Goal: Transaction & Acquisition: Purchase product/service

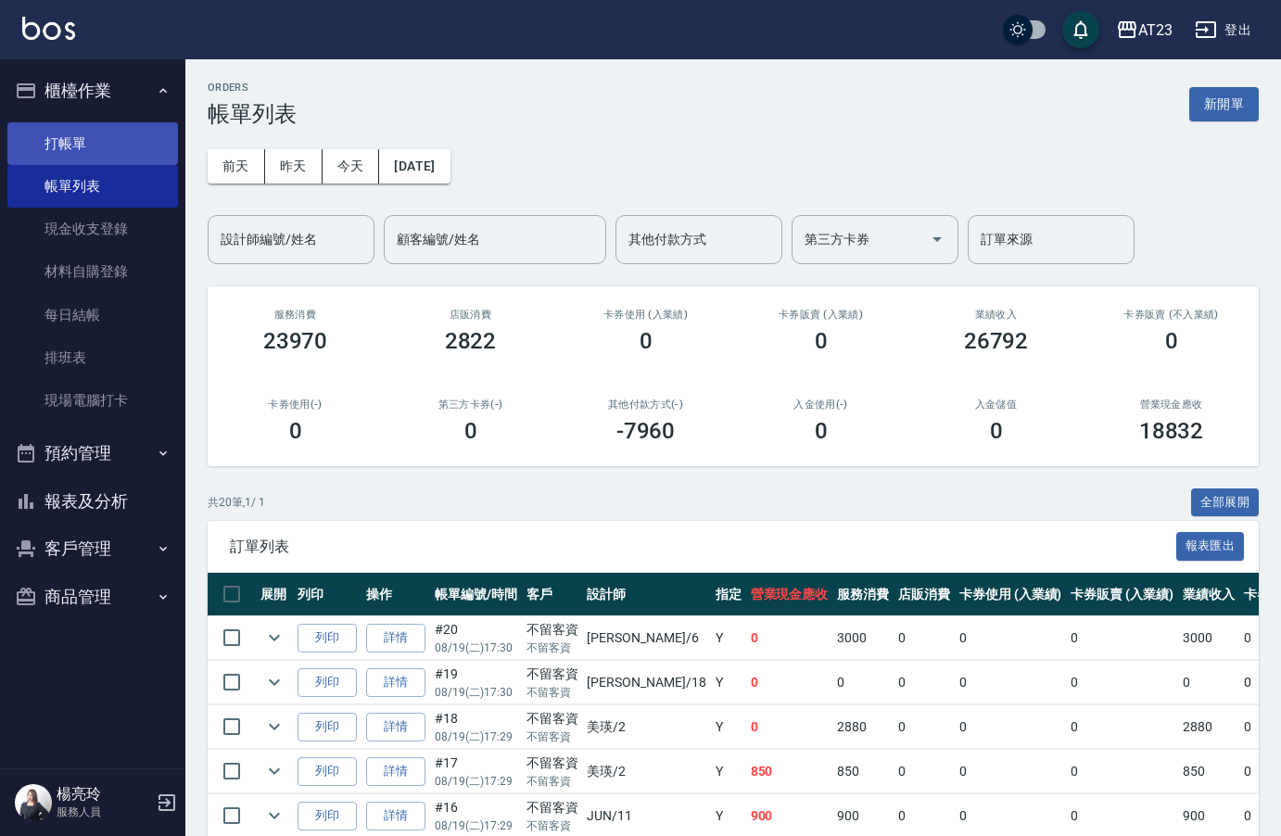
click at [105, 157] on link "打帳單" at bounding box center [92, 143] width 171 height 43
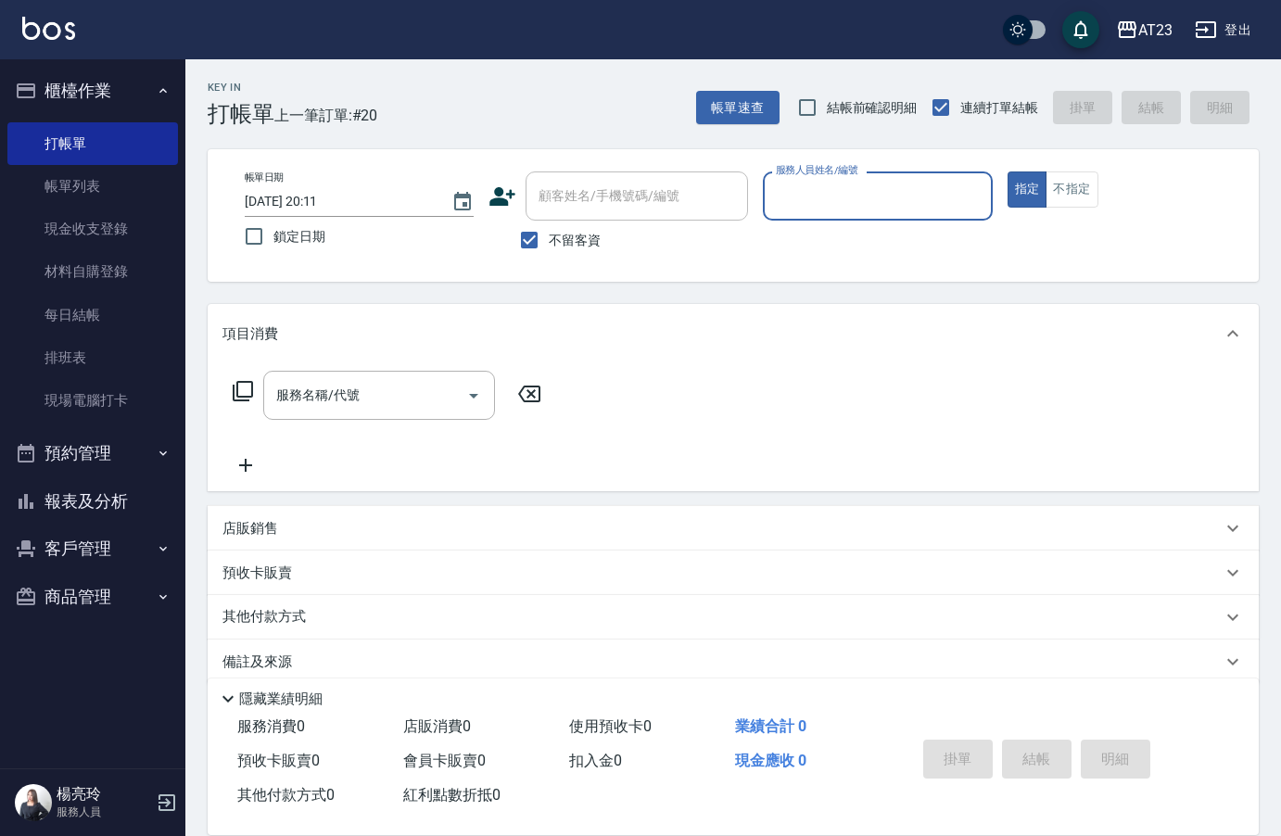
click at [860, 182] on input "服務人員姓名/編號" at bounding box center [877, 196] width 212 height 32
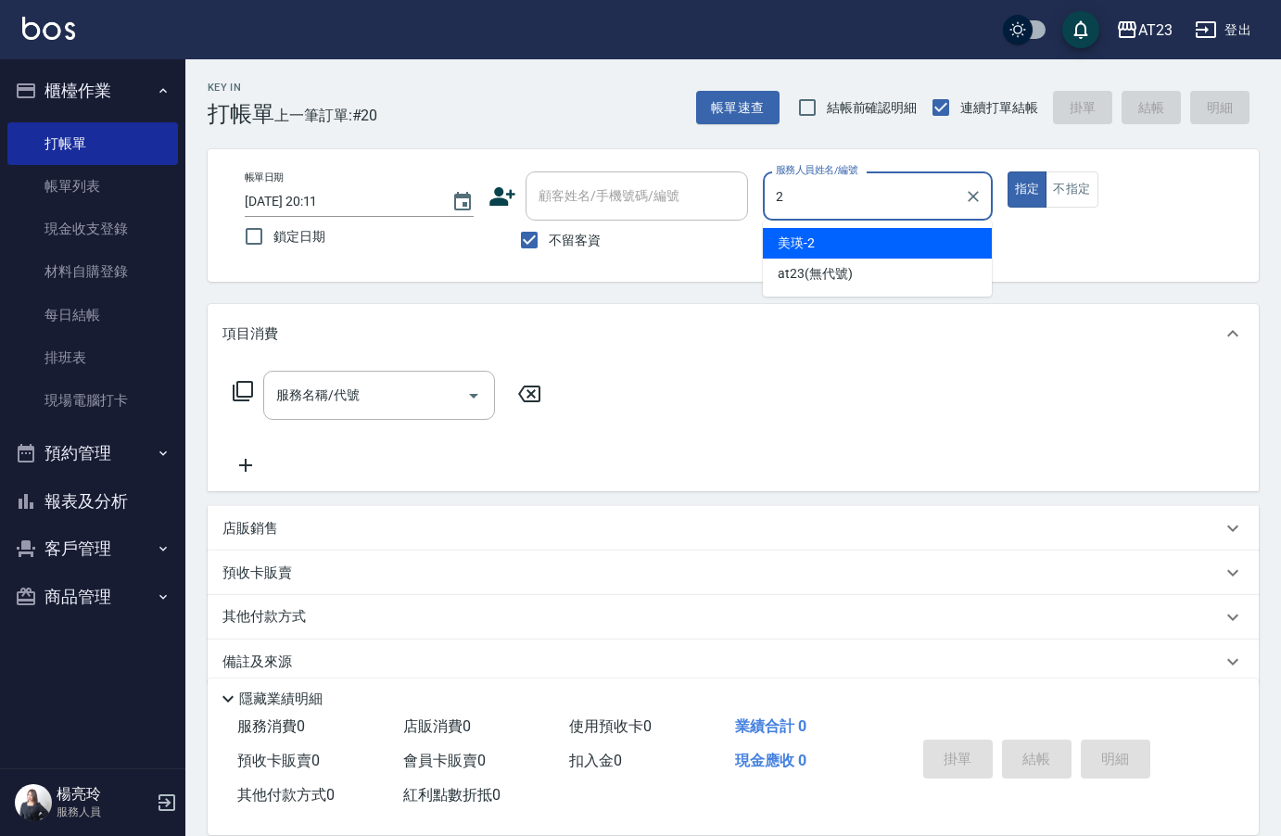
type input "美瑛-2"
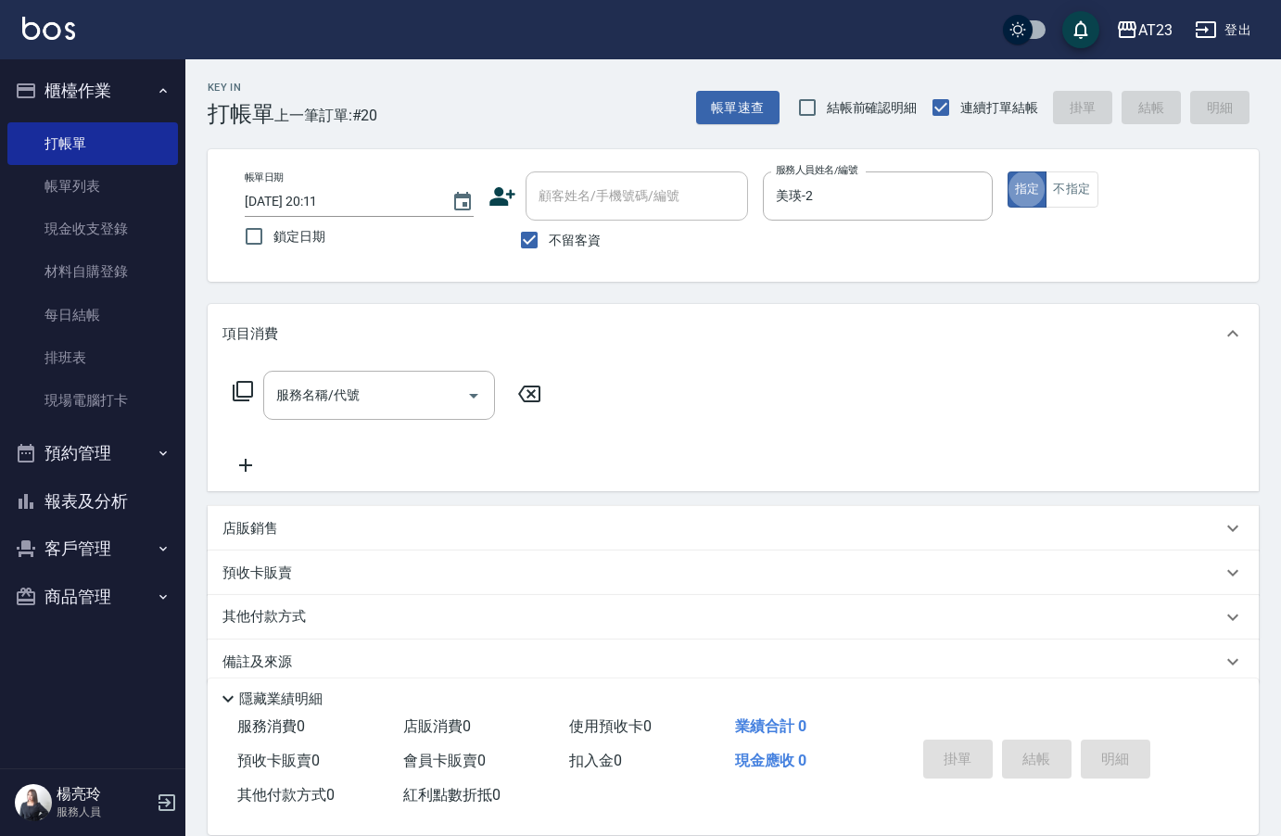
type button "true"
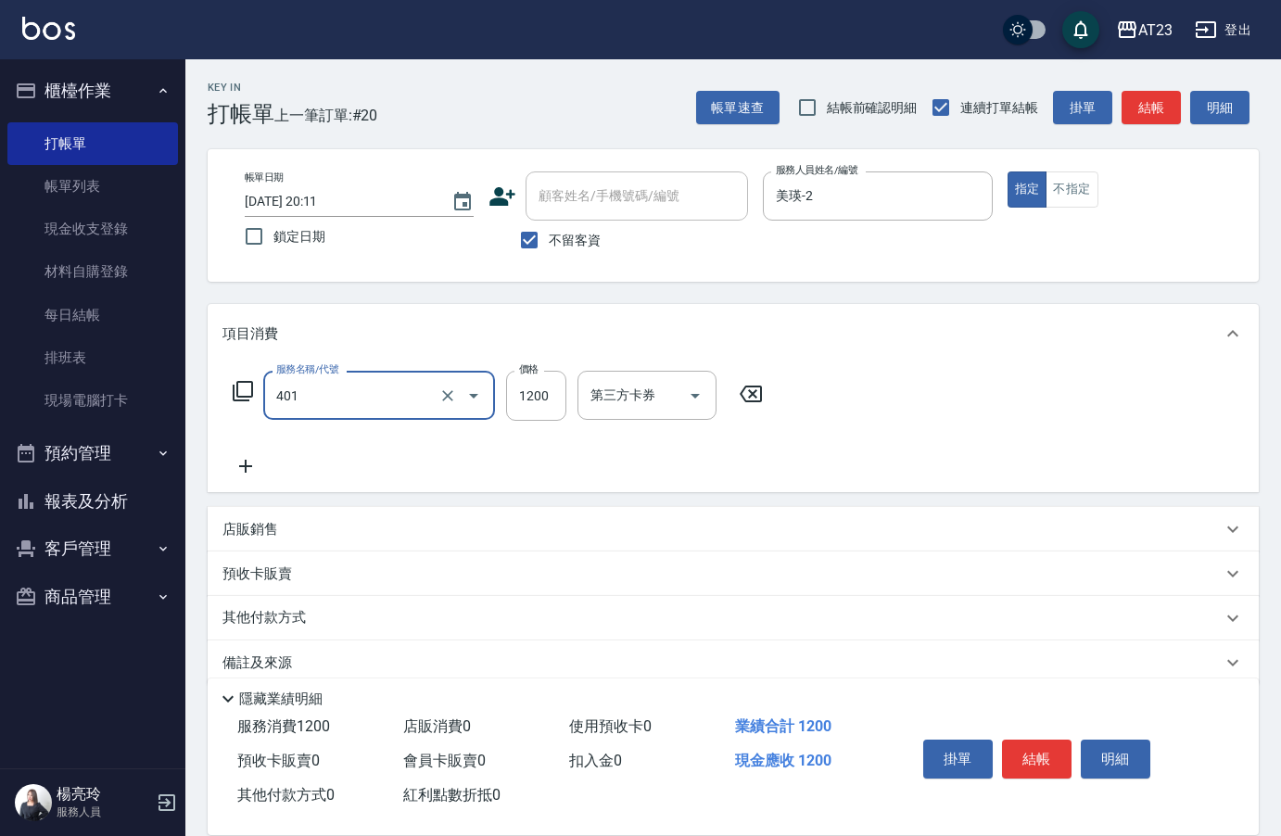
type input "燙髮(401)"
type input "2500"
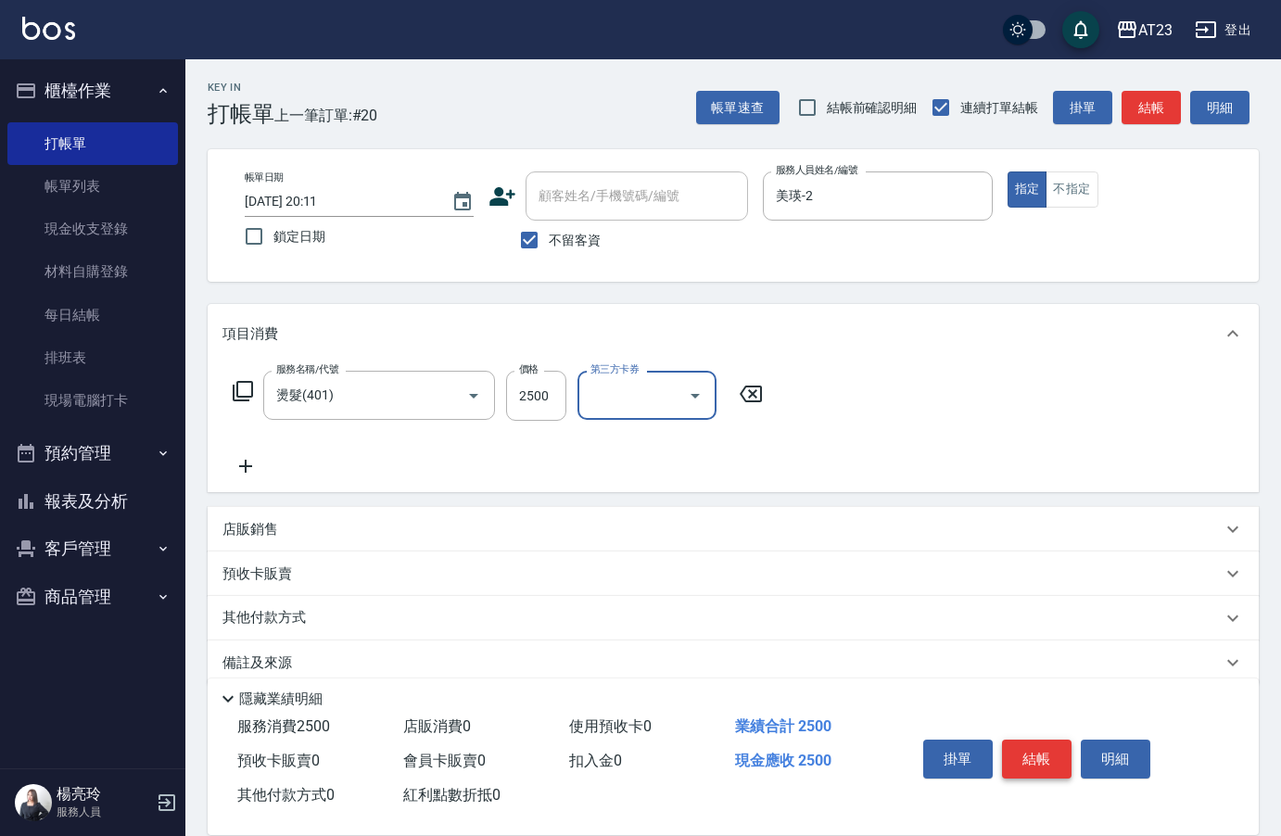
click at [1046, 740] on button "結帳" at bounding box center [1037, 759] width 70 height 39
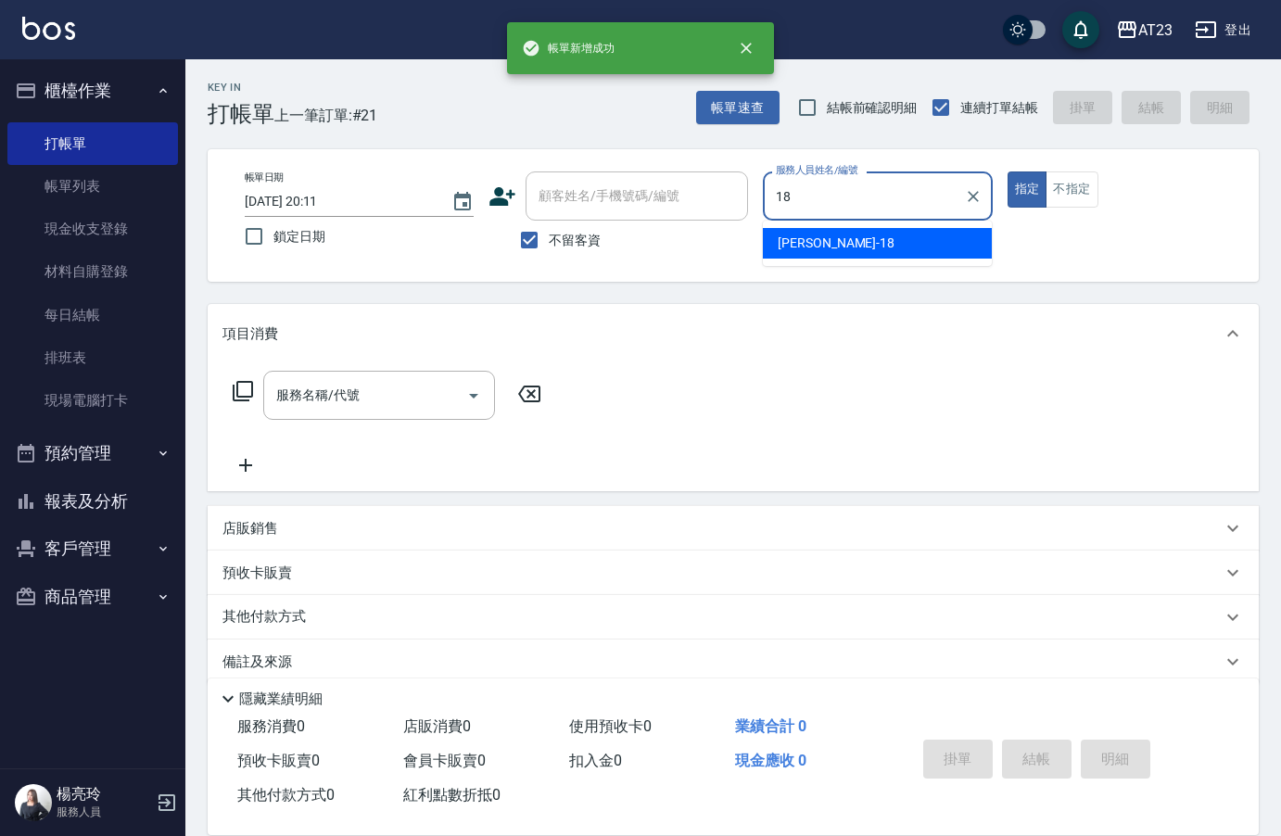
type input "[PERSON_NAME]-18"
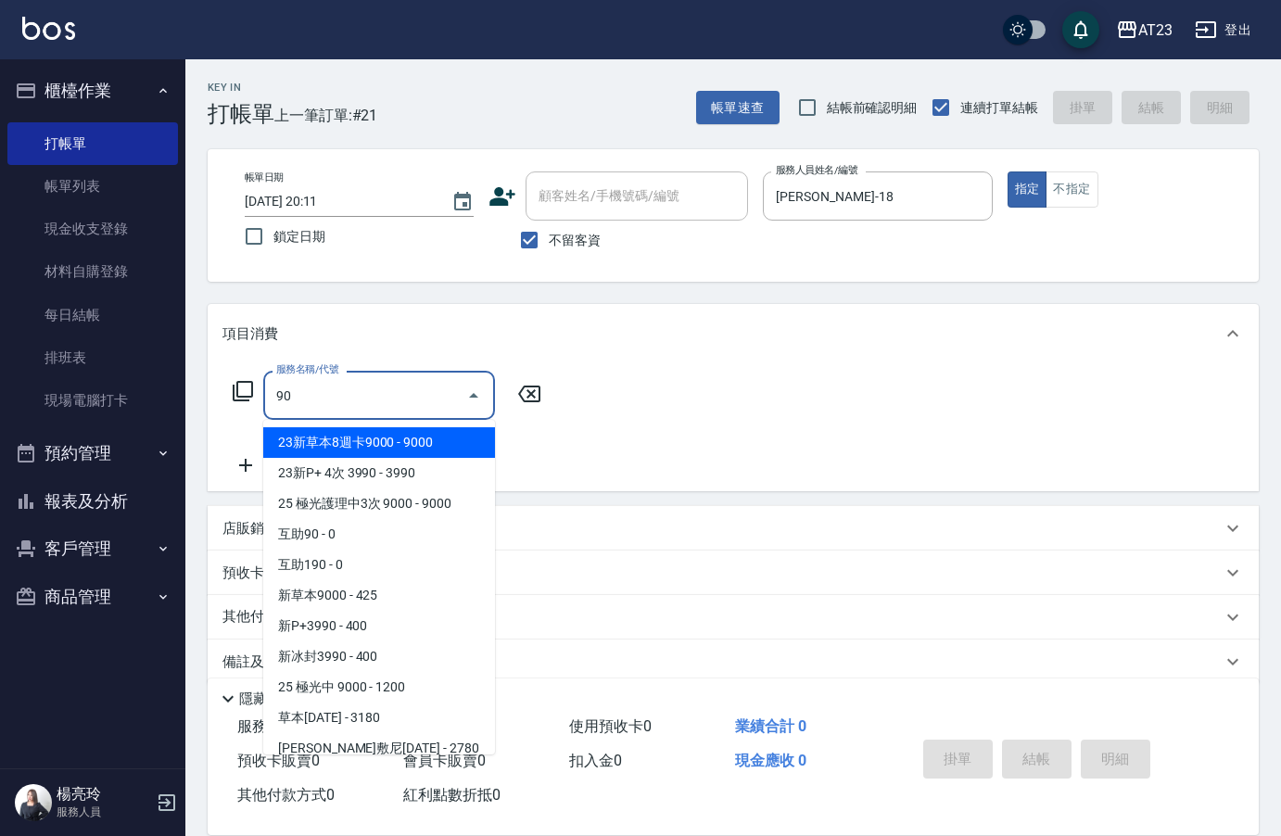
type input "9"
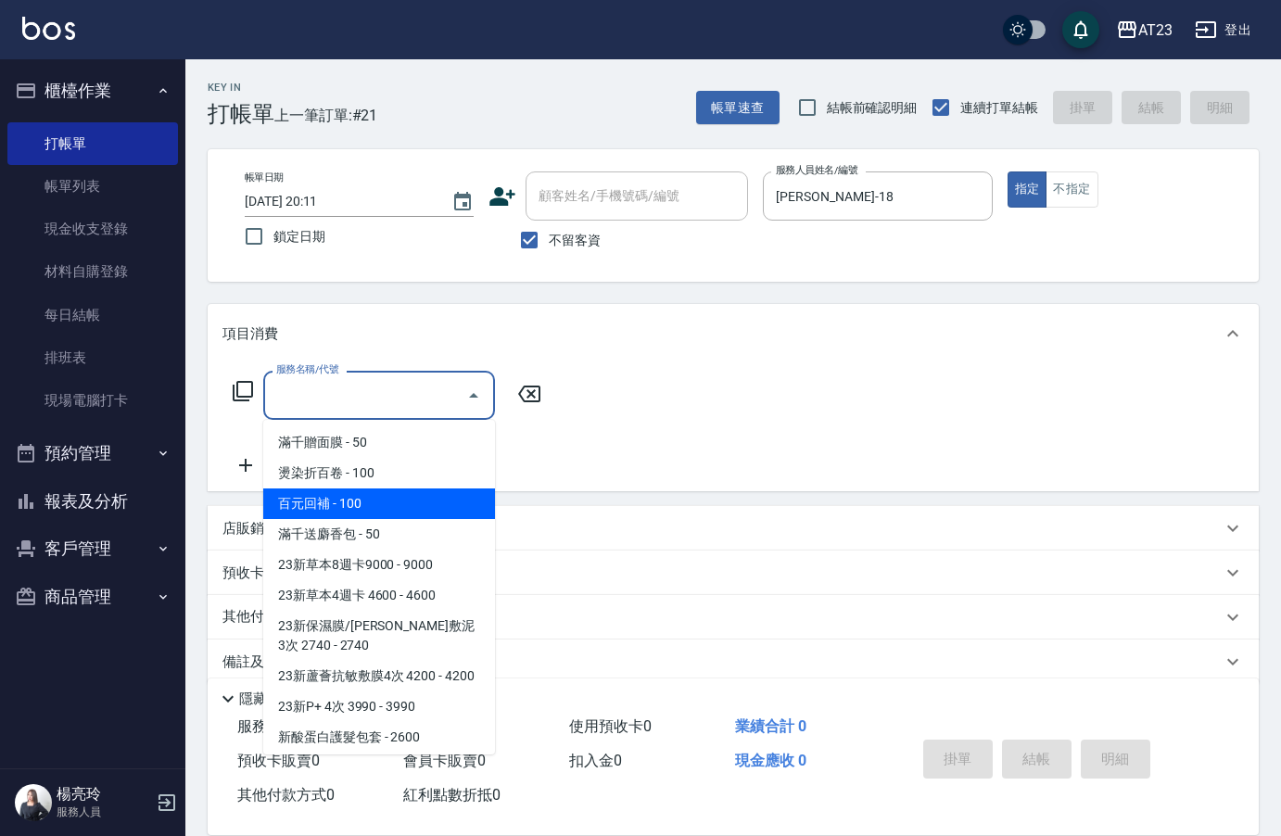
click at [257, 393] on div "服務名稱/代號 服務名稱/代號" at bounding box center [388, 395] width 330 height 49
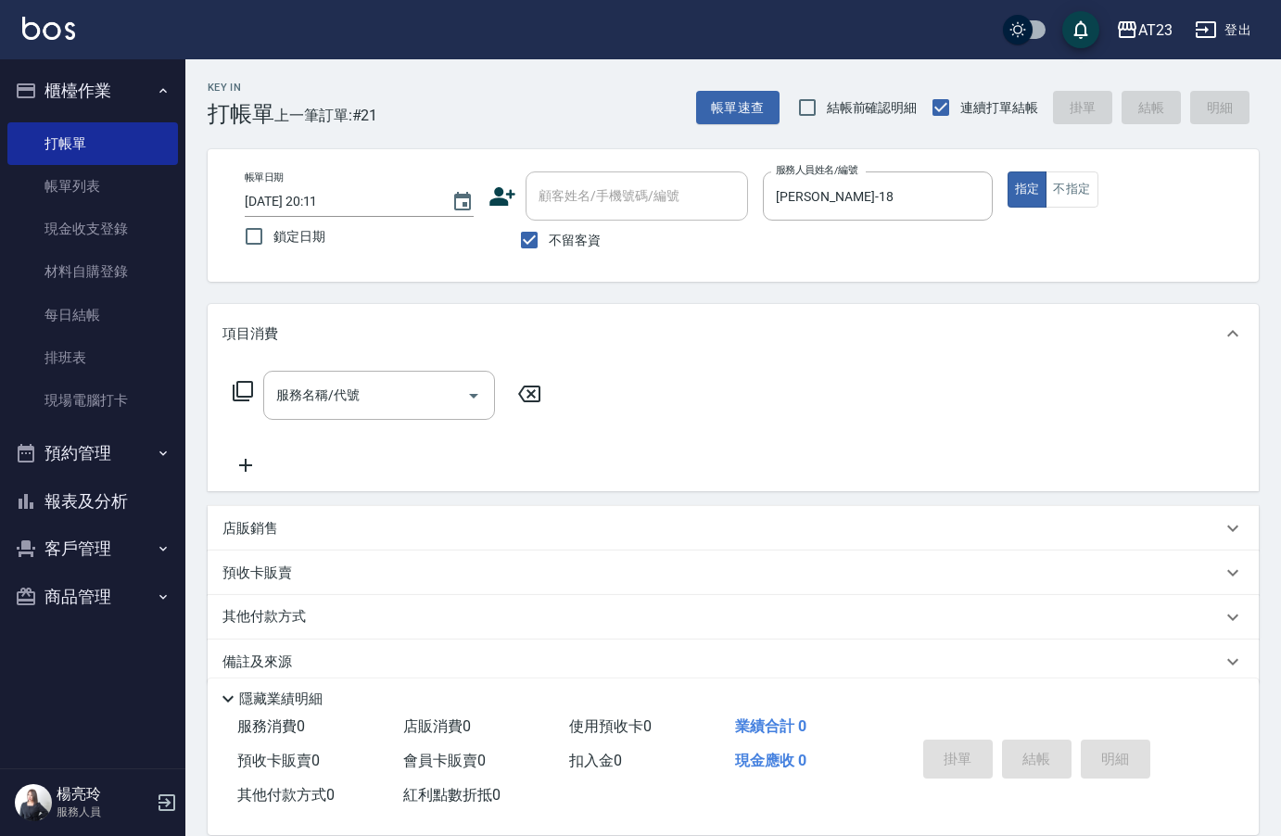
click at [236, 385] on icon at bounding box center [243, 391] width 22 height 22
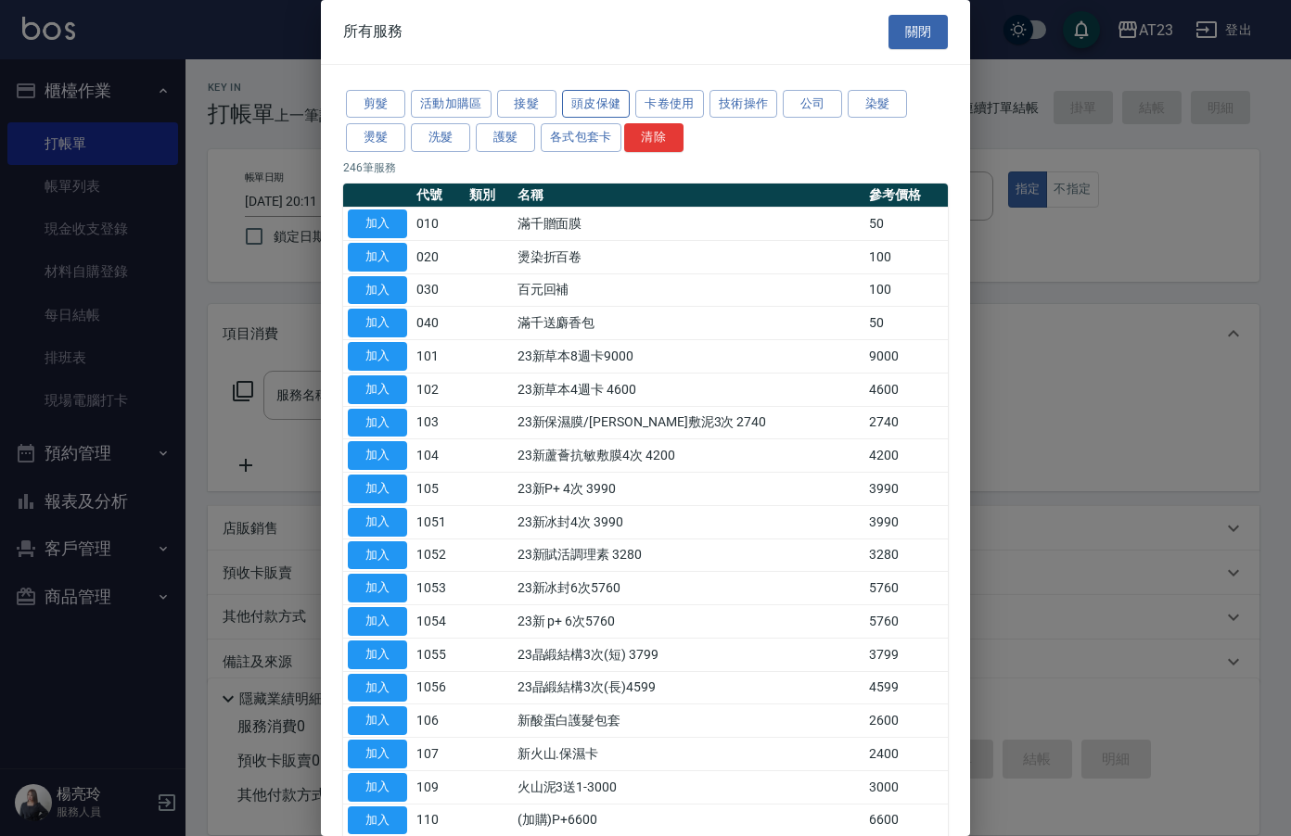
click at [616, 108] on button "頭皮保健" at bounding box center [596, 104] width 69 height 29
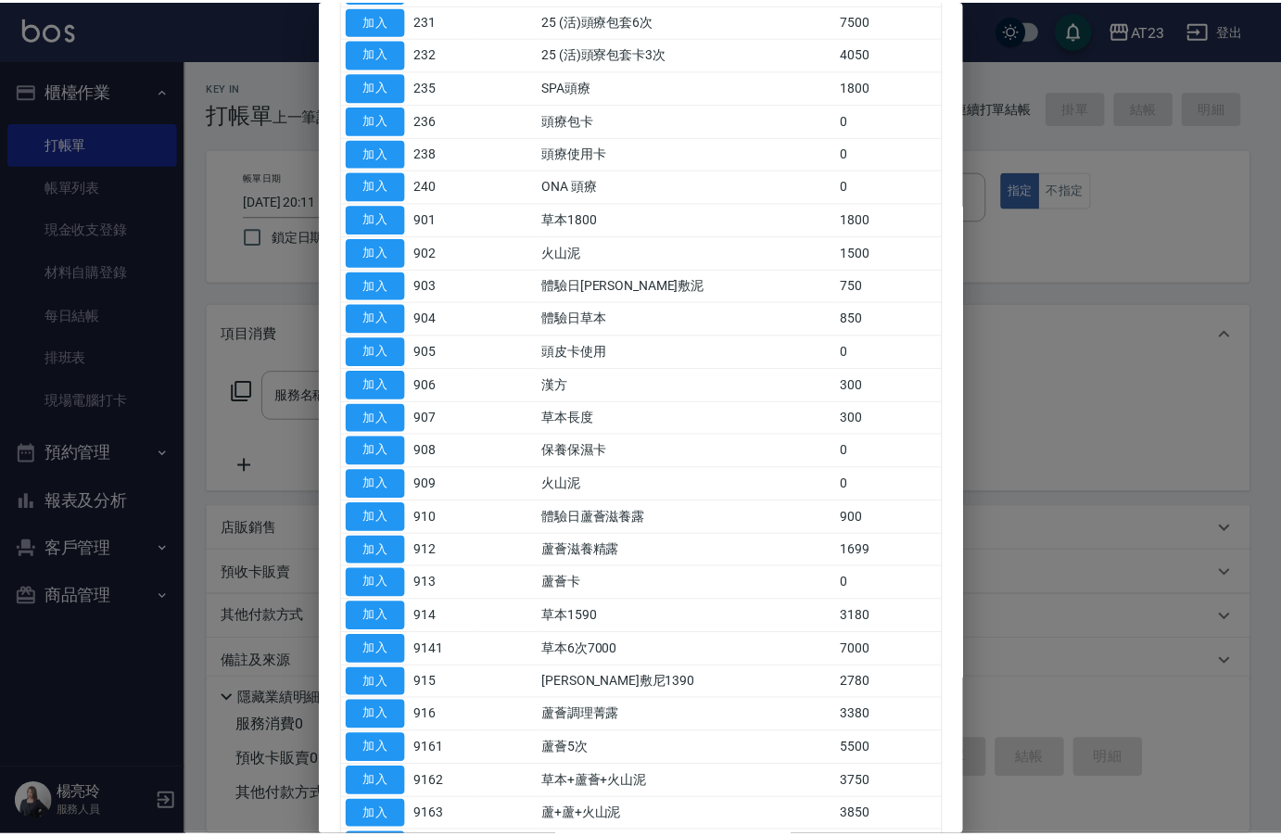
scroll to position [464, 0]
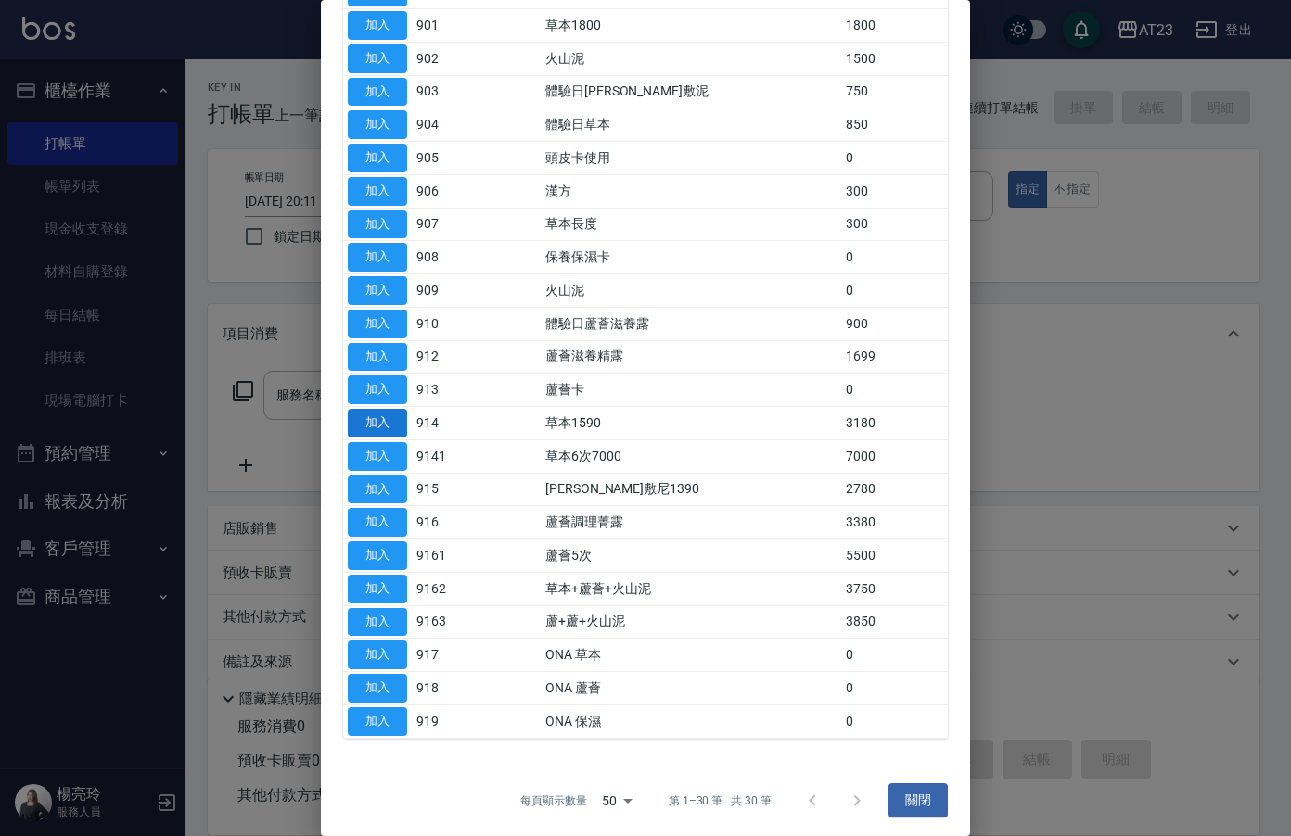
drag, startPoint x: 388, startPoint y: 429, endPoint x: 376, endPoint y: 426, distance: 12.6
click at [388, 429] on button "加入" at bounding box center [377, 423] width 59 height 29
type input "草本1590(914)"
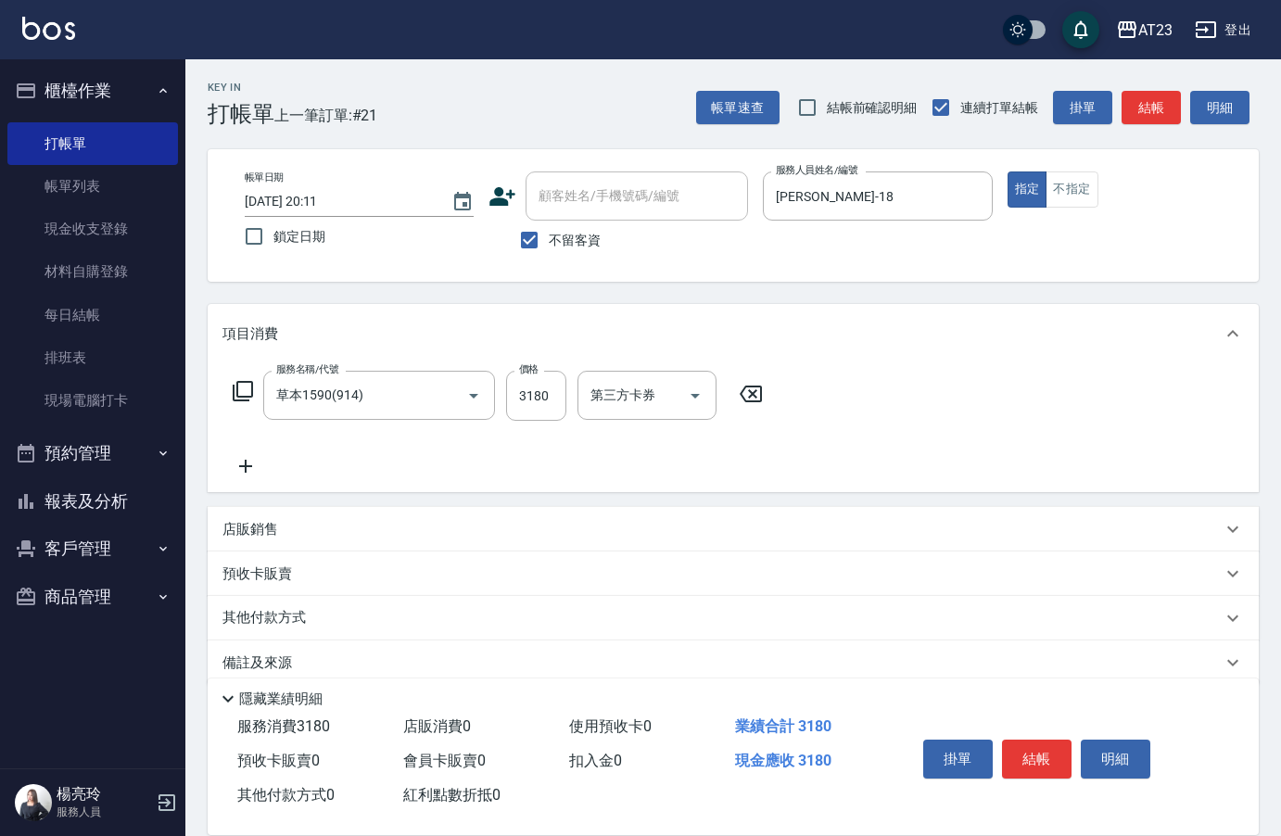
click at [226, 481] on div "服務名稱/代號 草本1590(914) 服務名稱/代號 價格 3180 價格 第三方卡券 第三方卡券" at bounding box center [733, 427] width 1051 height 129
click at [236, 477] on icon at bounding box center [246, 466] width 46 height 22
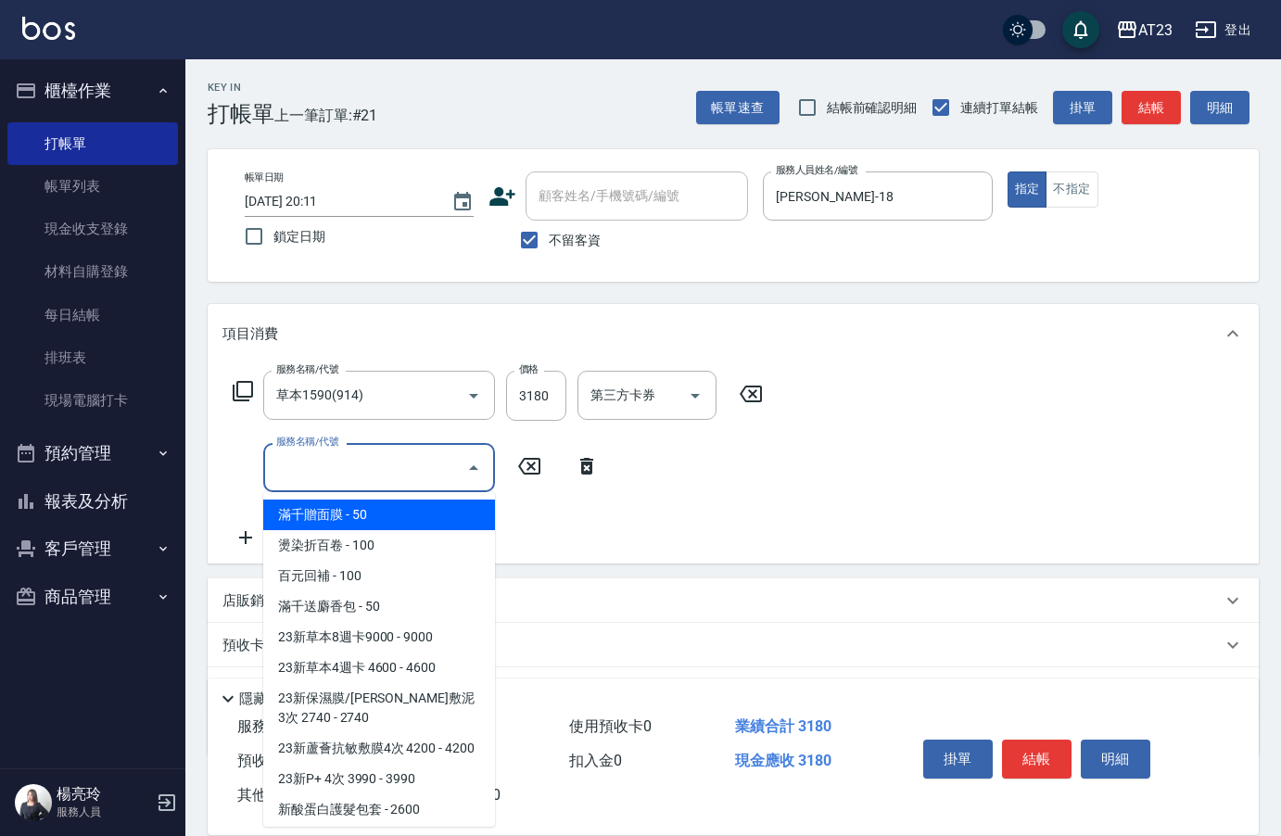
click at [304, 472] on input "服務名稱/代號" at bounding box center [365, 468] width 187 height 32
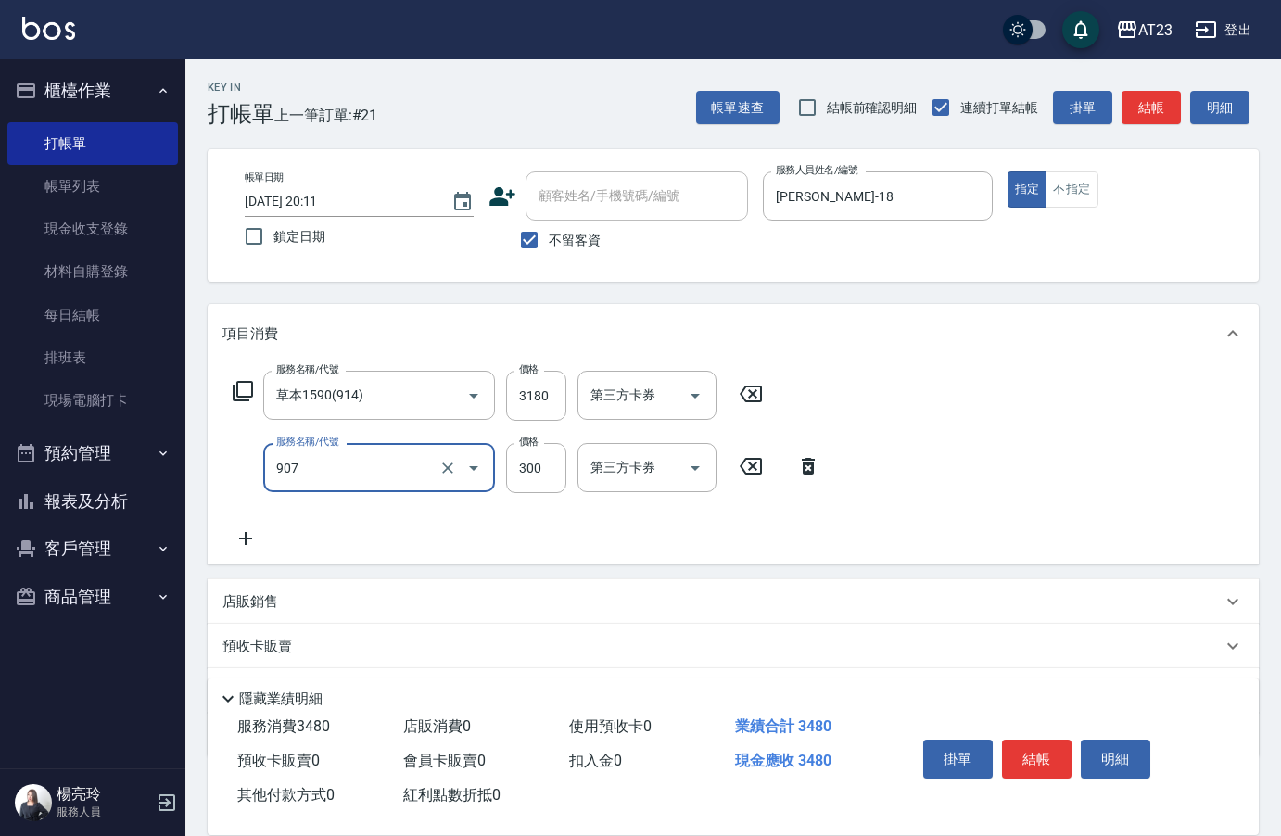
type input "草本長度(907)"
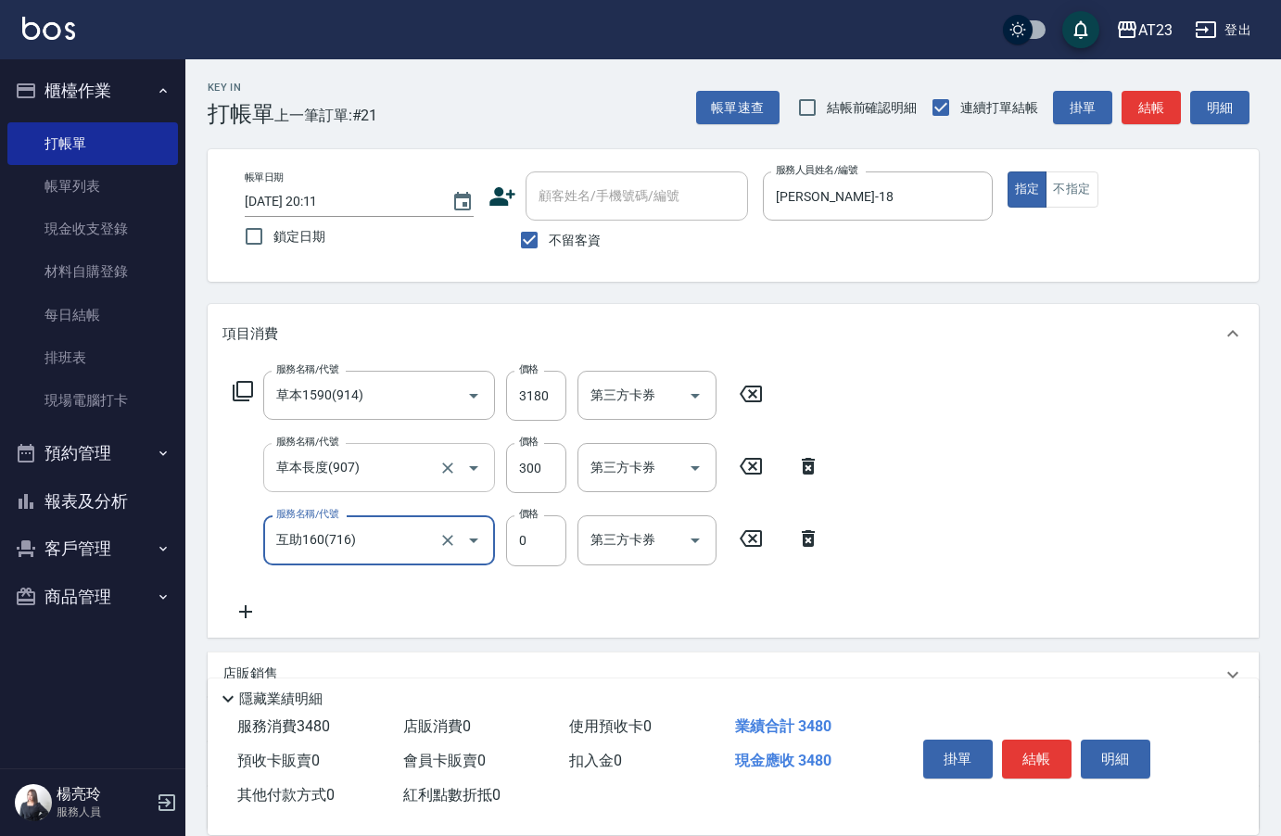
type input "互助160(716)"
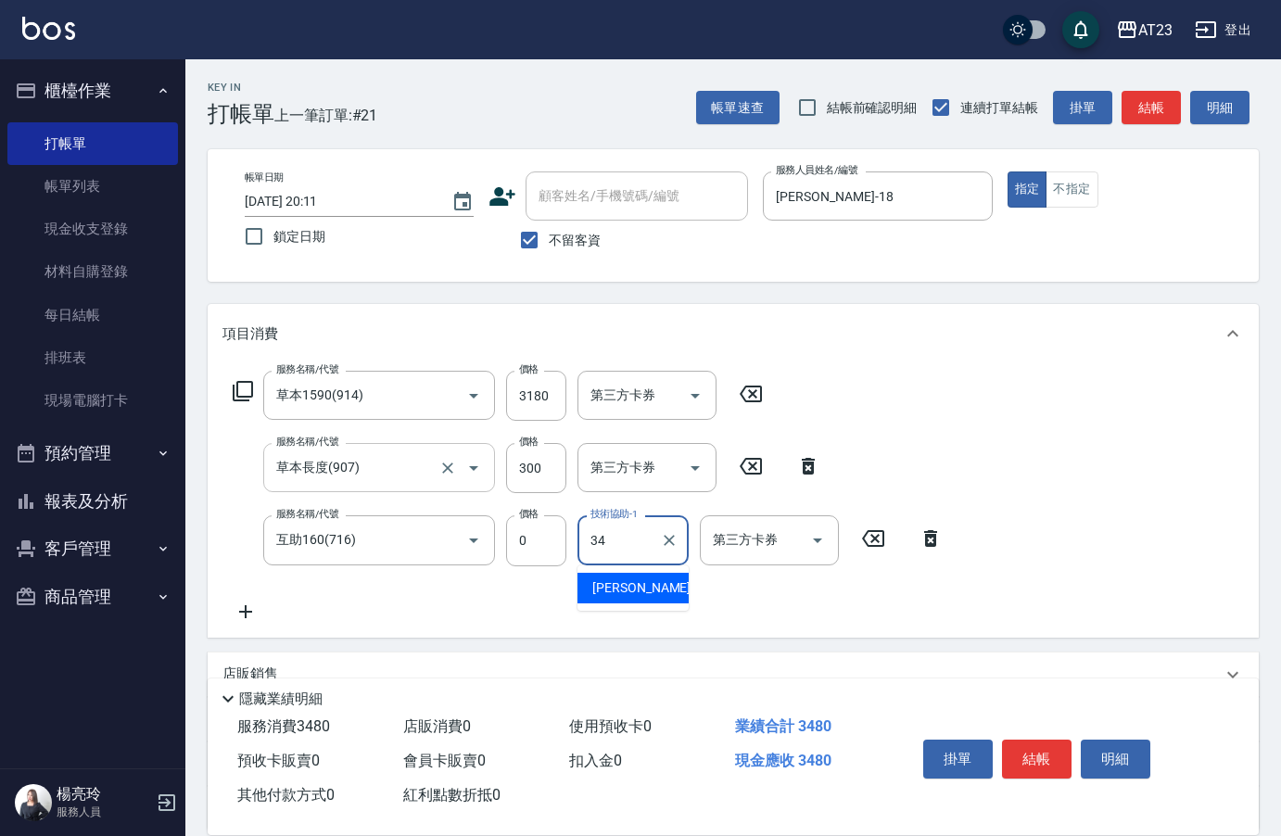
type input "[PERSON_NAME]-34"
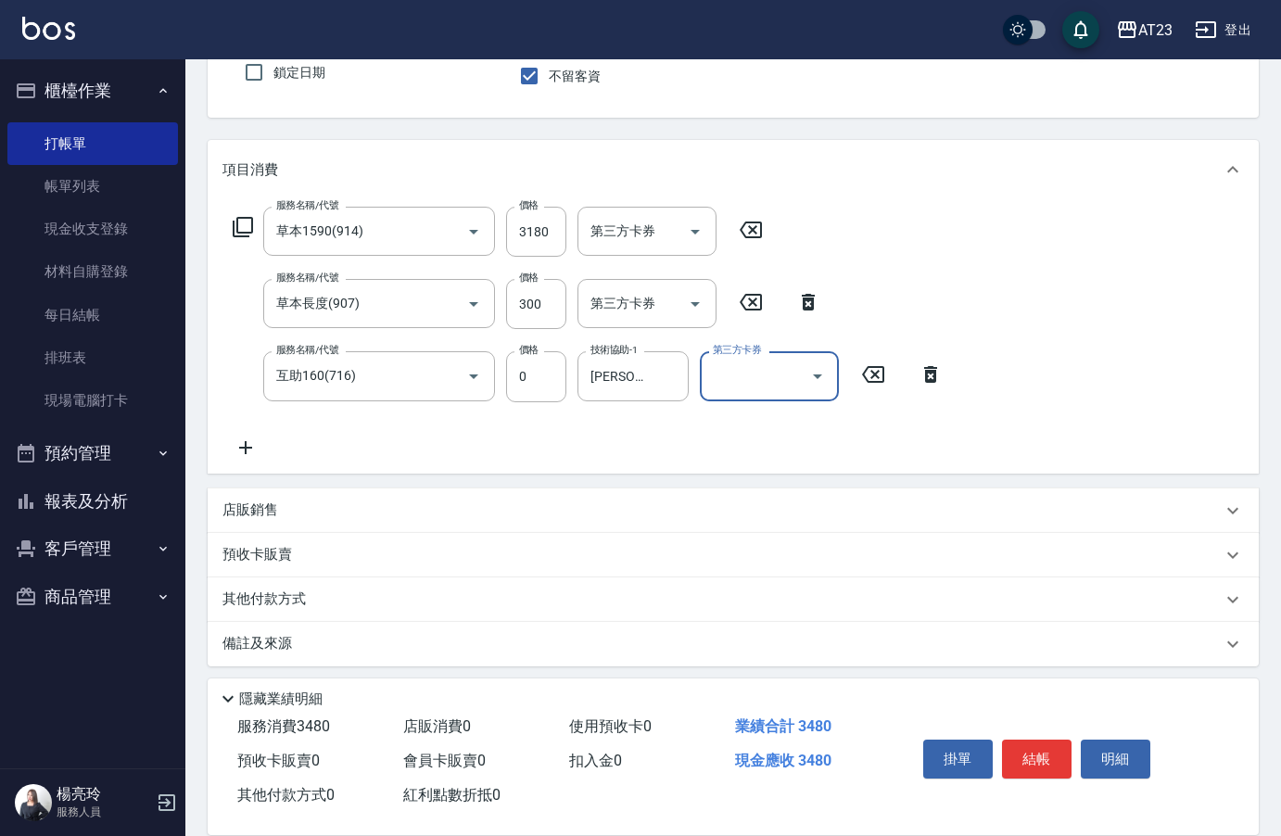
scroll to position [172, 0]
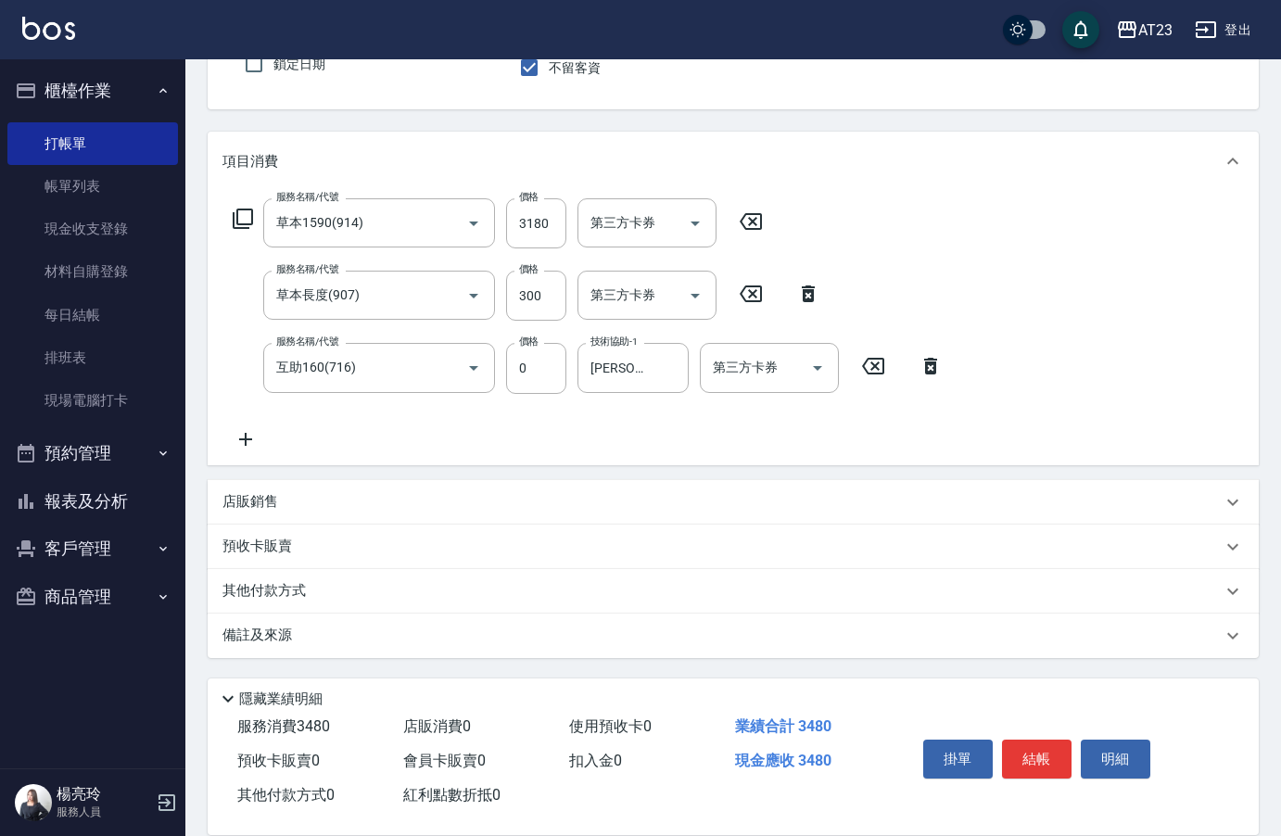
click at [259, 595] on p "其他付款方式" at bounding box center [269, 591] width 93 height 20
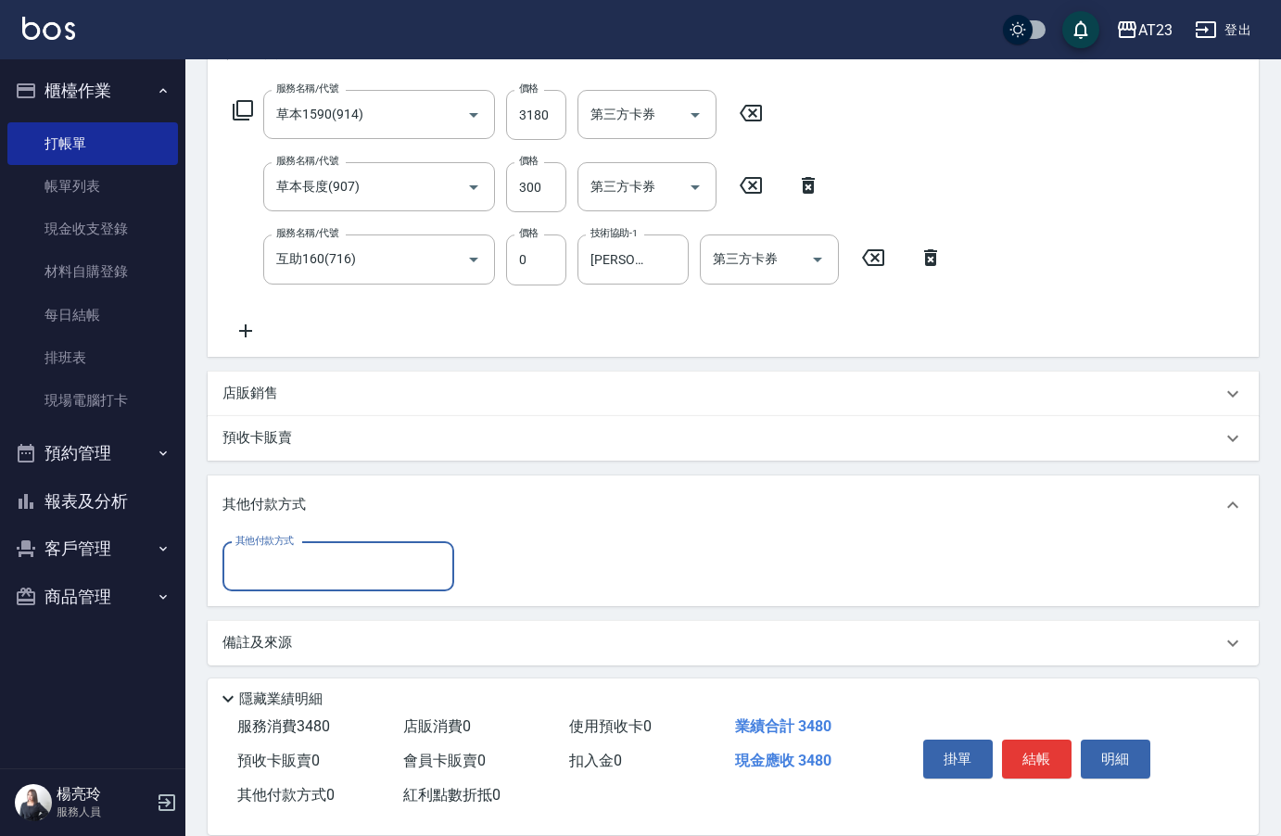
scroll to position [282, 0]
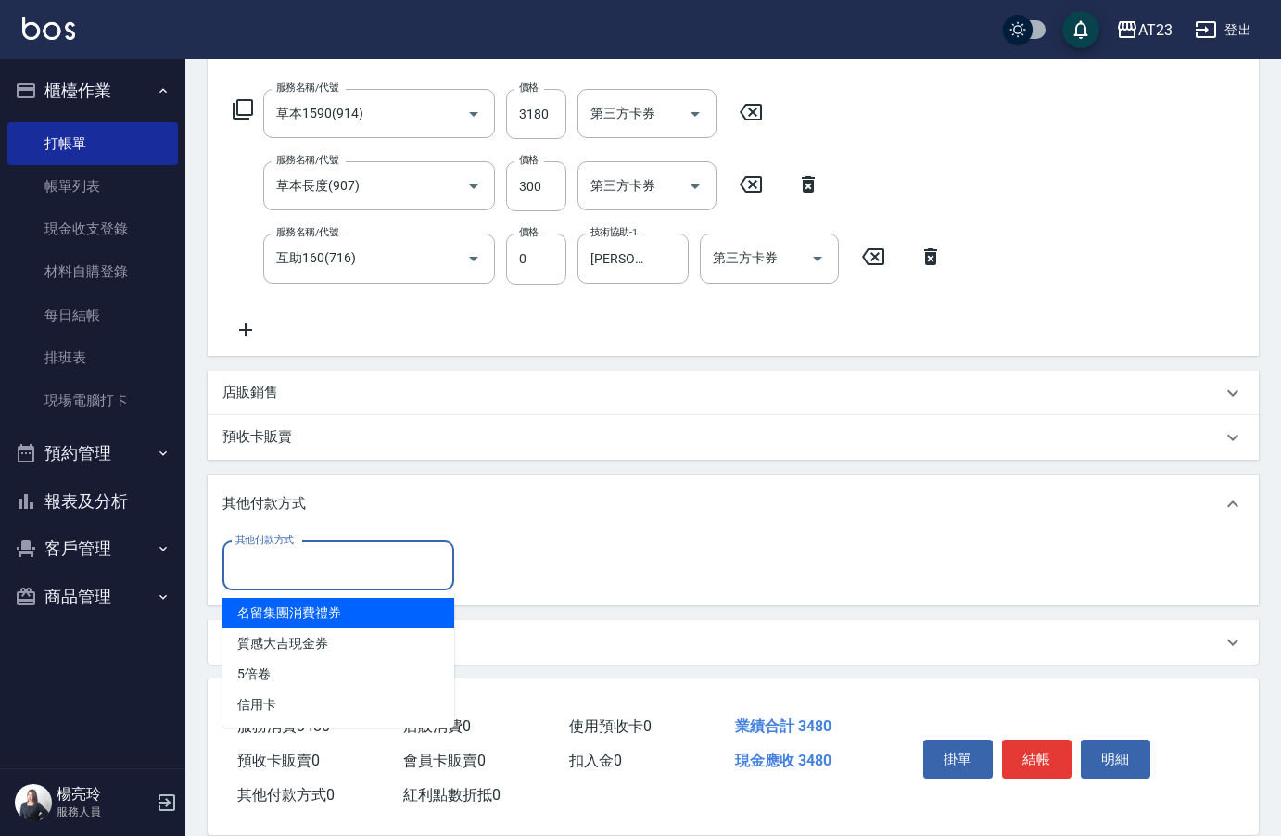
drag, startPoint x: 266, startPoint y: 552, endPoint x: 273, endPoint y: 592, distance: 41.3
click at [267, 554] on input "其他付款方式" at bounding box center [338, 566] width 215 height 32
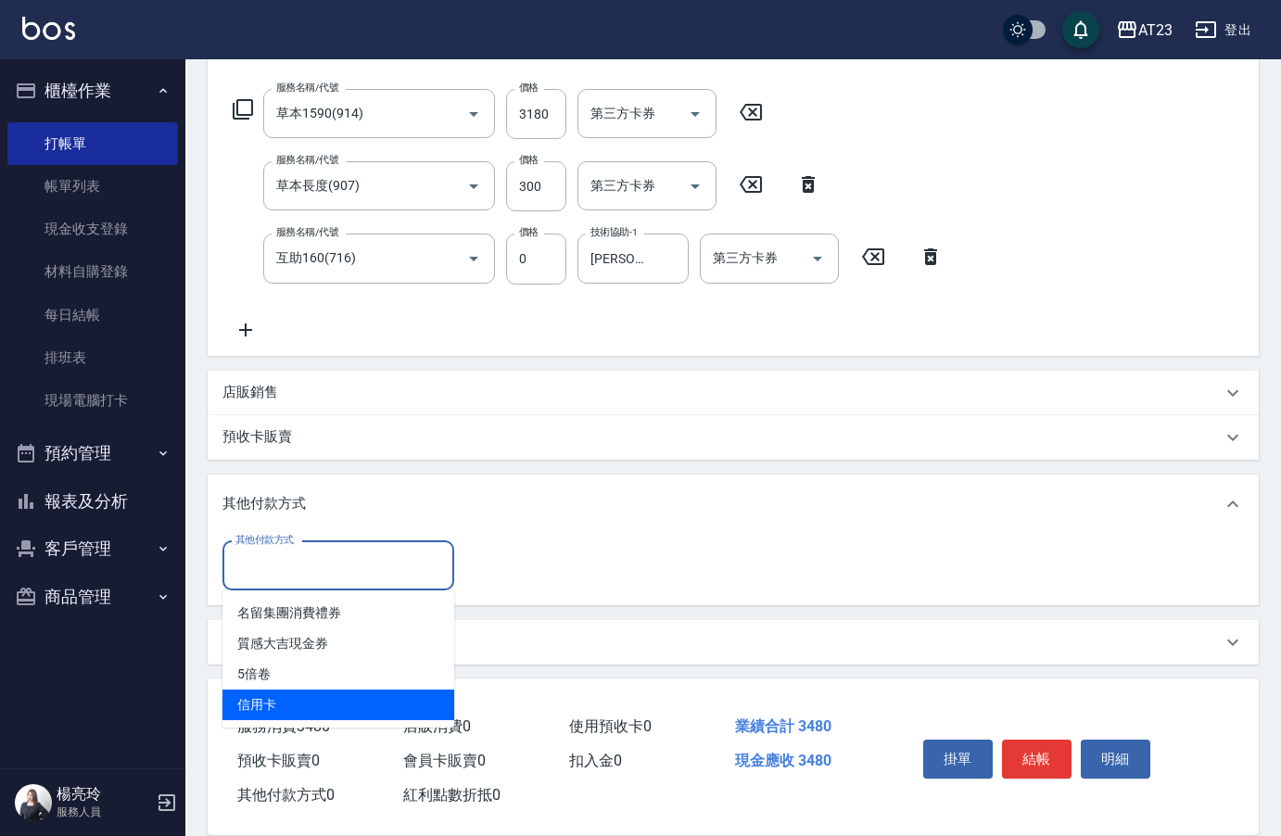
click at [264, 693] on span "信用卡" at bounding box center [339, 705] width 232 height 31
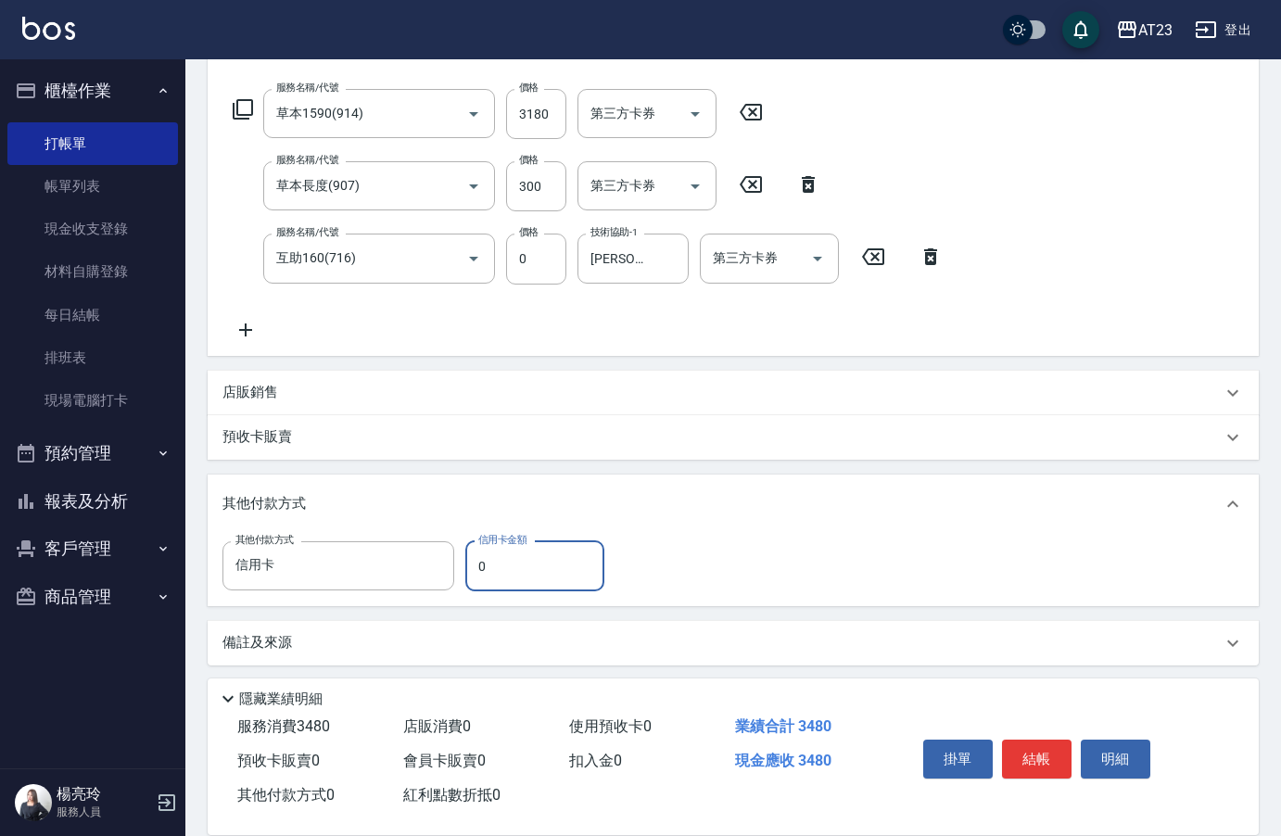
type input "信用卡"
drag, startPoint x: 490, startPoint y: 572, endPoint x: 431, endPoint y: 568, distance: 59.5
click at [429, 568] on div "其他付款方式 信用卡 其他付款方式 信用卡金額 0 信用卡金額" at bounding box center [419, 566] width 393 height 50
type input "2000"
click at [1051, 750] on button "結帳" at bounding box center [1037, 759] width 70 height 39
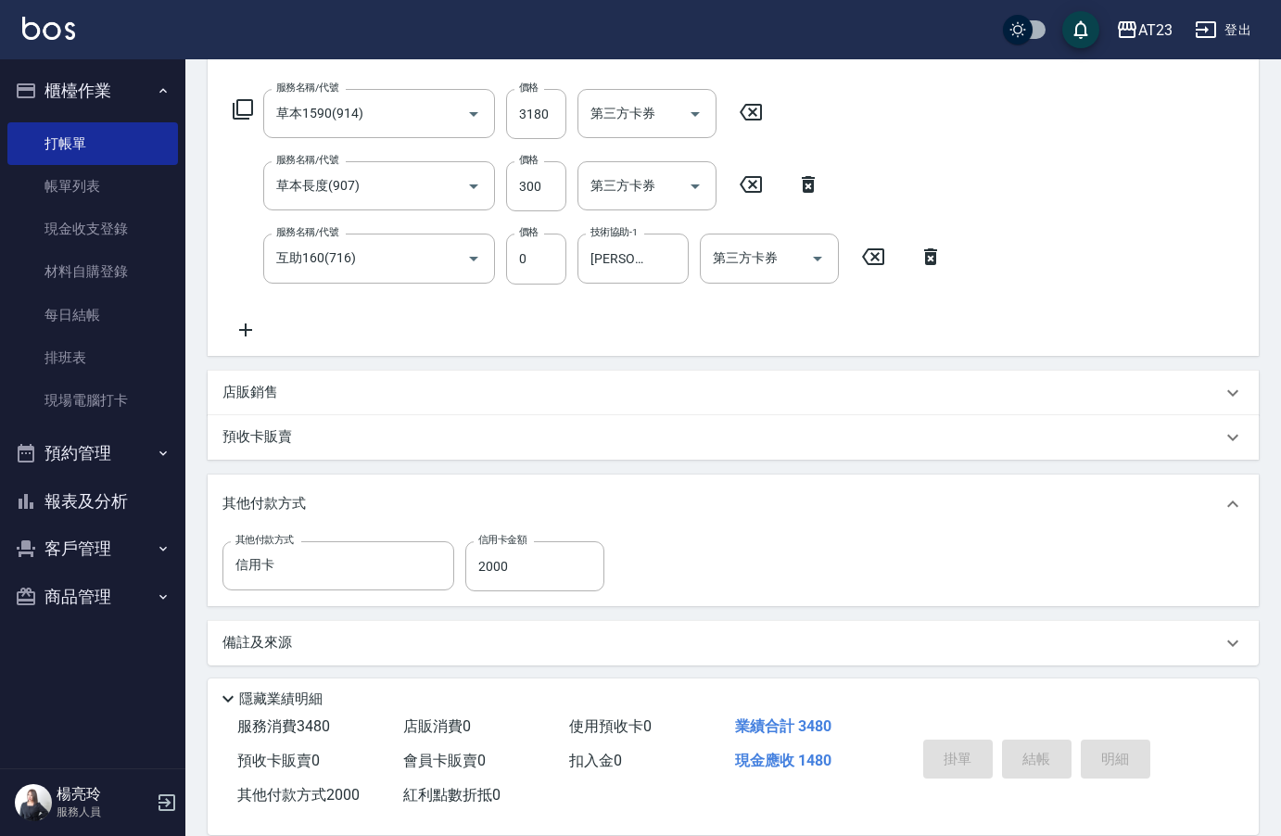
type input "[DATE] 20:12"
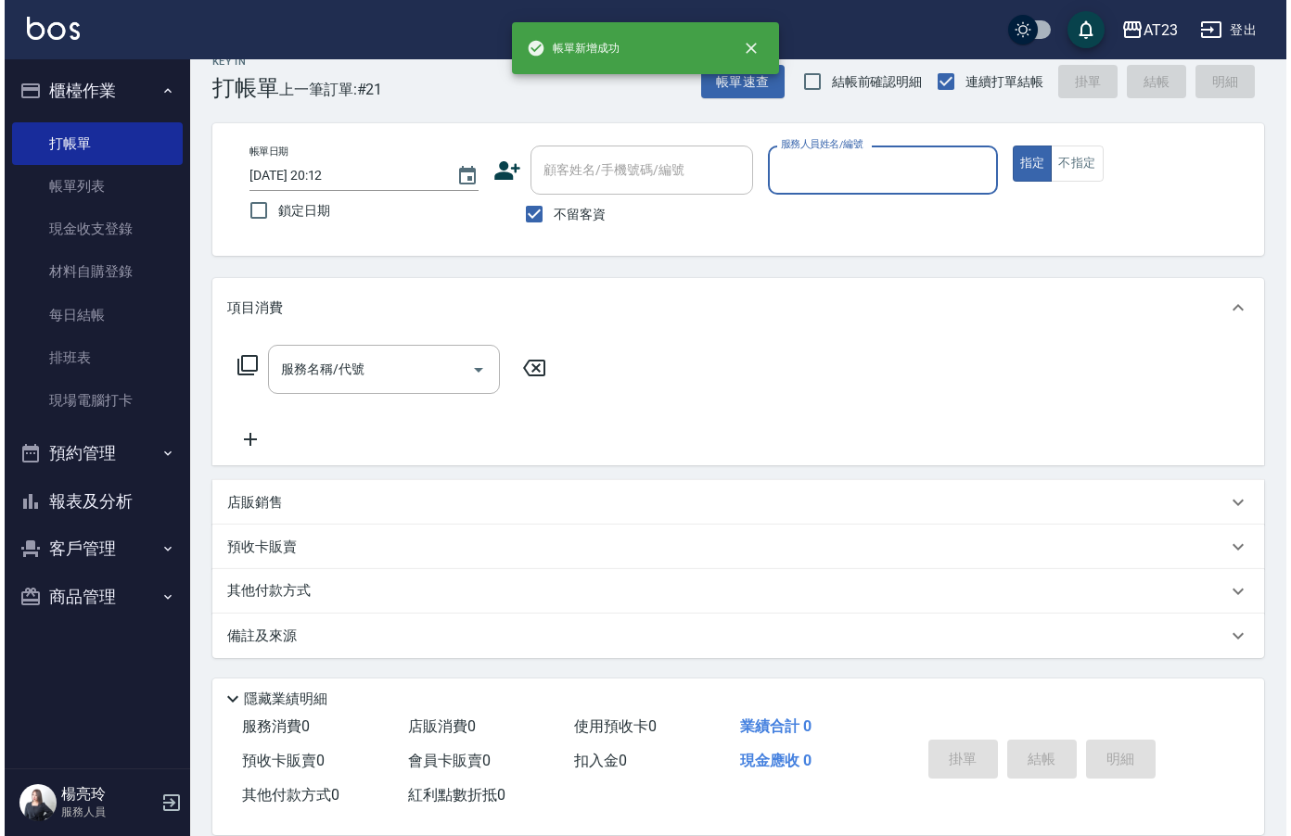
scroll to position [26, 0]
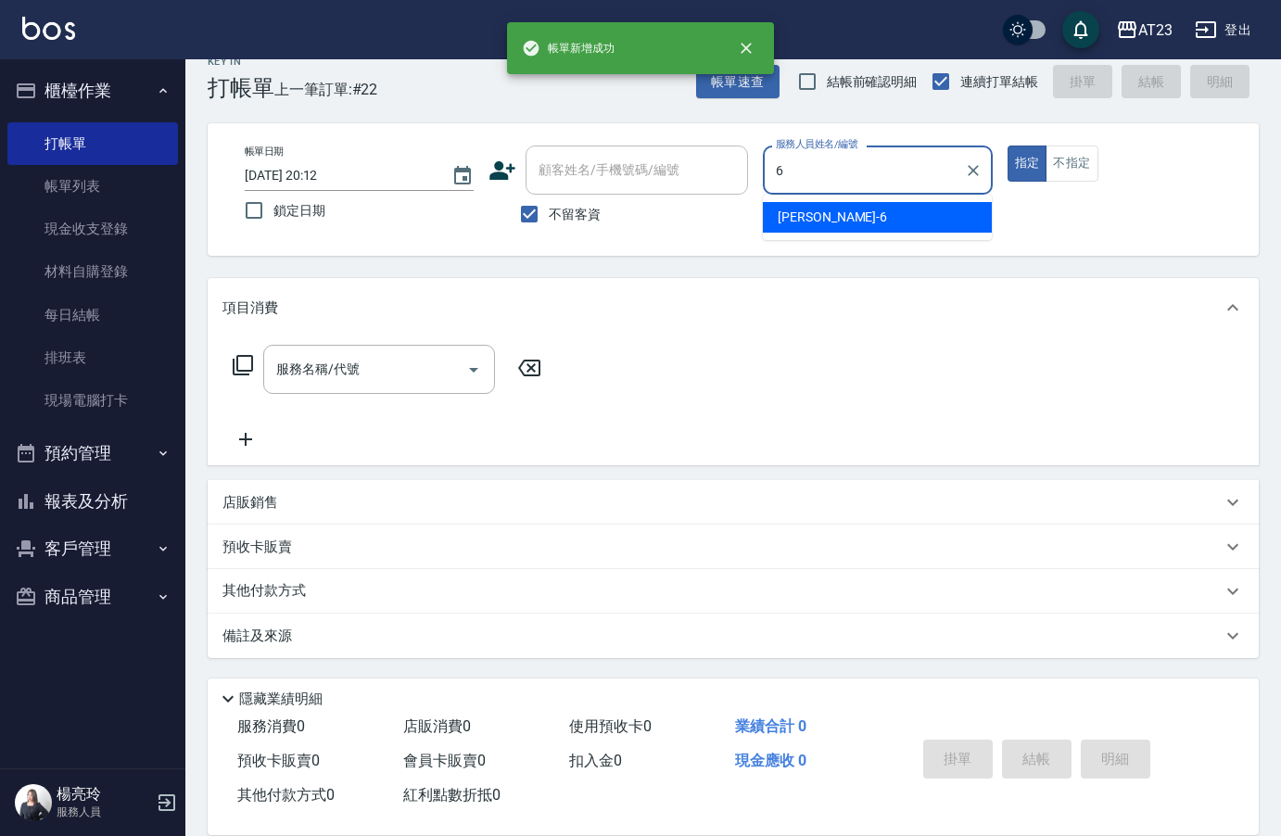
type input "Joann-6"
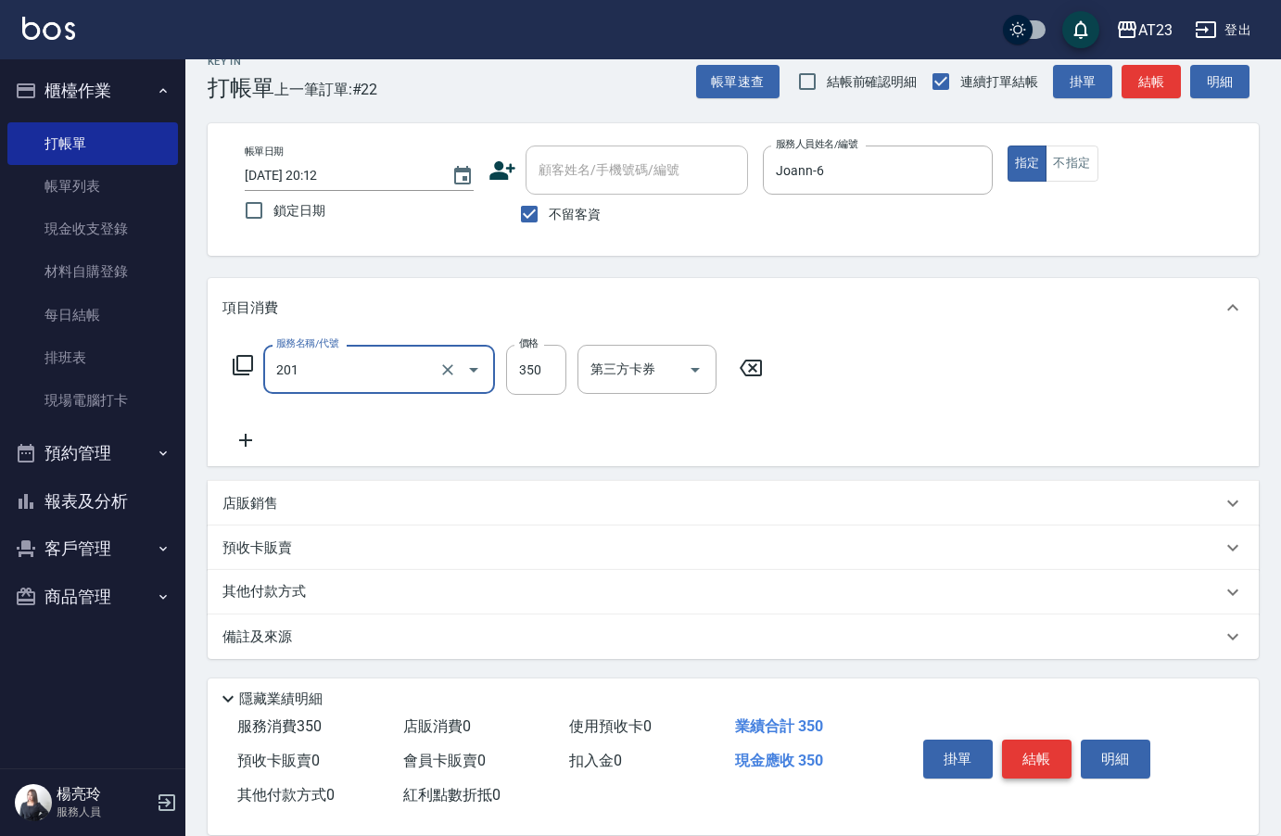
type input "一般洗髮(201)"
type input "300"
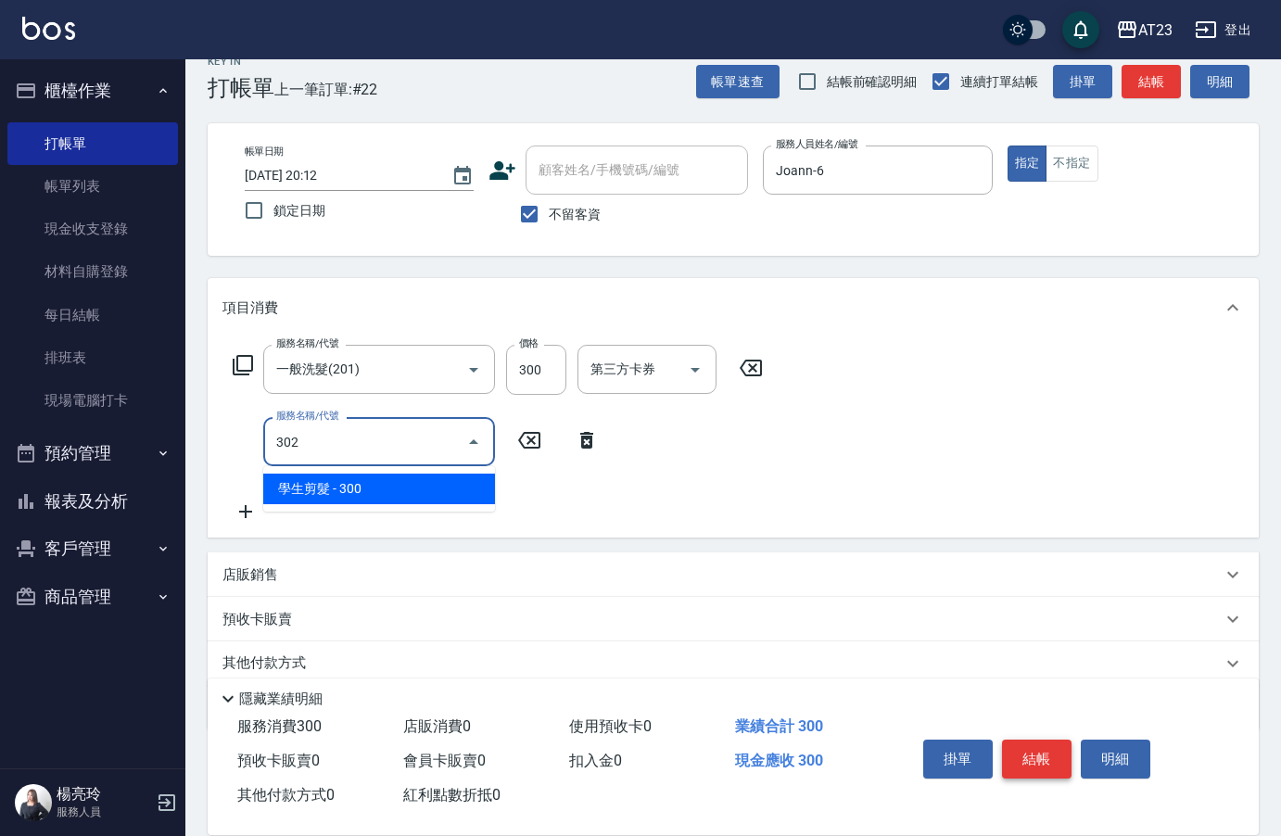
type input "3022"
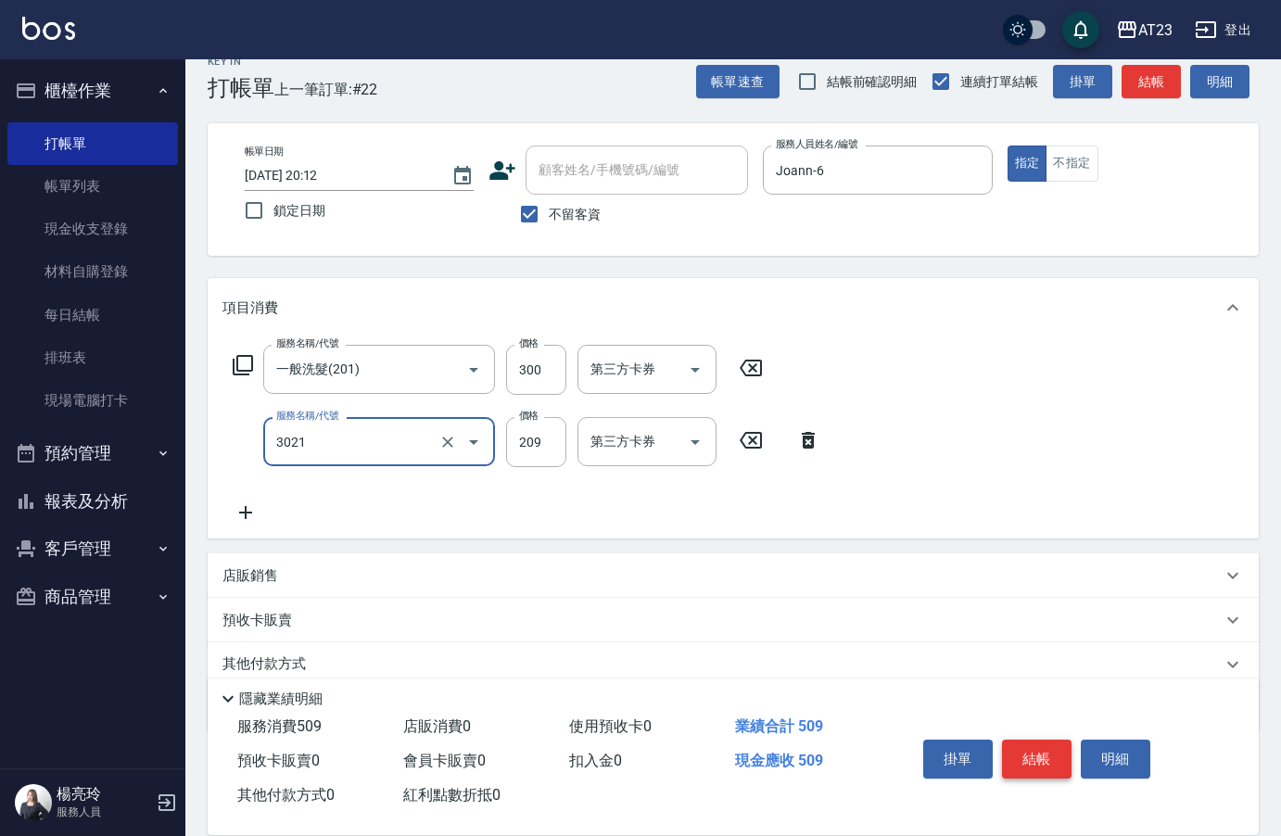
type input "(活動)學生剪髮(3021)"
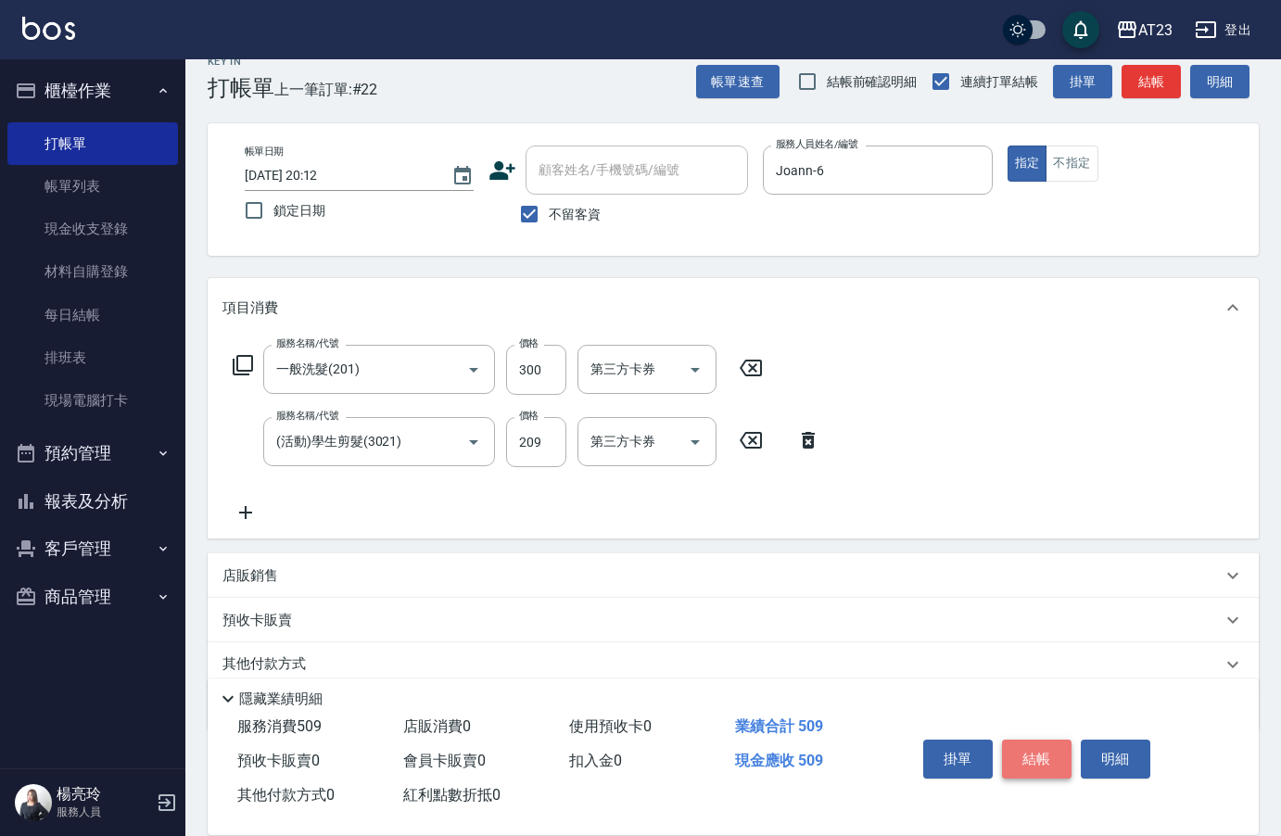
click at [1029, 762] on button "結帳" at bounding box center [1037, 759] width 70 height 39
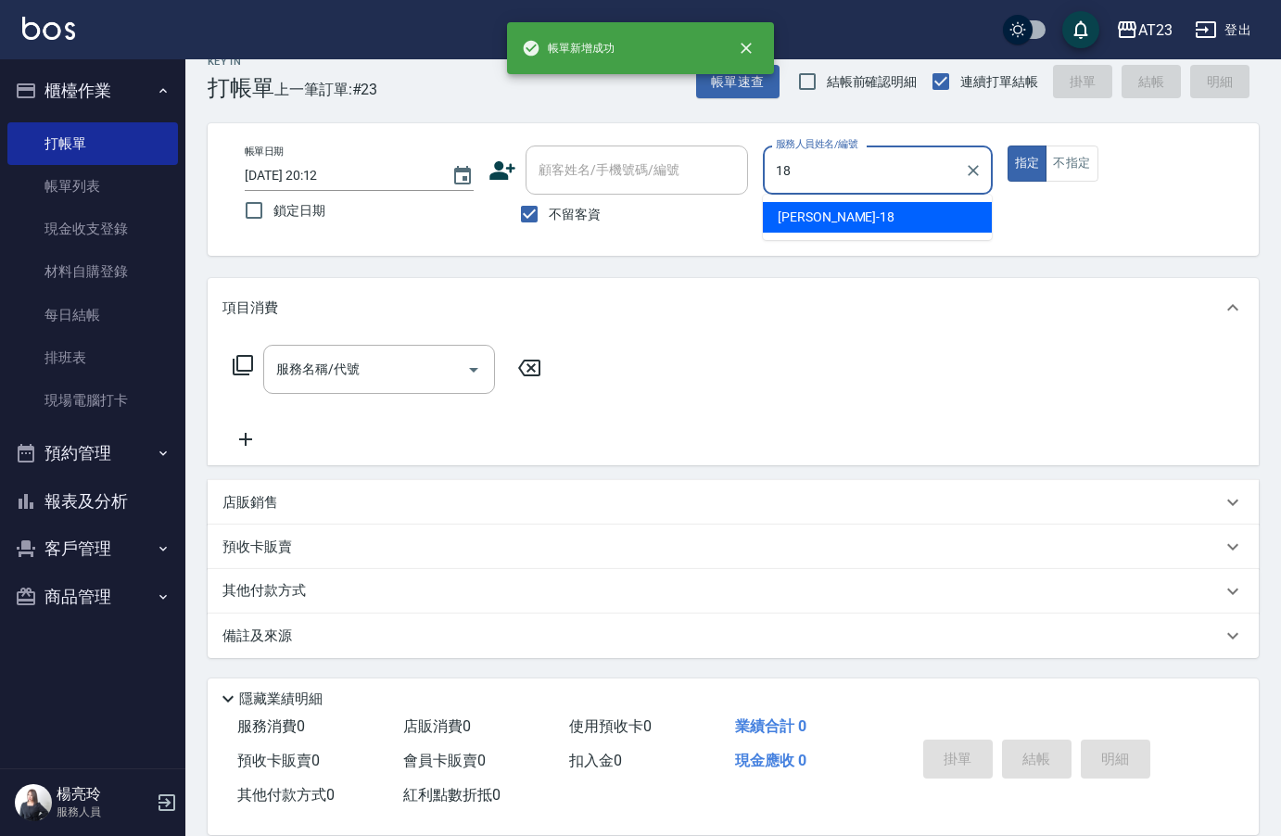
type input "[PERSON_NAME]-18"
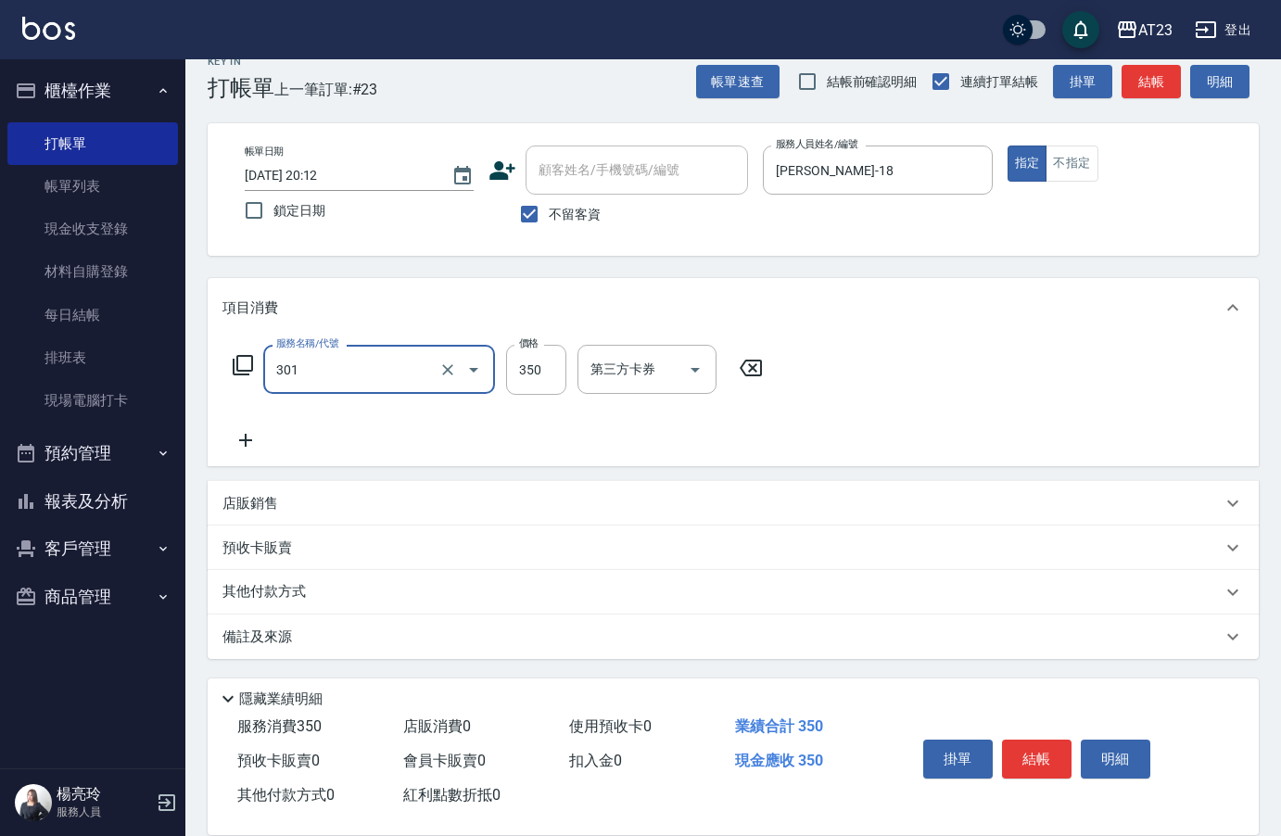
type input "造型剪髮(301)"
type input "400"
click at [1034, 764] on button "結帳" at bounding box center [1037, 759] width 70 height 39
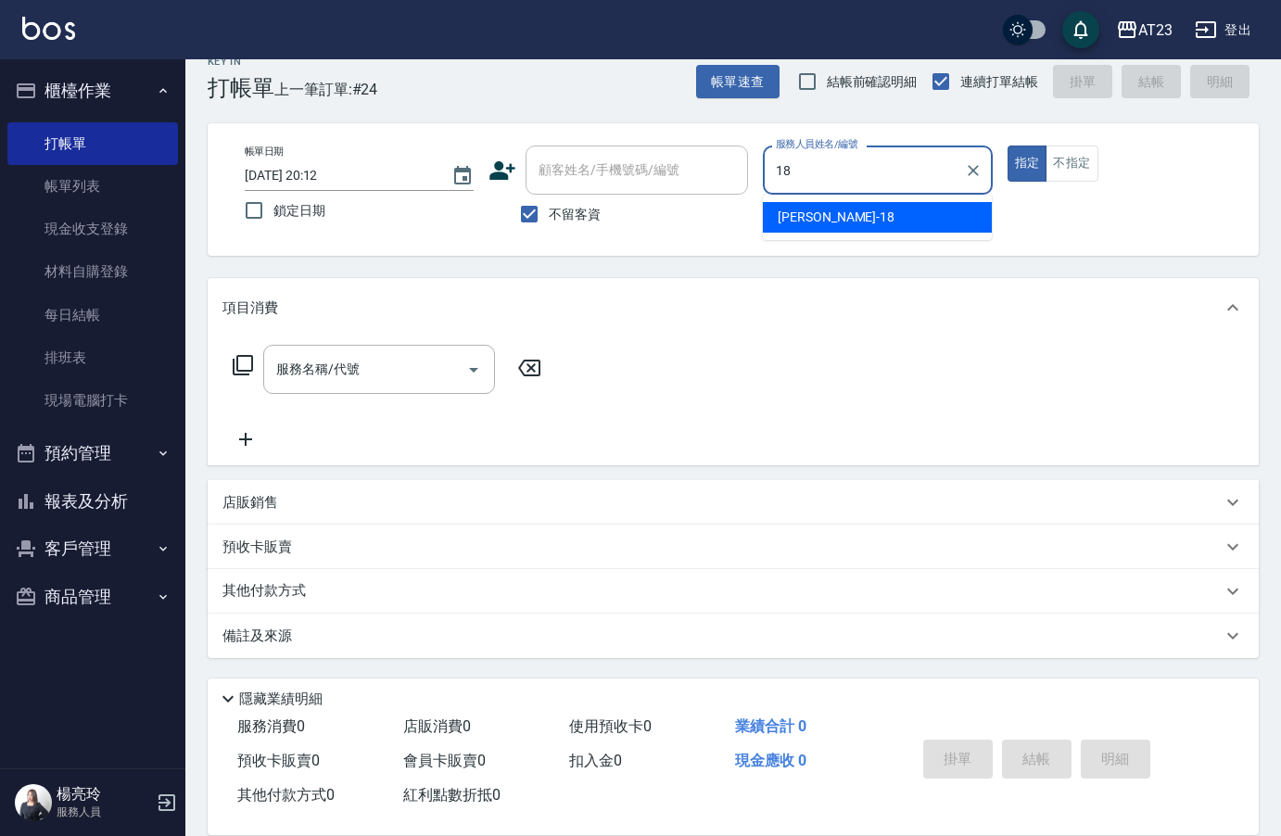
type input "[PERSON_NAME]-18"
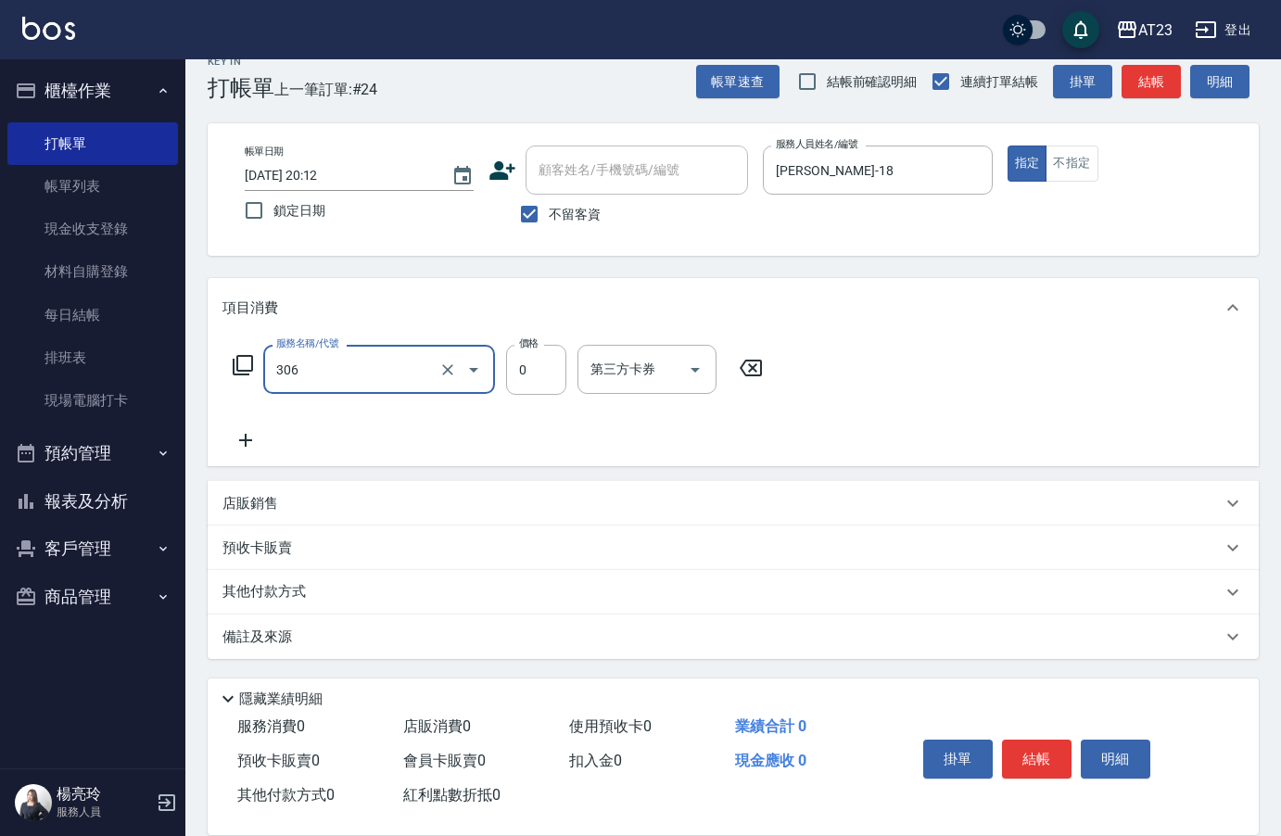
type input "剪髮卡(306)"
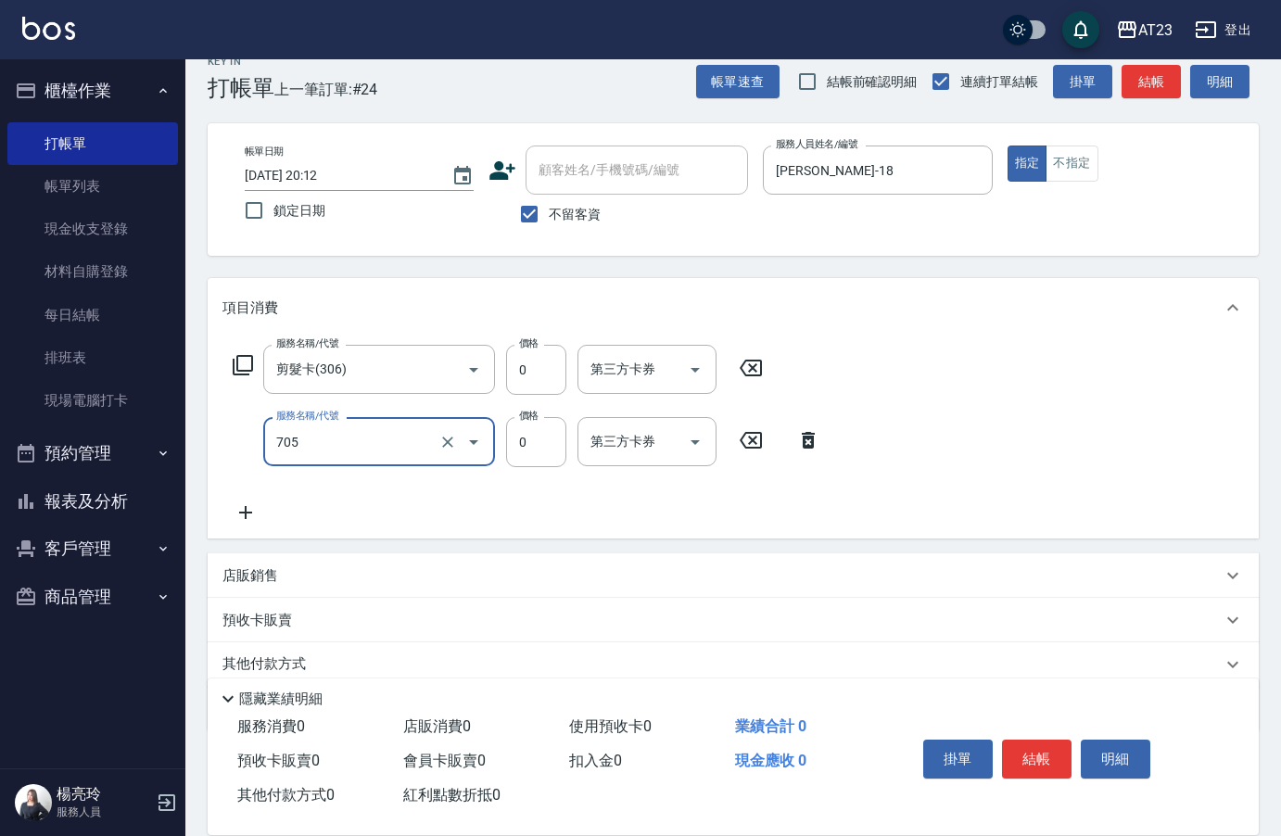
type input "互助50(705)"
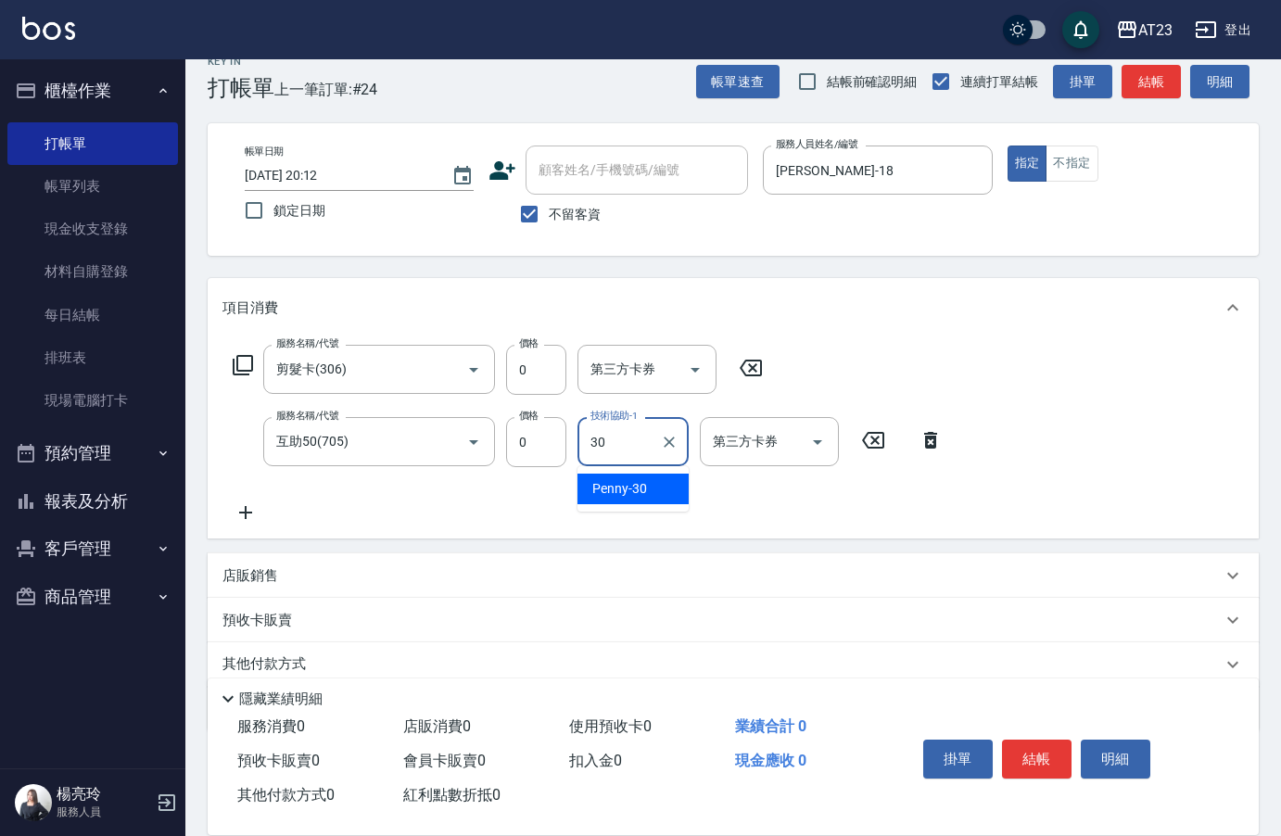
type input "Penny-30"
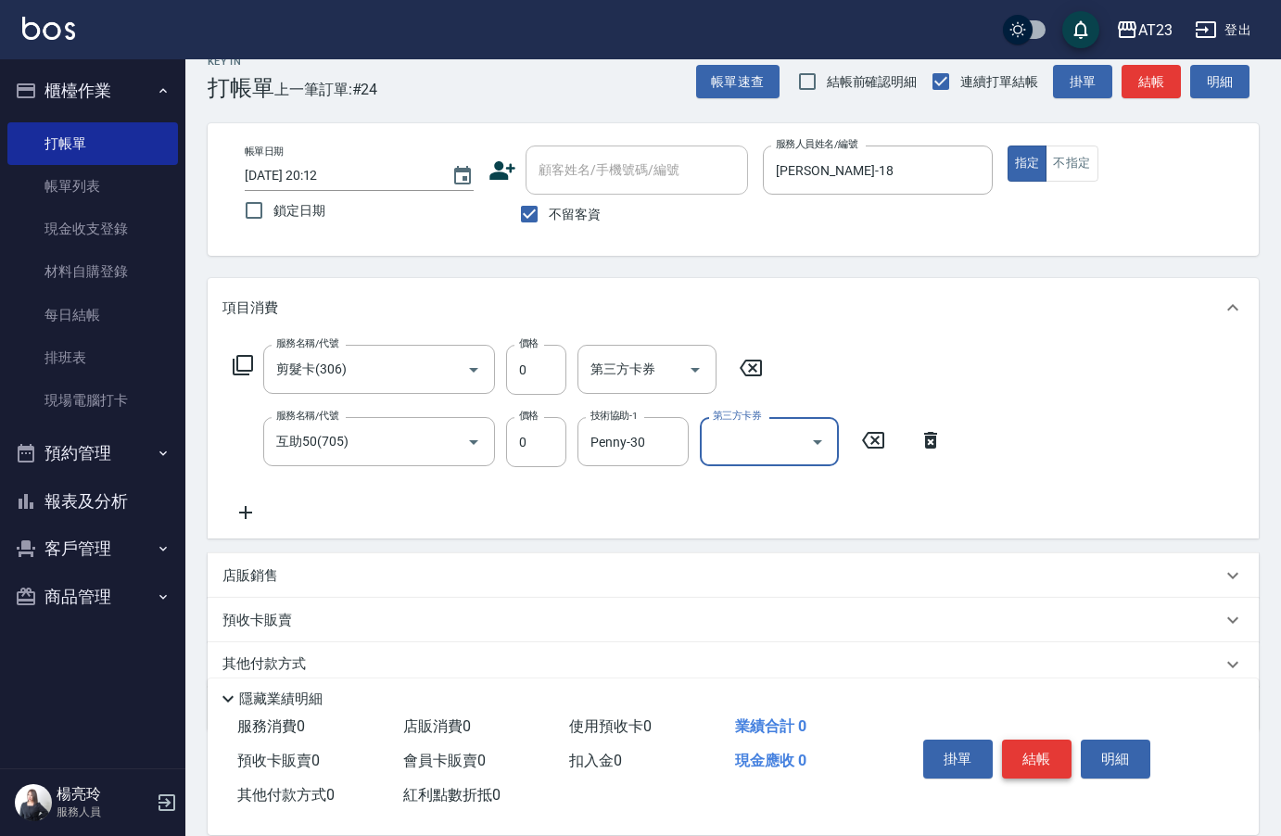
click at [1051, 751] on button "結帳" at bounding box center [1037, 759] width 70 height 39
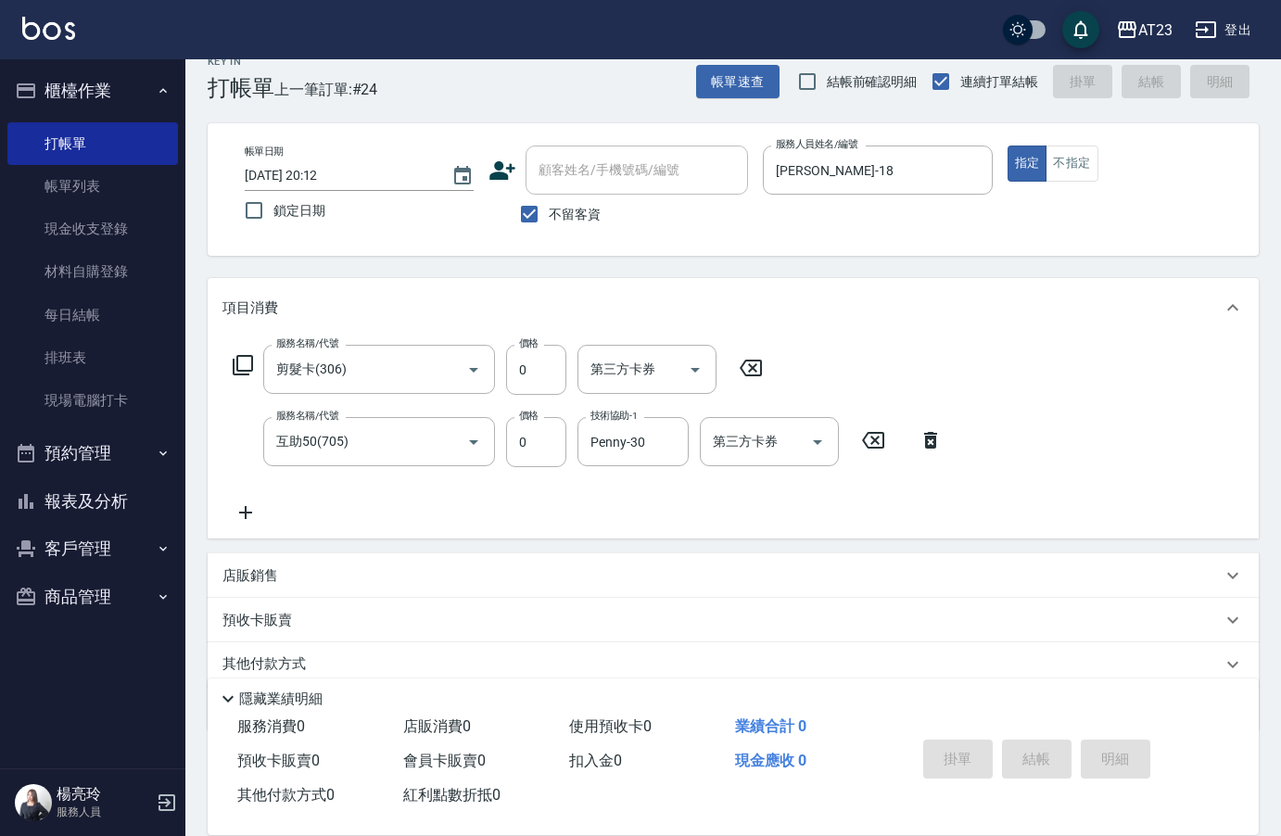
type input "[DATE] 20:13"
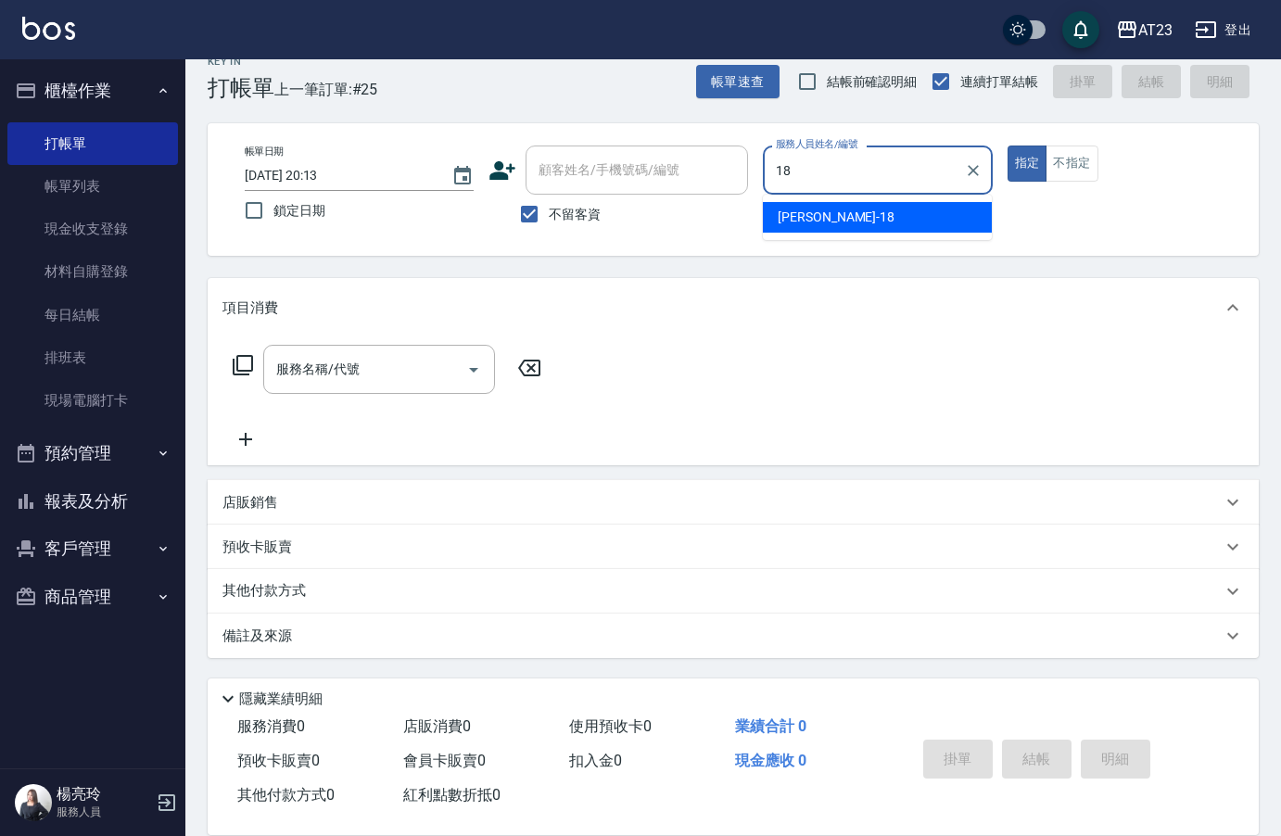
type input "[PERSON_NAME]-18"
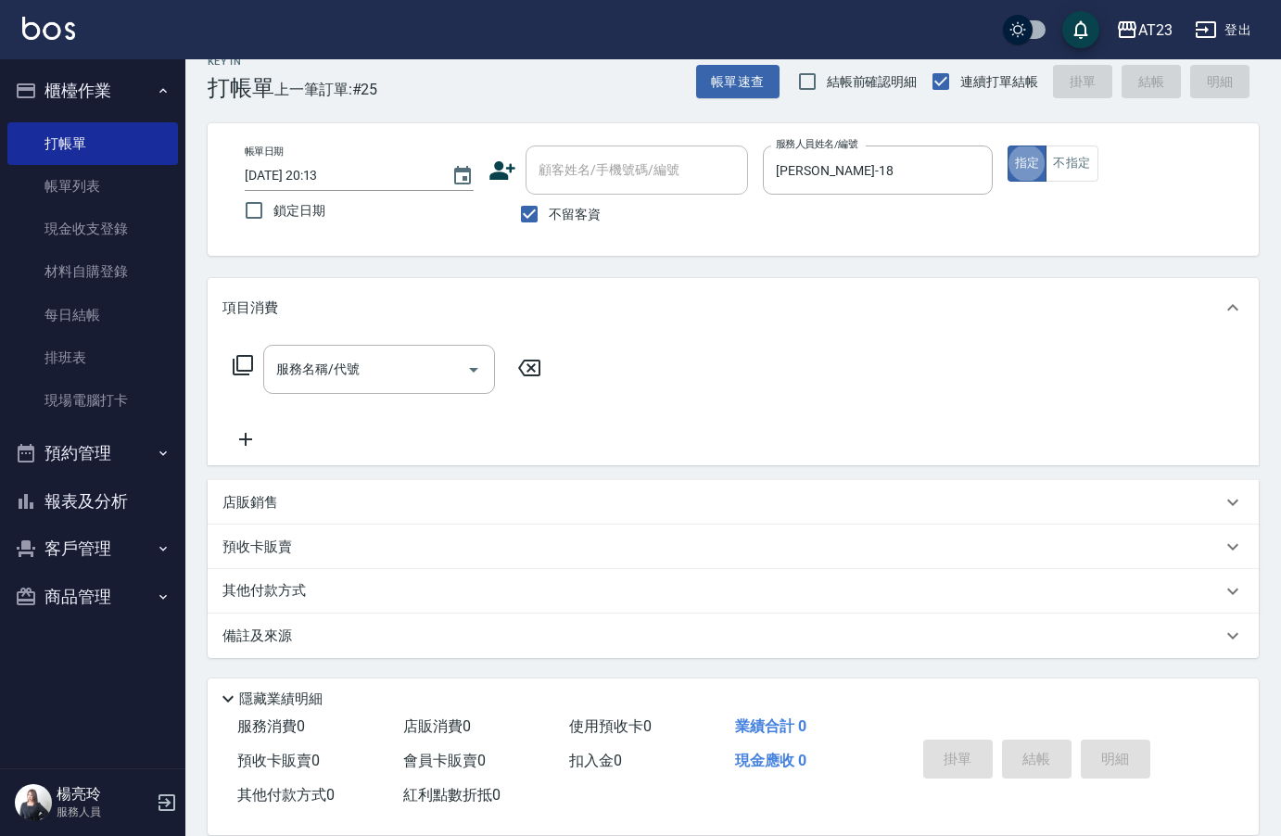
click at [242, 364] on icon at bounding box center [243, 365] width 22 height 22
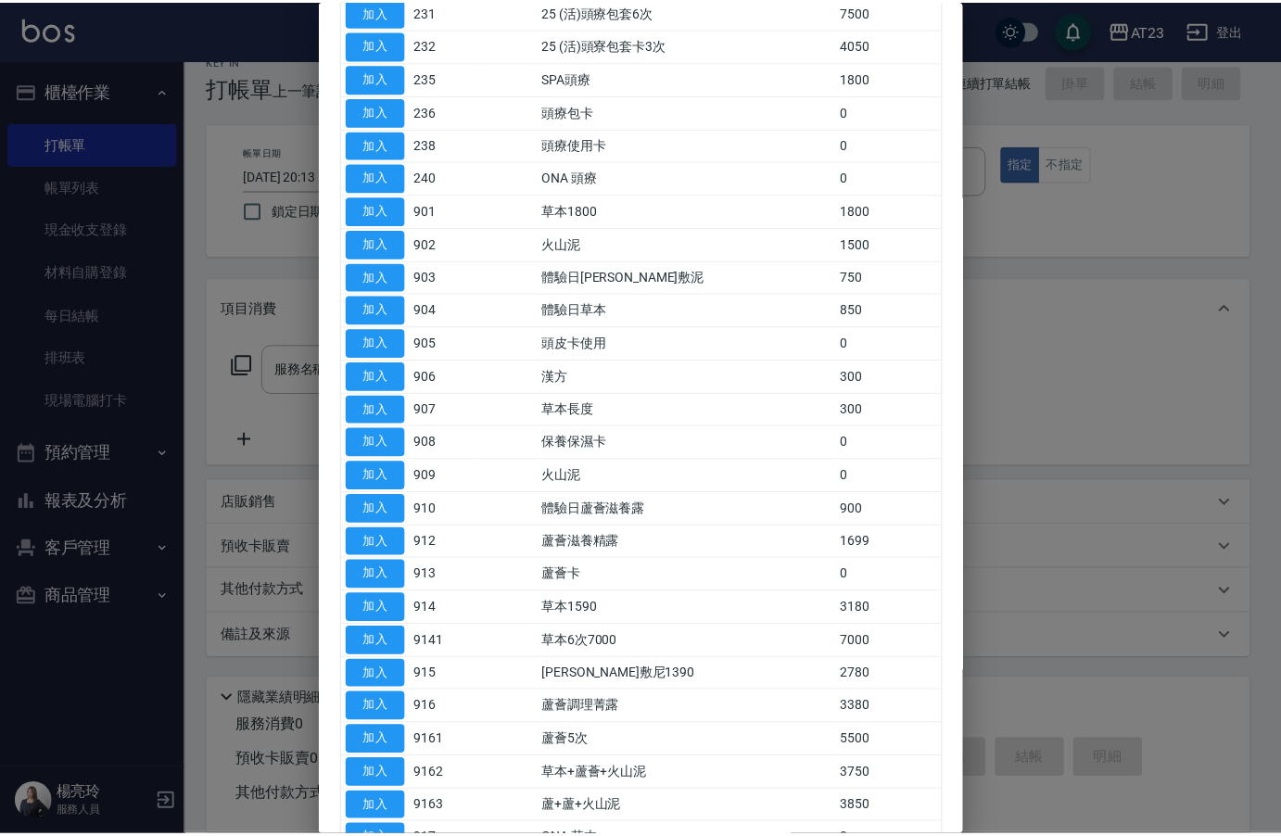
scroll to position [185, 0]
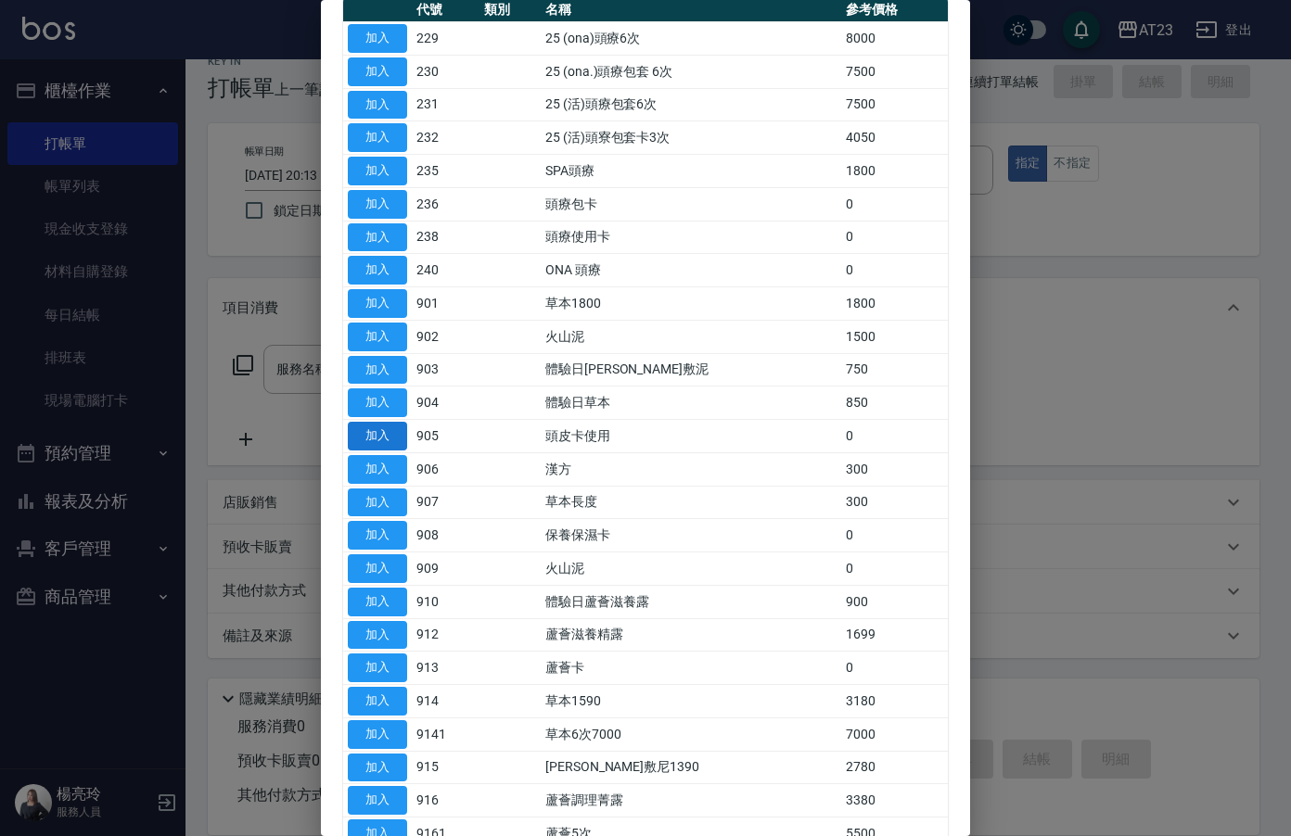
click at [370, 445] on button "加入" at bounding box center [377, 436] width 59 height 29
type input "頭皮卡使用(905)"
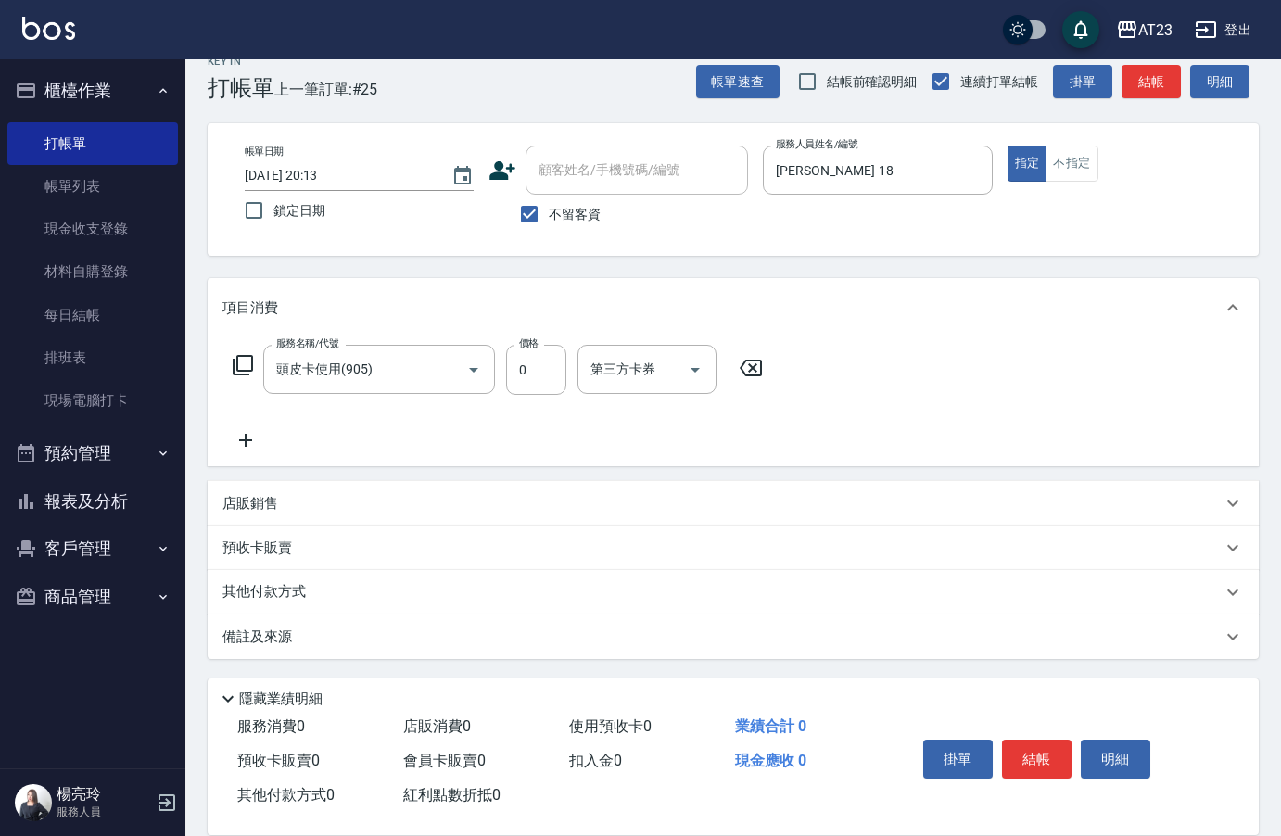
click at [239, 369] on icon at bounding box center [243, 365] width 22 height 22
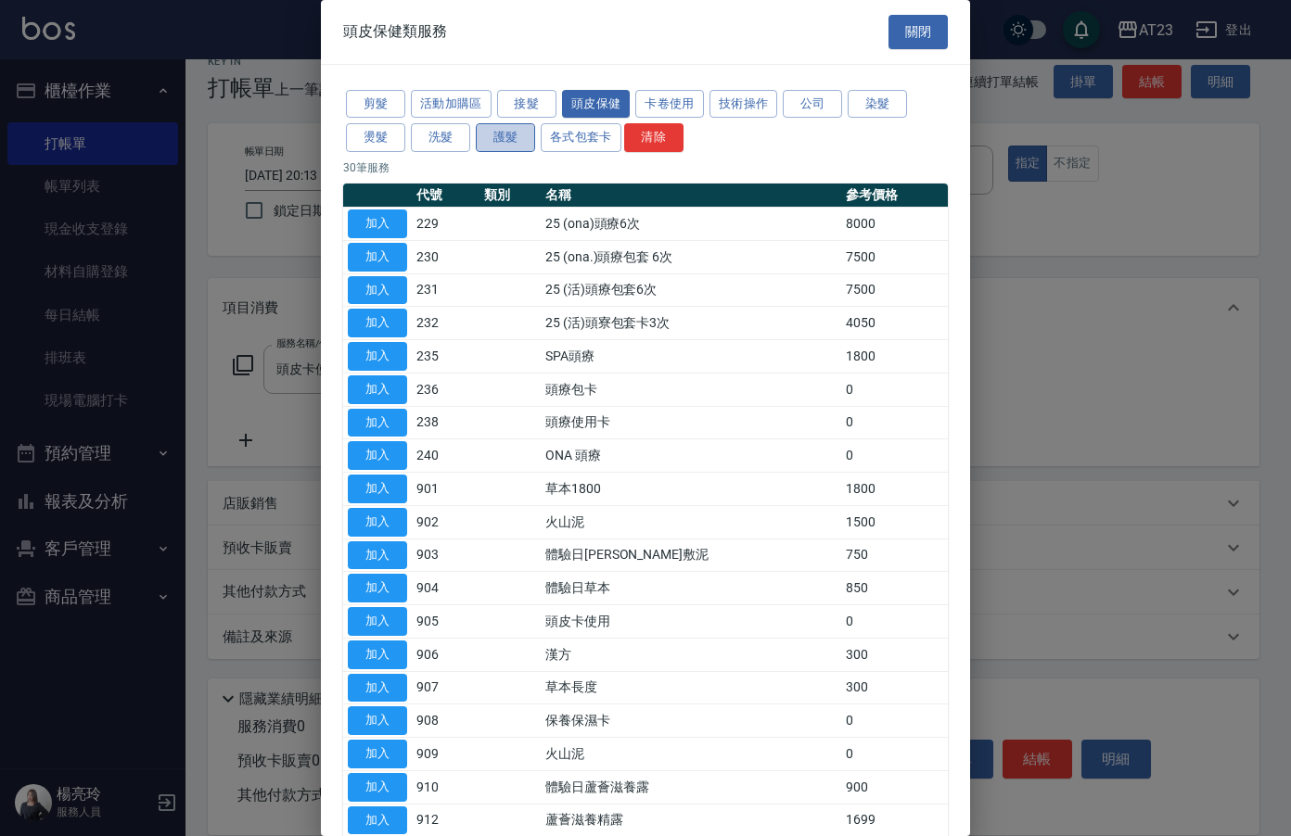
click at [497, 143] on button "護髮" at bounding box center [505, 137] width 59 height 29
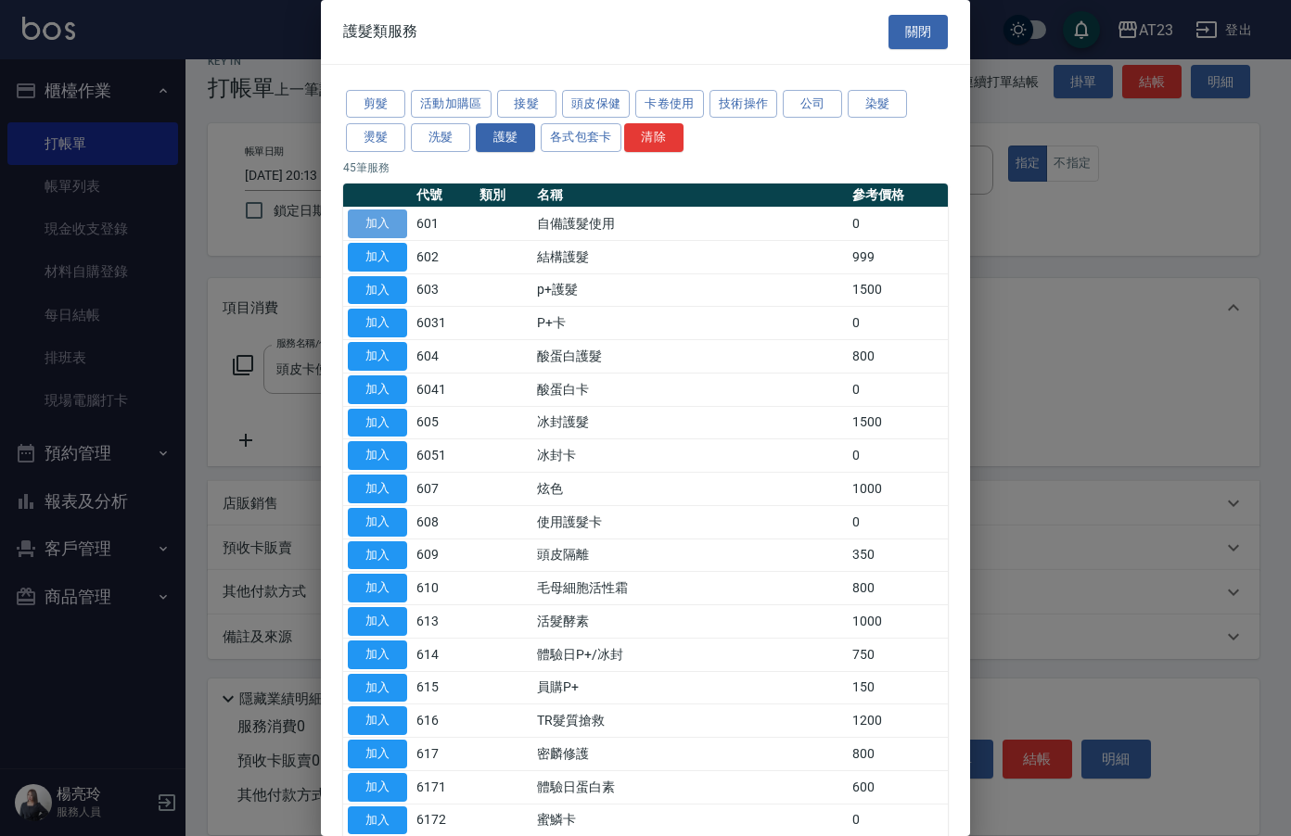
click at [400, 231] on button "加入" at bounding box center [377, 224] width 59 height 29
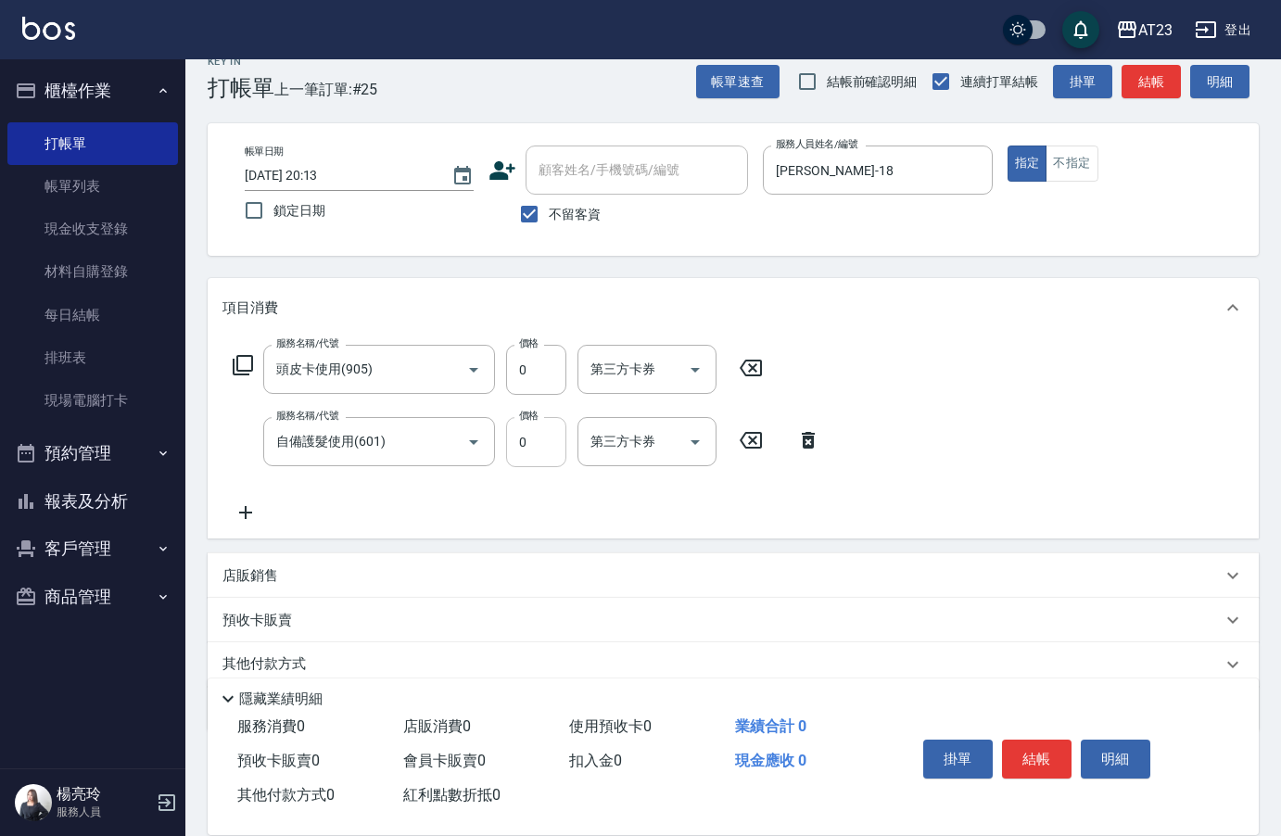
click at [541, 461] on input "0" at bounding box center [536, 442] width 60 height 50
type input "400"
drag, startPoint x: 312, startPoint y: 503, endPoint x: 322, endPoint y: 501, distance: 9.7
click at [322, 501] on div "服務名稱/代號 頭皮卡使用(905) 服務名稱/代號 價格 0 價格 第三方卡券 第三方卡券 服務名稱/代號 自備護髮使用(601) 服務名稱/代號 價格 4…" at bounding box center [527, 434] width 609 height 179
click at [243, 361] on icon at bounding box center [243, 365] width 22 height 22
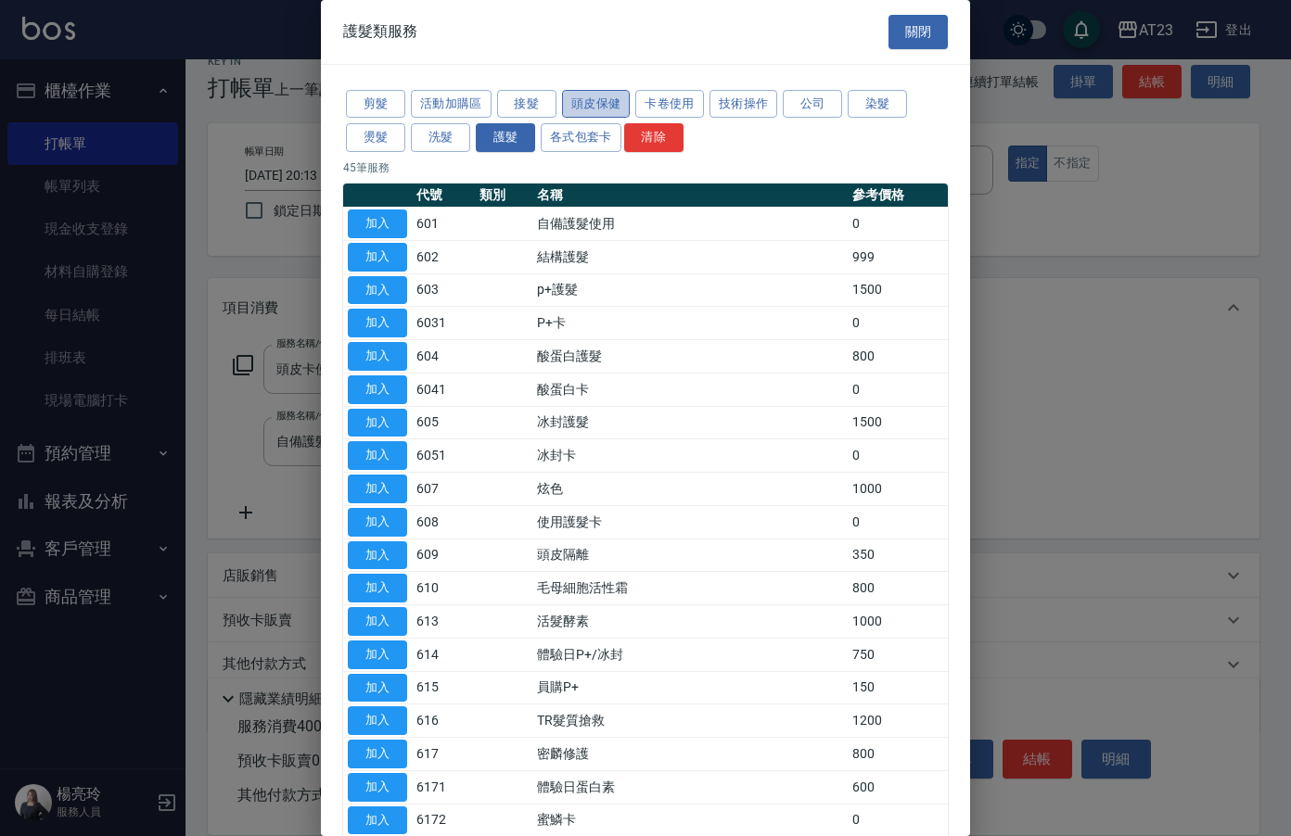
click at [589, 105] on button "頭皮保健" at bounding box center [596, 104] width 69 height 29
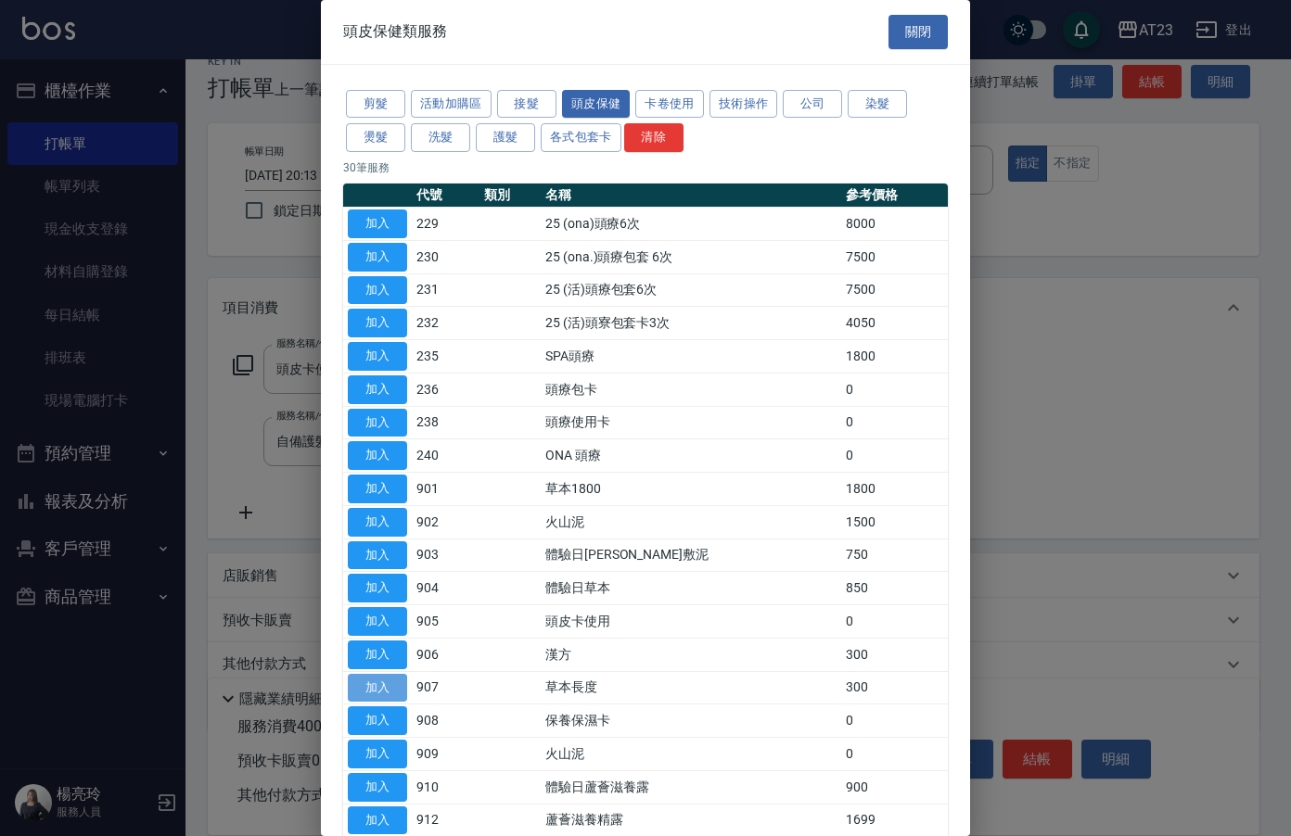
click at [363, 687] on button "加入" at bounding box center [377, 688] width 59 height 29
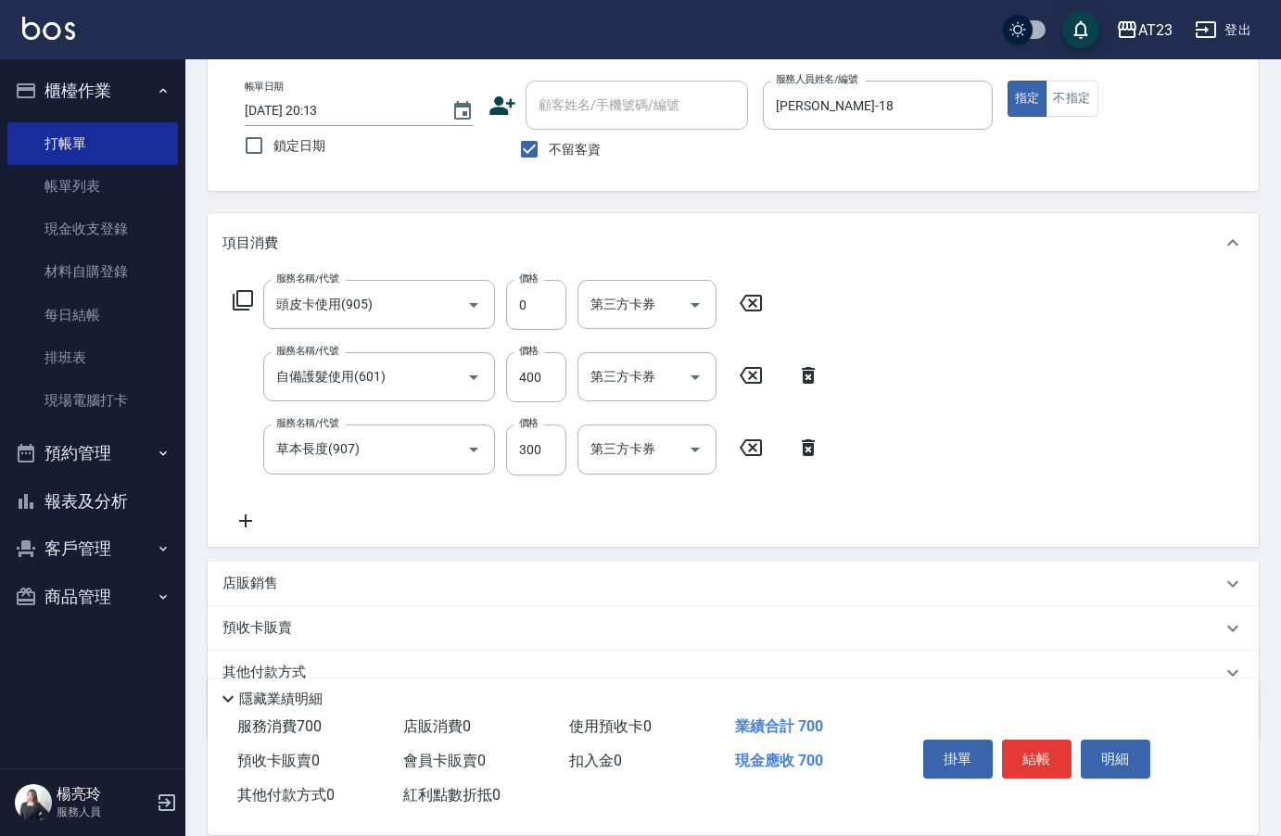
scroll to position [172, 0]
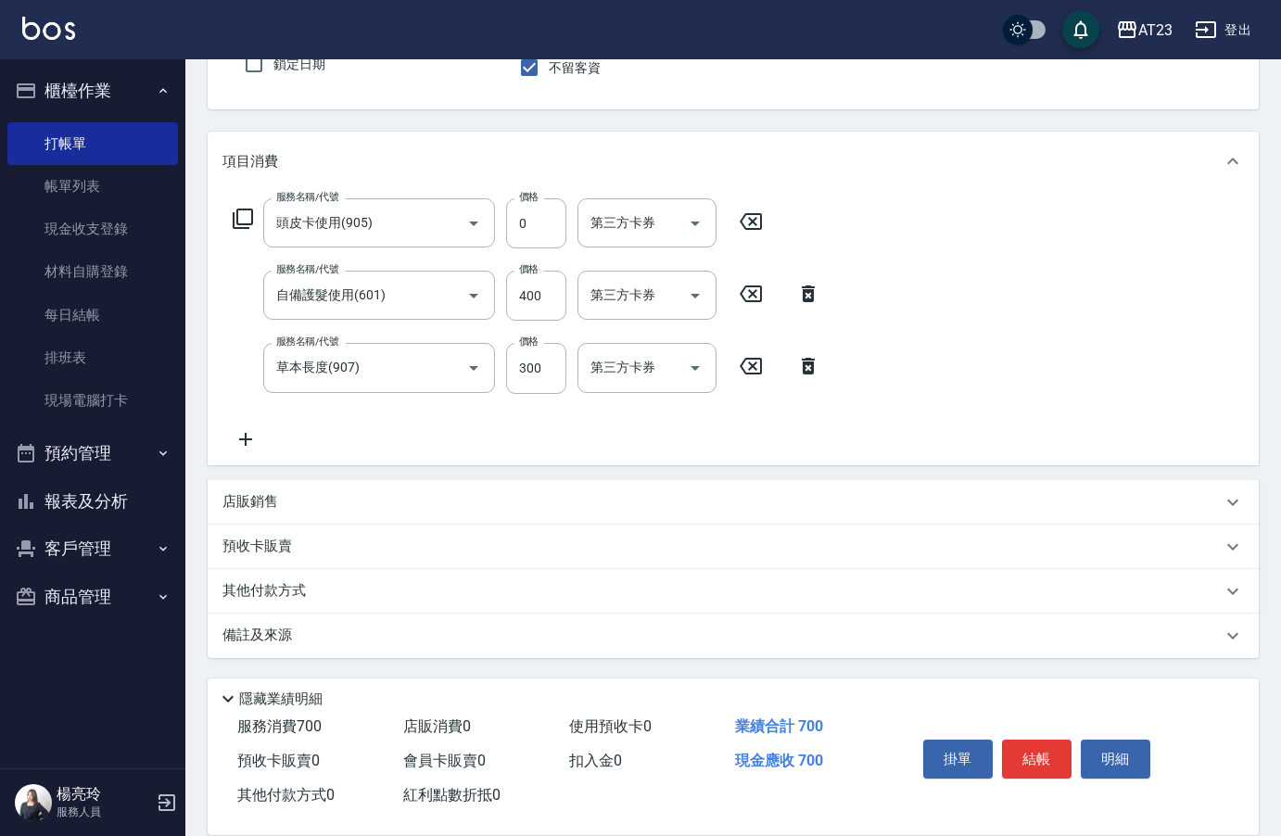
click at [245, 443] on icon at bounding box center [245, 439] width 13 height 13
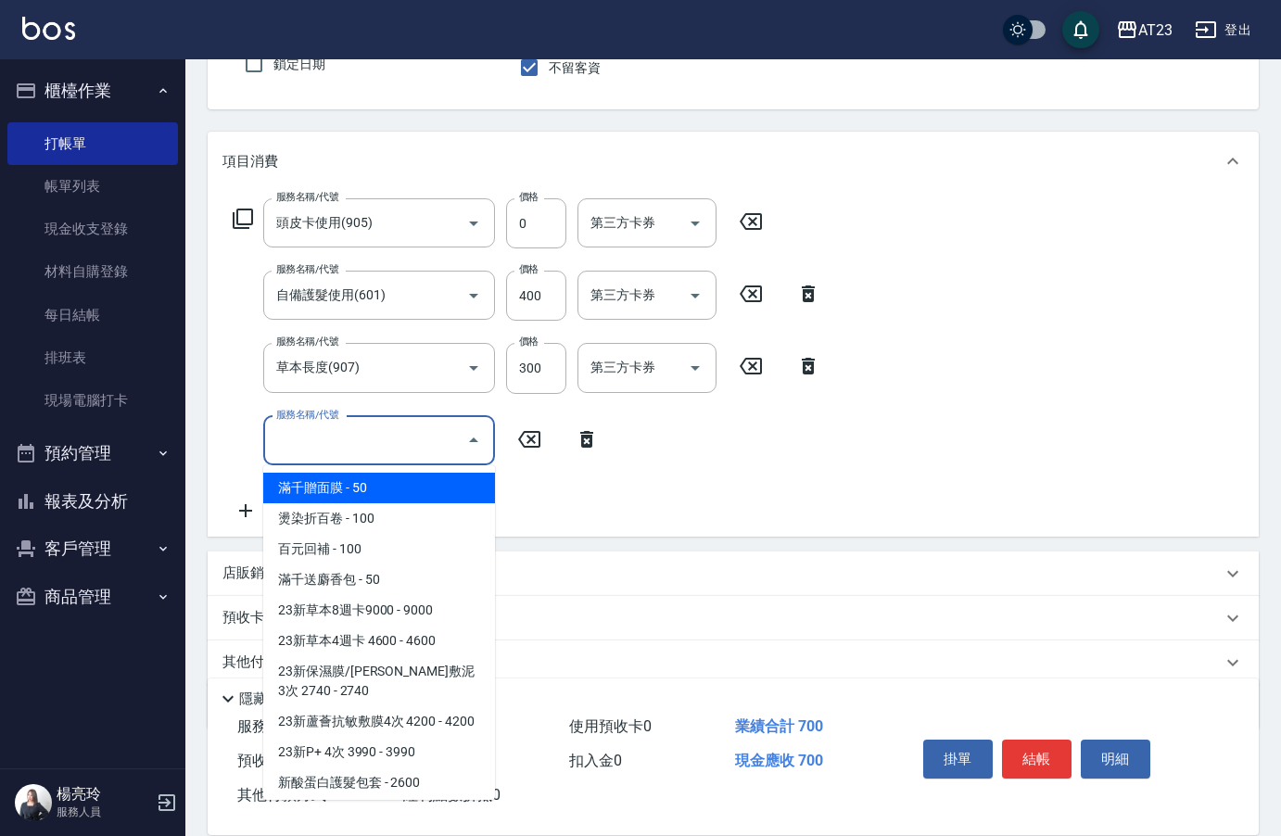
click at [326, 445] on input "服務名稱/代號" at bounding box center [365, 441] width 187 height 32
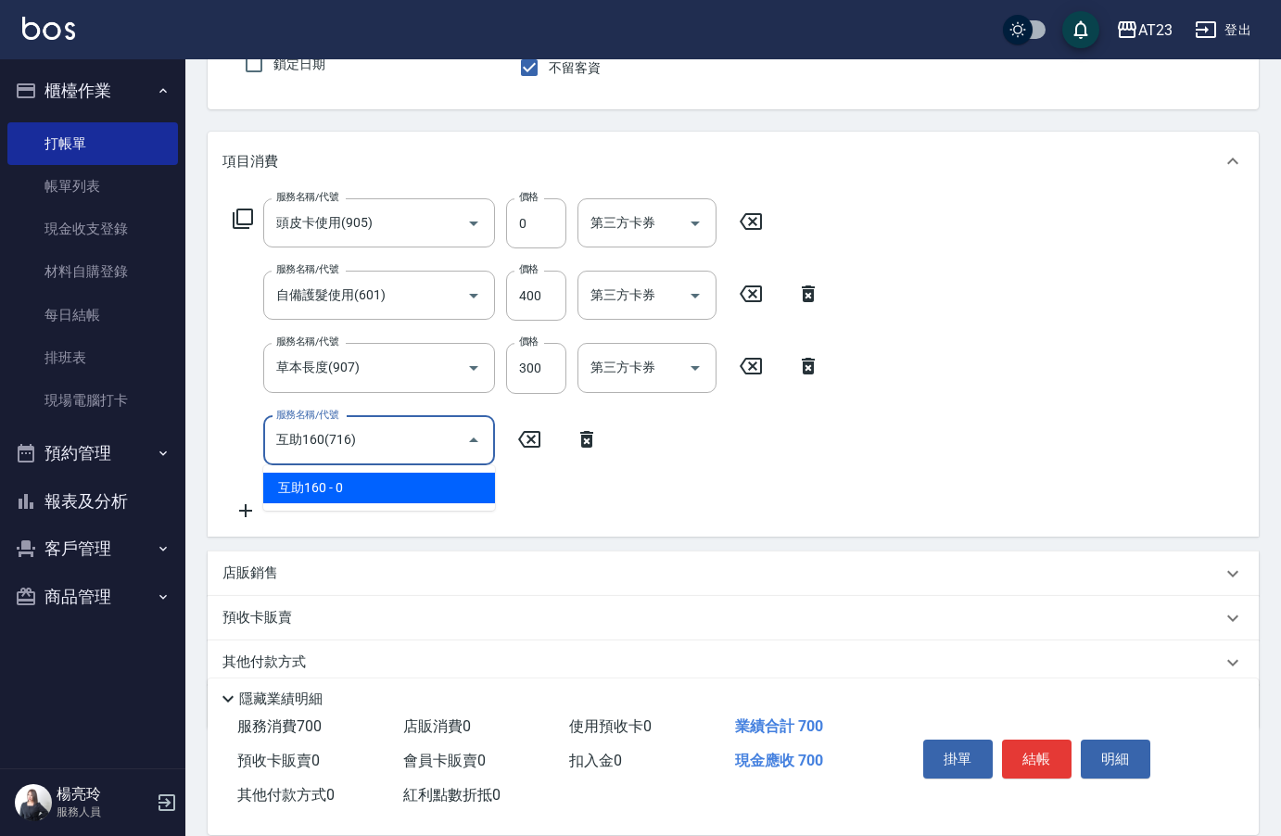
type input "互助160(716)"
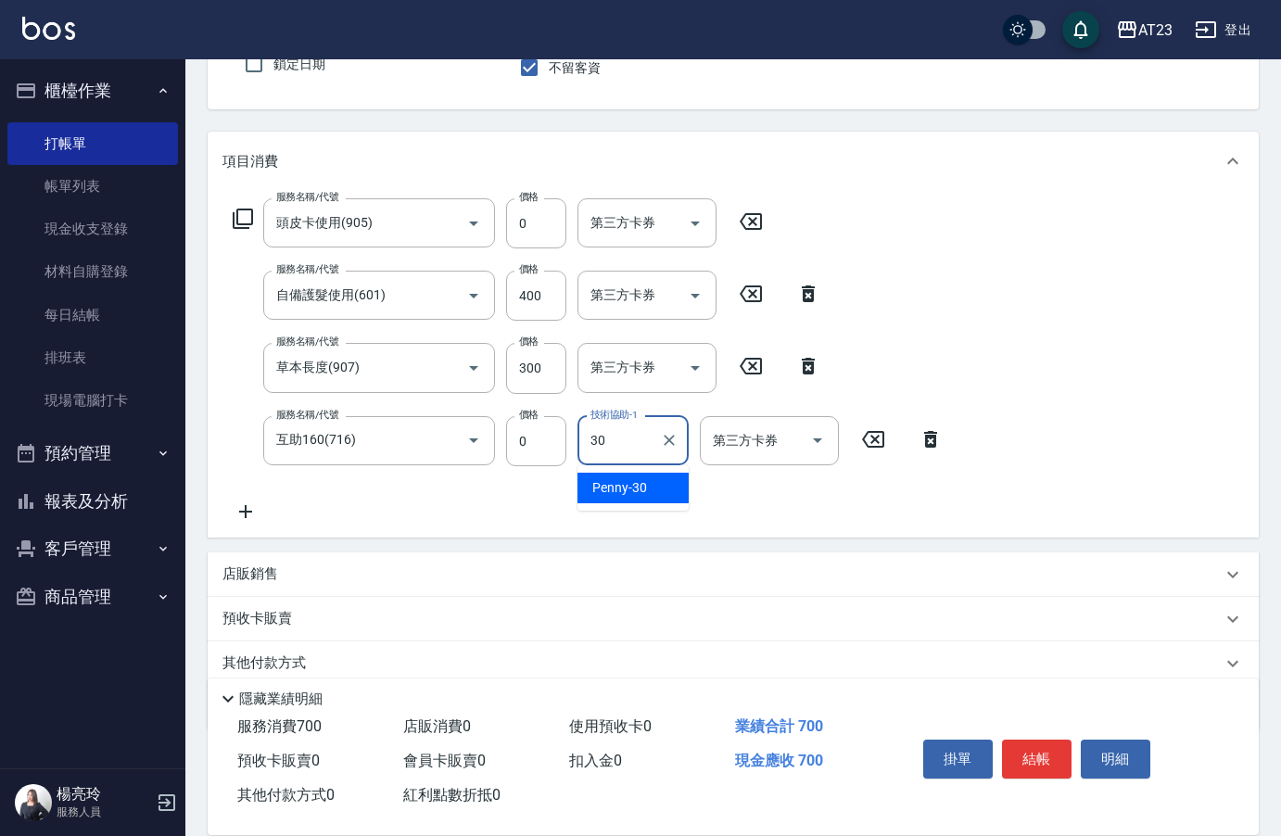
type input "Penny-30"
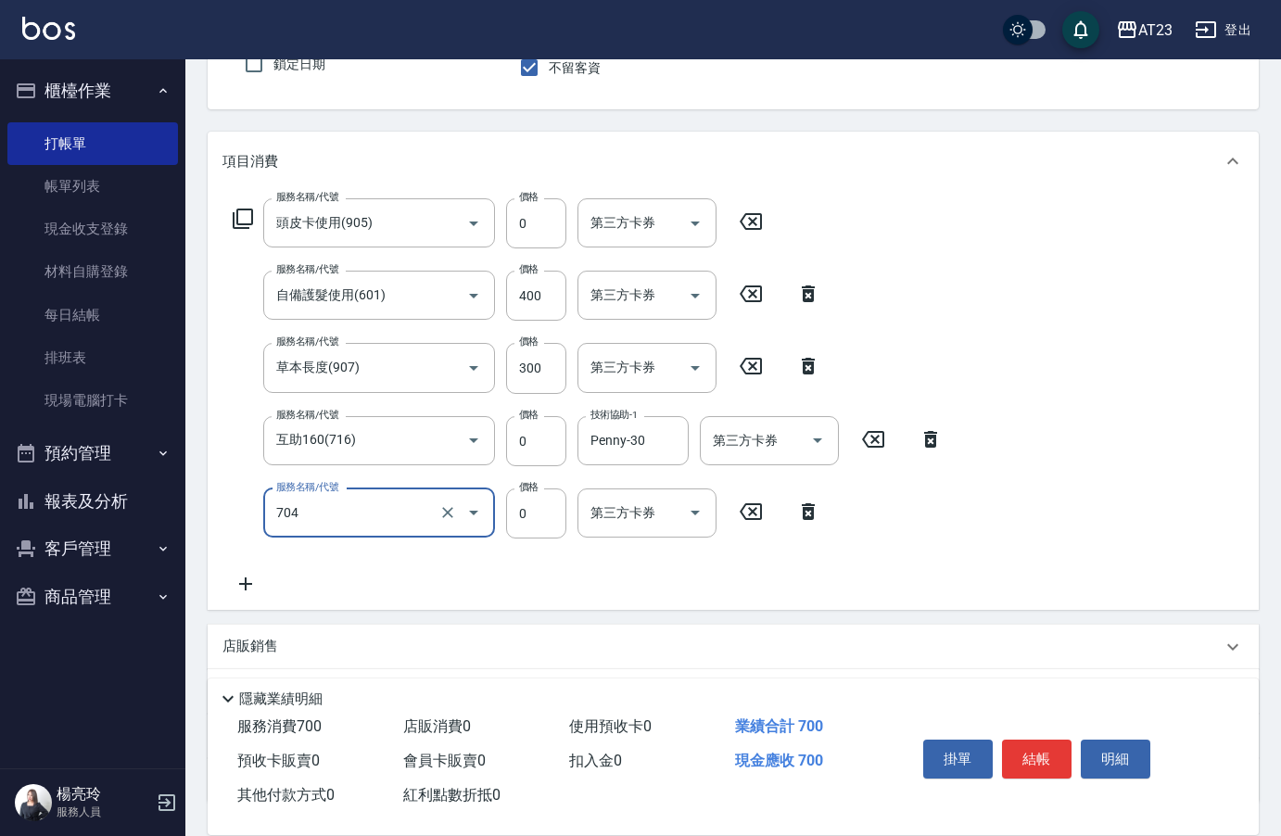
type input "互助40(704)"
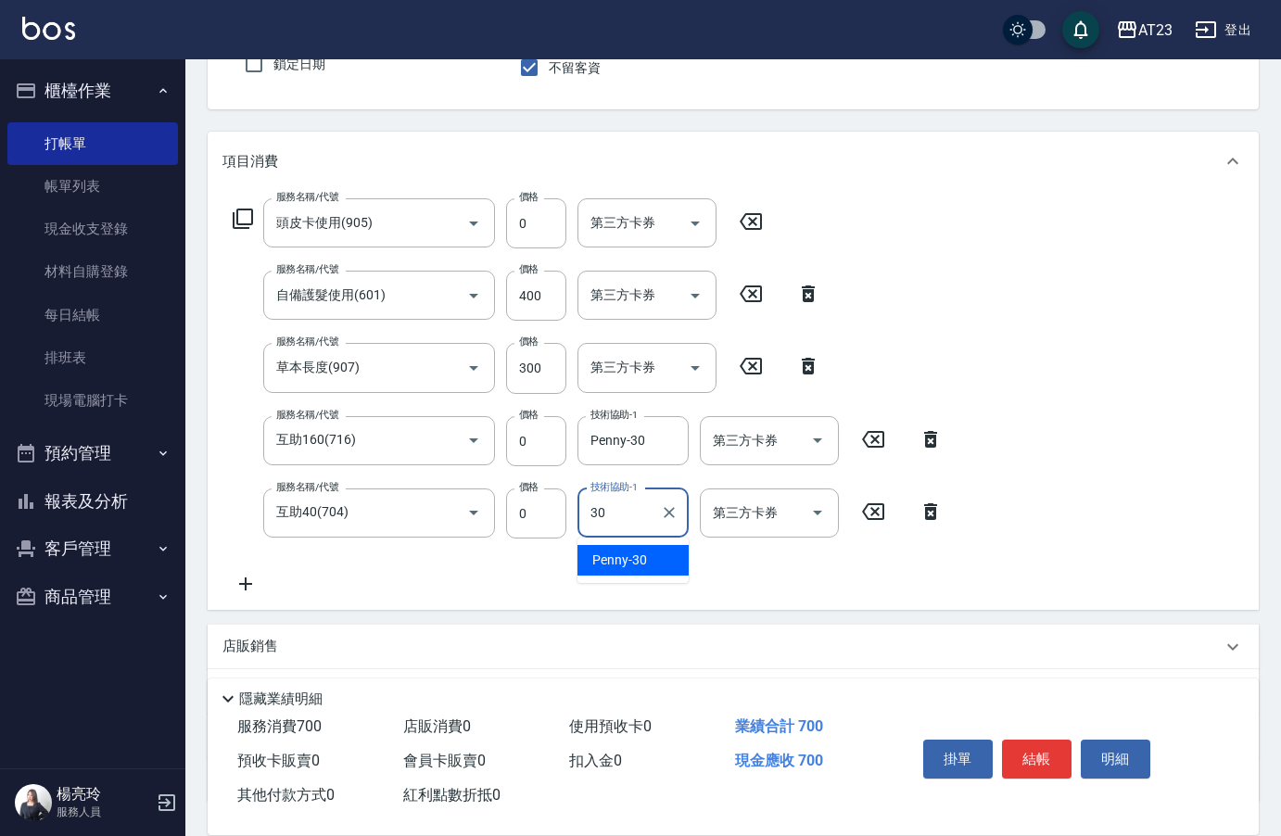
type input "Penny-30"
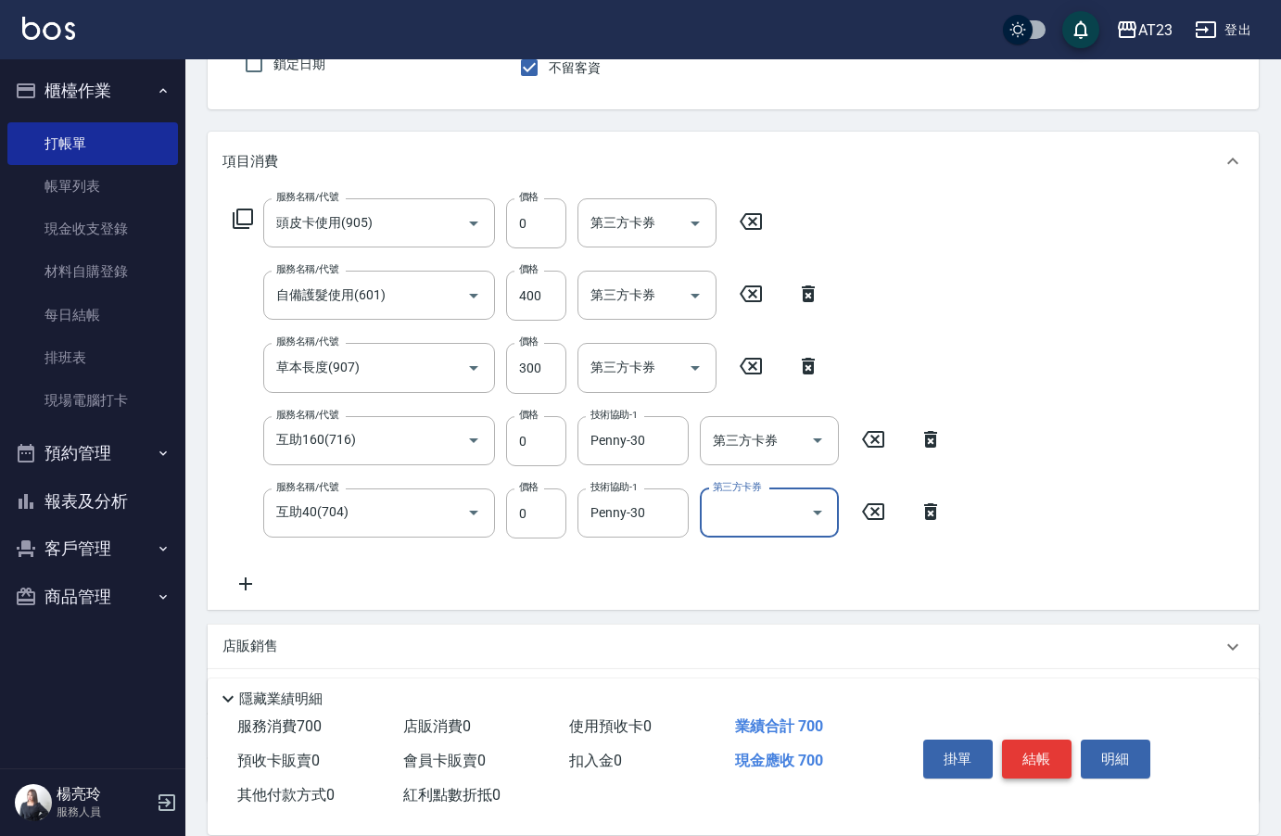
click at [1047, 761] on button "結帳" at bounding box center [1037, 759] width 70 height 39
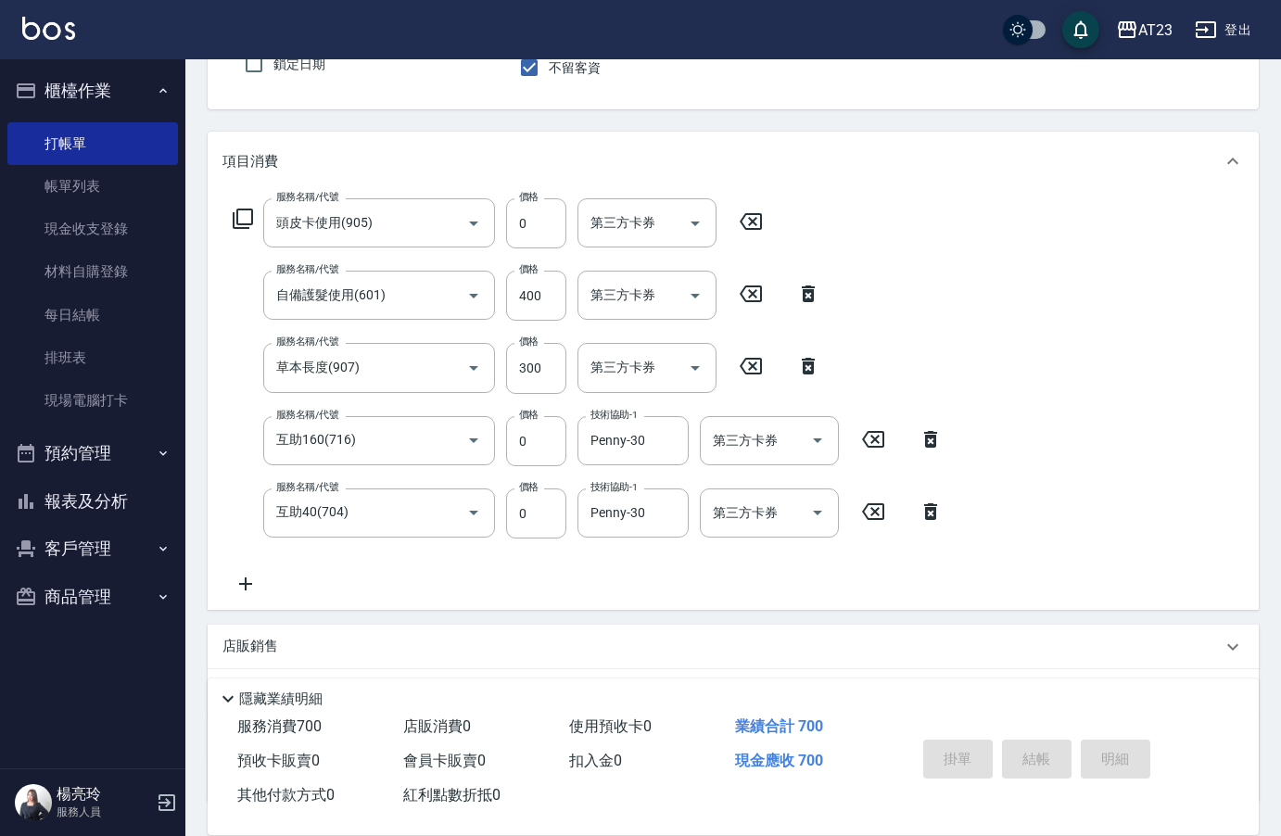
type input "[DATE] 20:14"
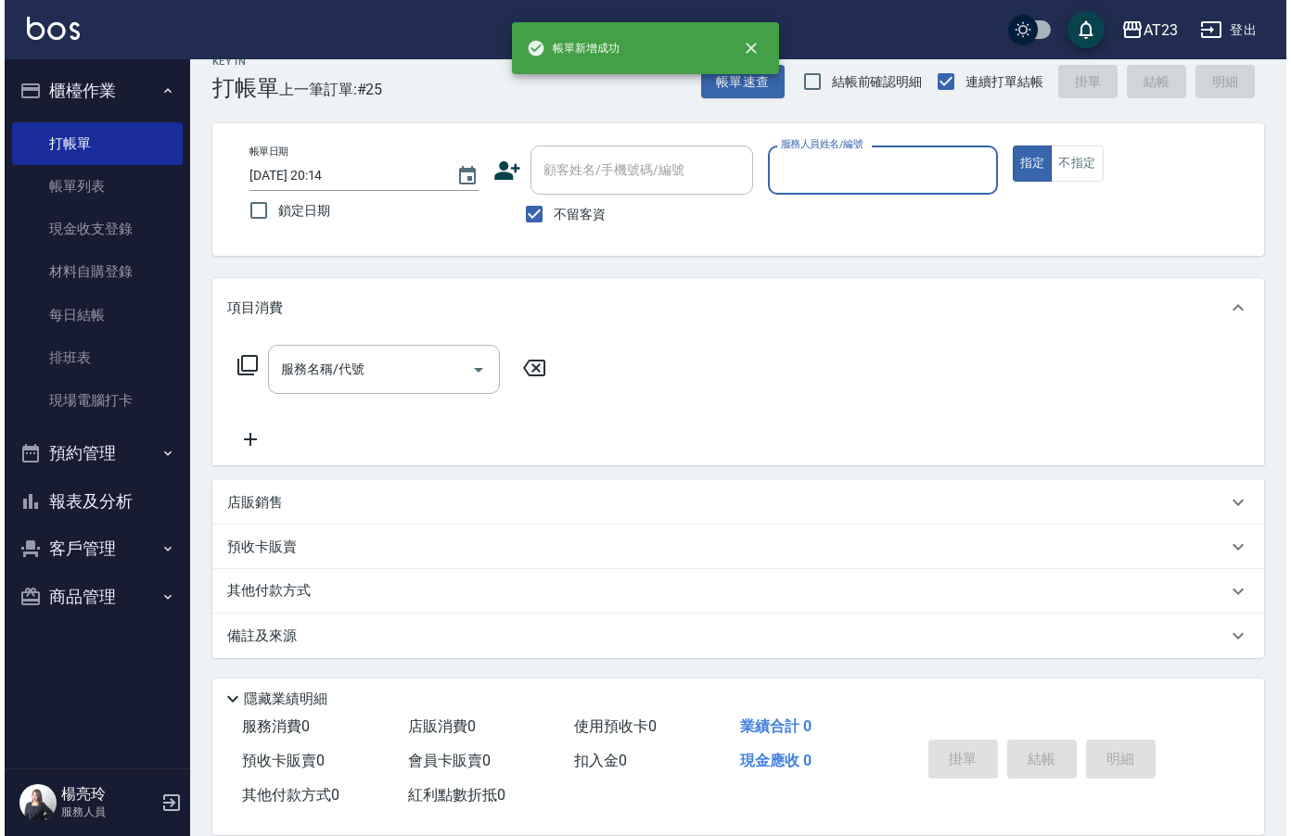
scroll to position [26, 0]
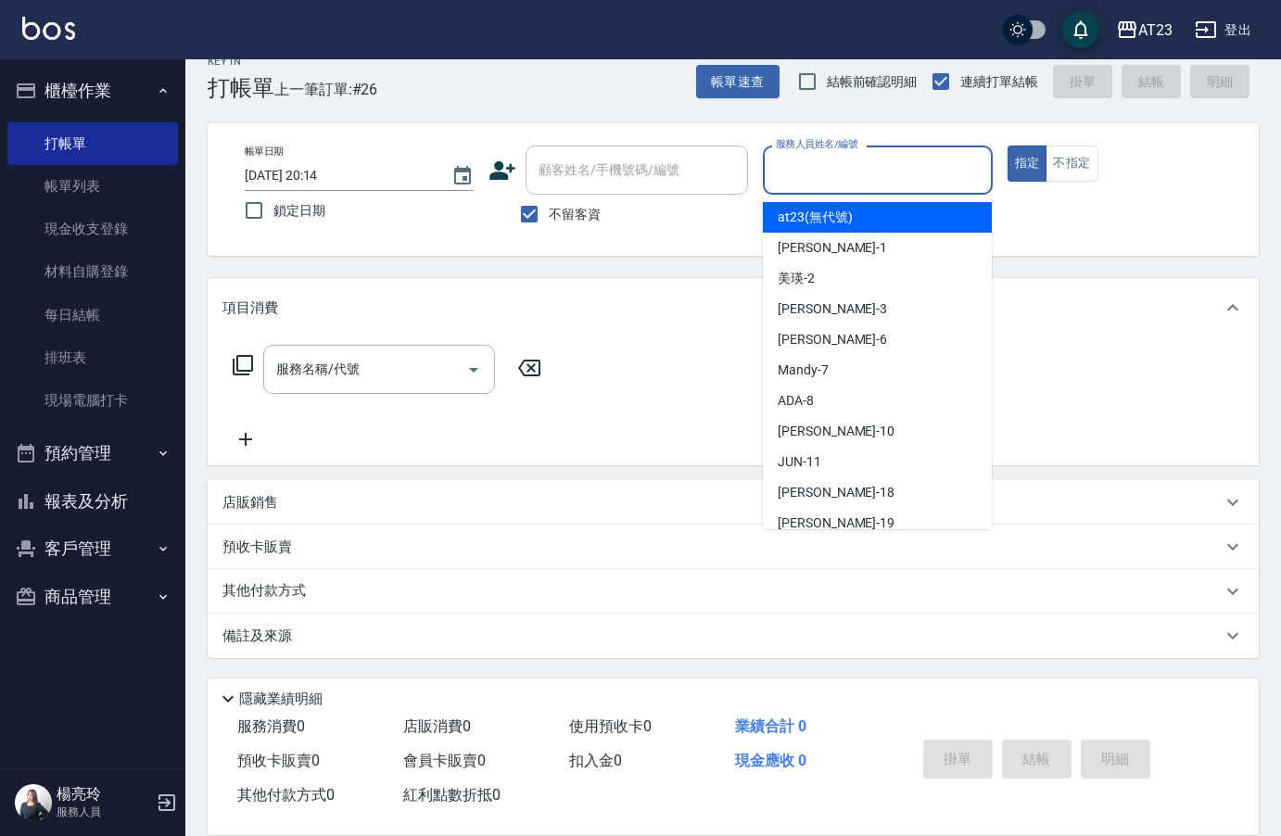
click at [832, 176] on input "服務人員姓名/編號" at bounding box center [877, 170] width 212 height 32
click at [246, 364] on icon at bounding box center [243, 365] width 22 height 22
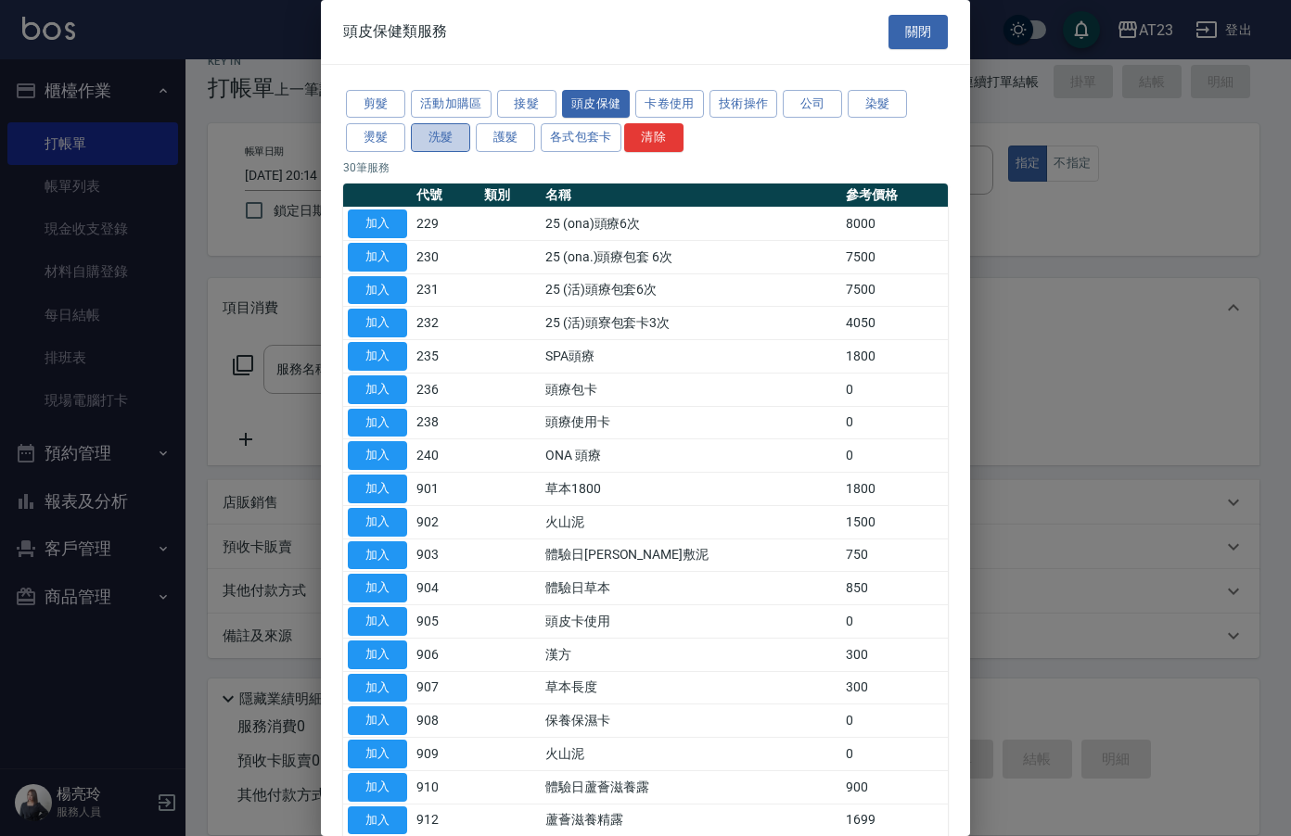
click at [428, 147] on button "洗髮" at bounding box center [440, 137] width 59 height 29
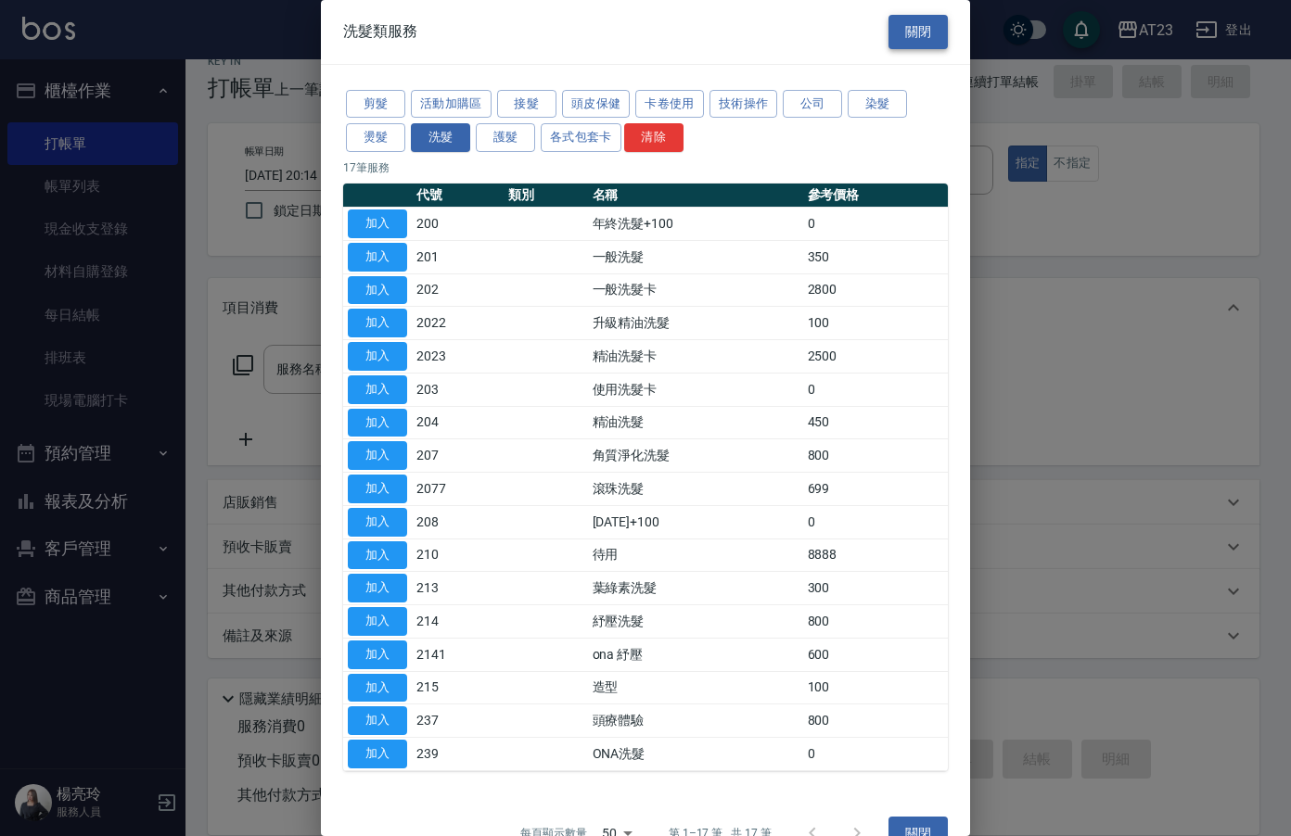
click at [917, 30] on button "關閉" at bounding box center [917, 32] width 59 height 34
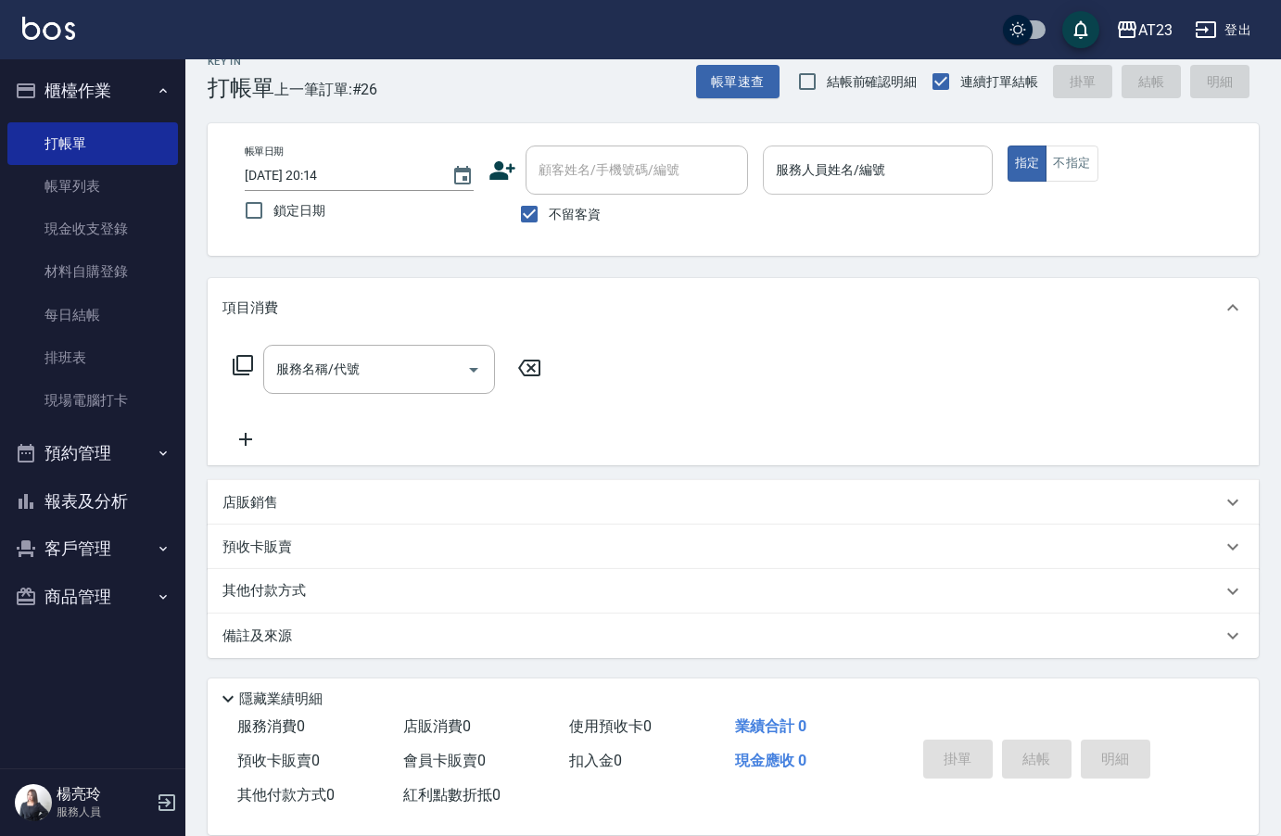
click at [855, 174] on input "服務人員姓名/編號" at bounding box center [877, 170] width 212 height 32
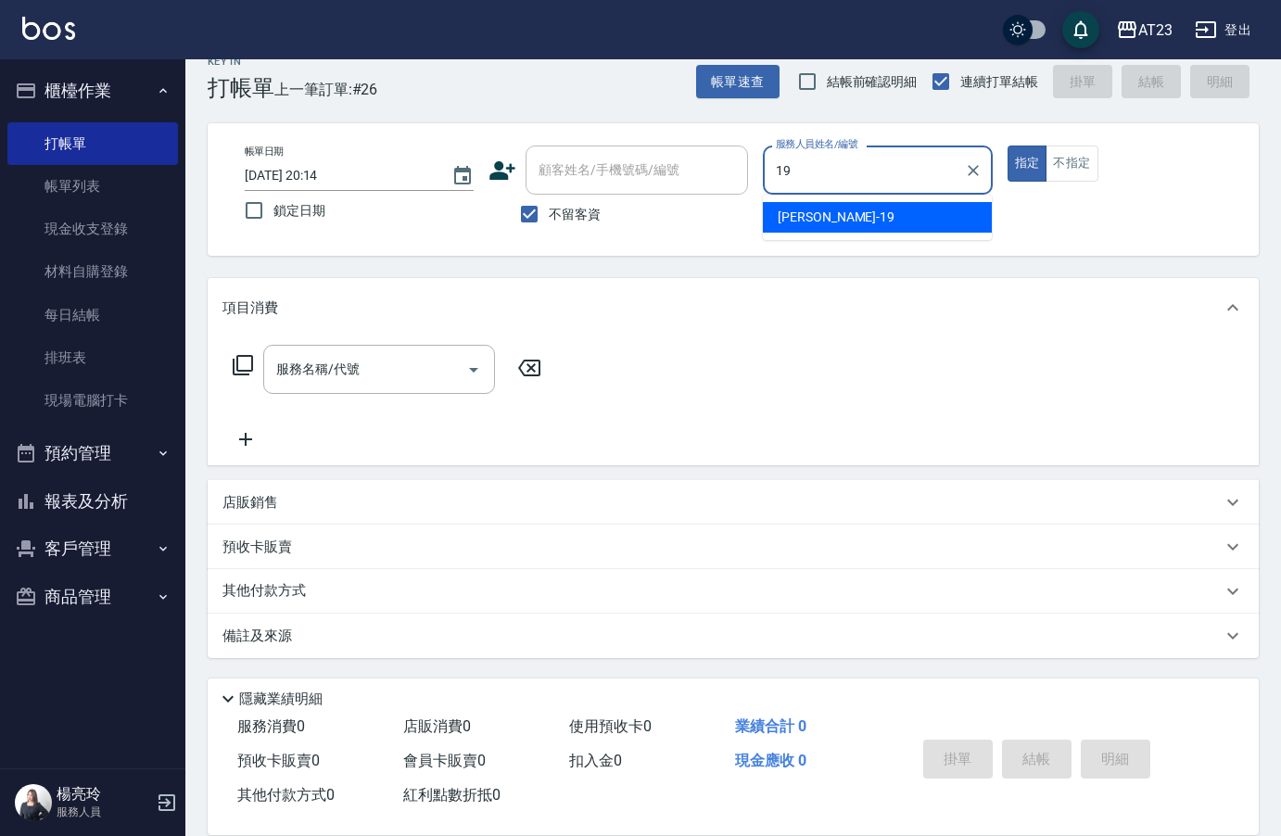
type input "[PERSON_NAME]-19"
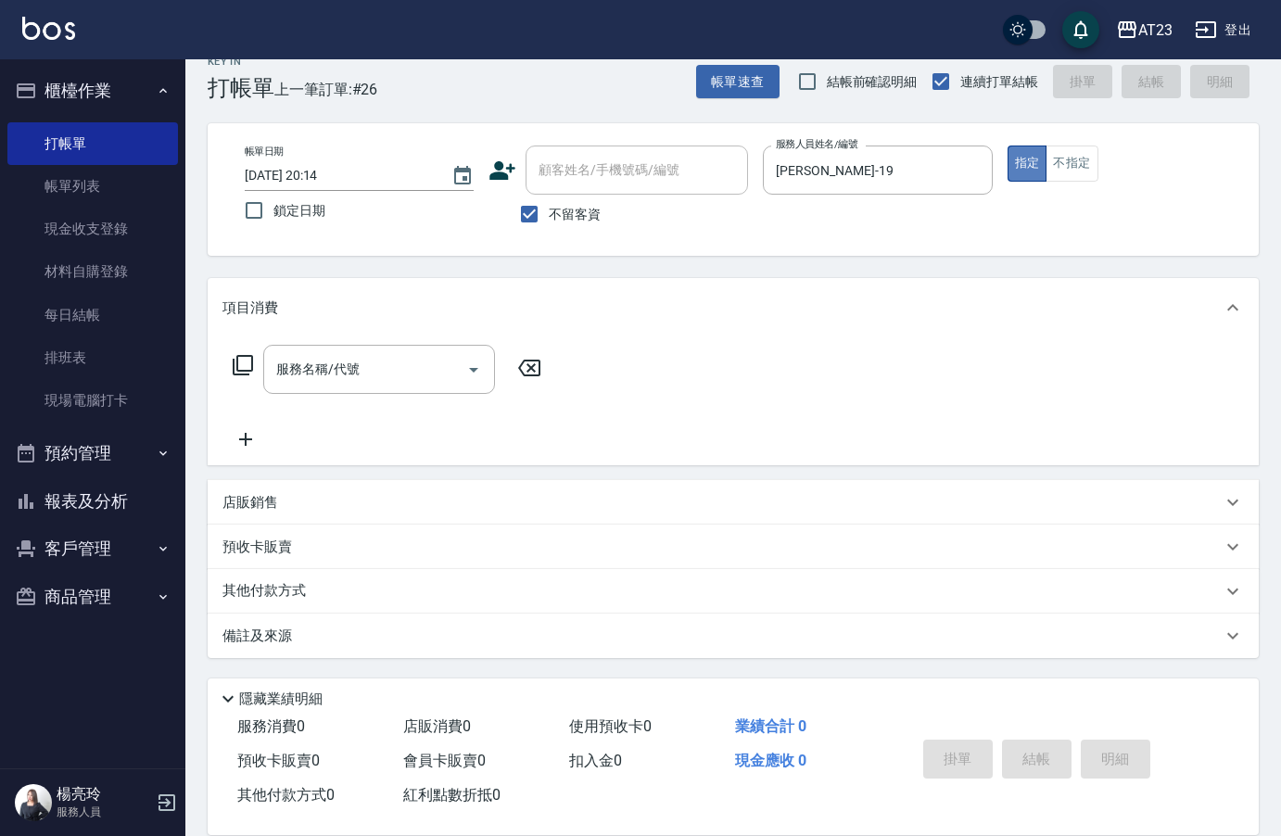
click at [1027, 170] on button "指定" at bounding box center [1028, 164] width 40 height 36
click at [243, 361] on icon at bounding box center [243, 365] width 22 height 22
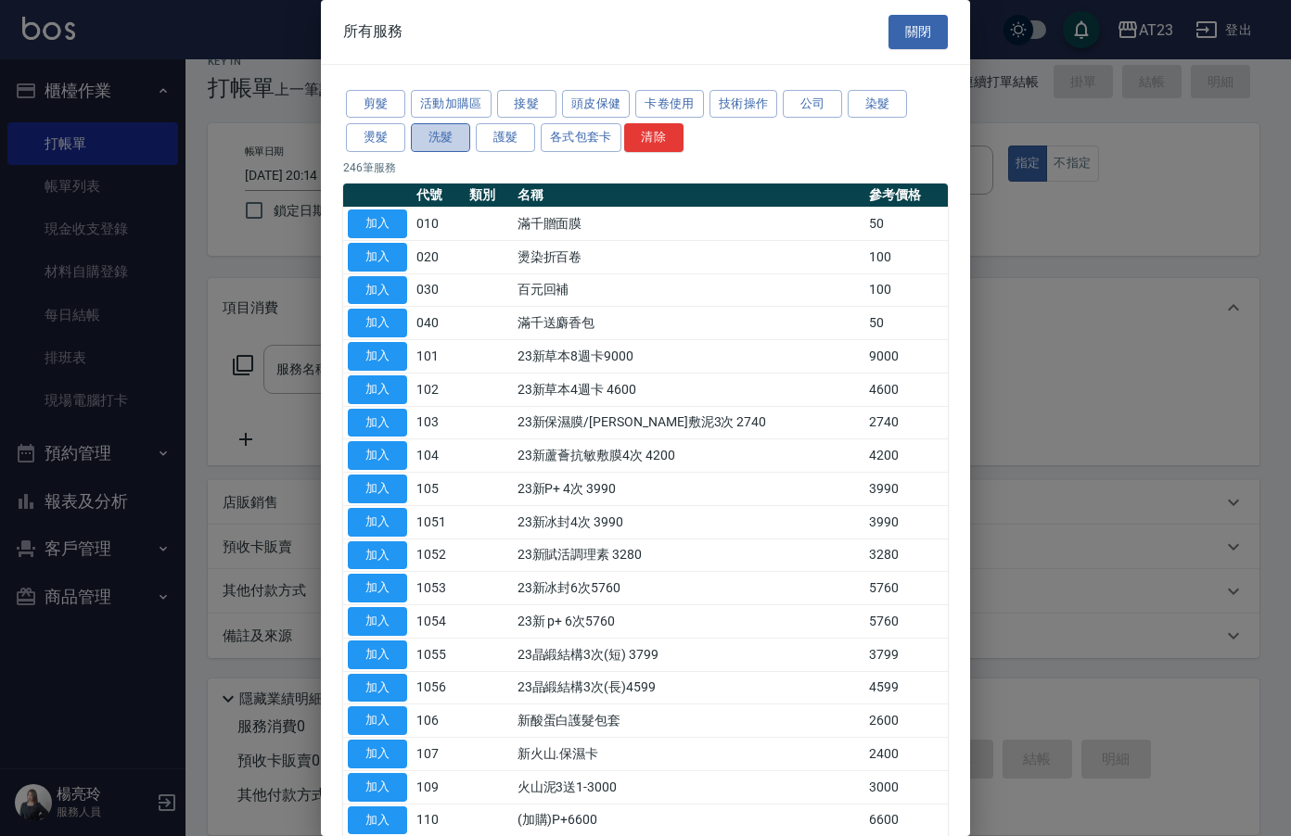
click at [427, 132] on button "洗髮" at bounding box center [440, 137] width 59 height 29
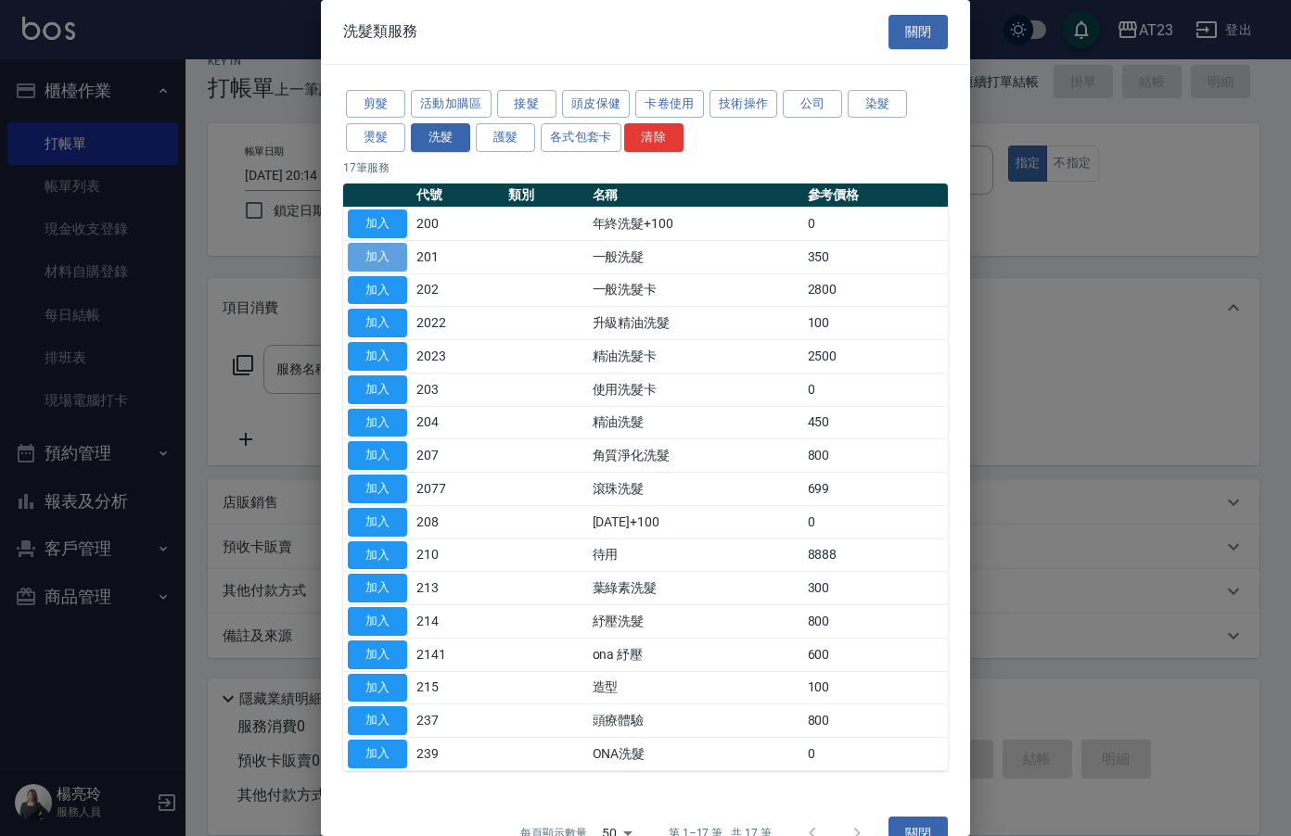
click at [392, 253] on button "加入" at bounding box center [377, 257] width 59 height 29
type input "一般洗髮(201)"
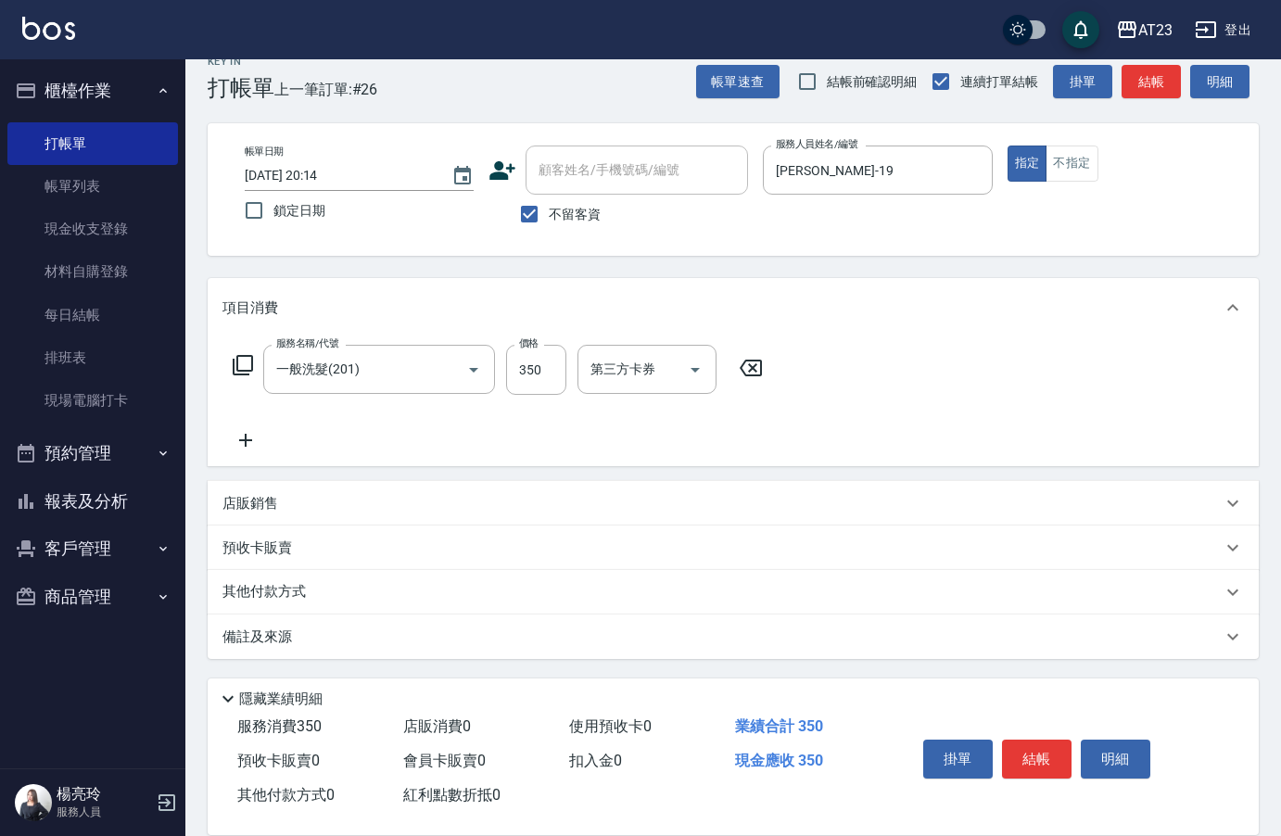
click at [242, 363] on icon at bounding box center [243, 365] width 22 height 22
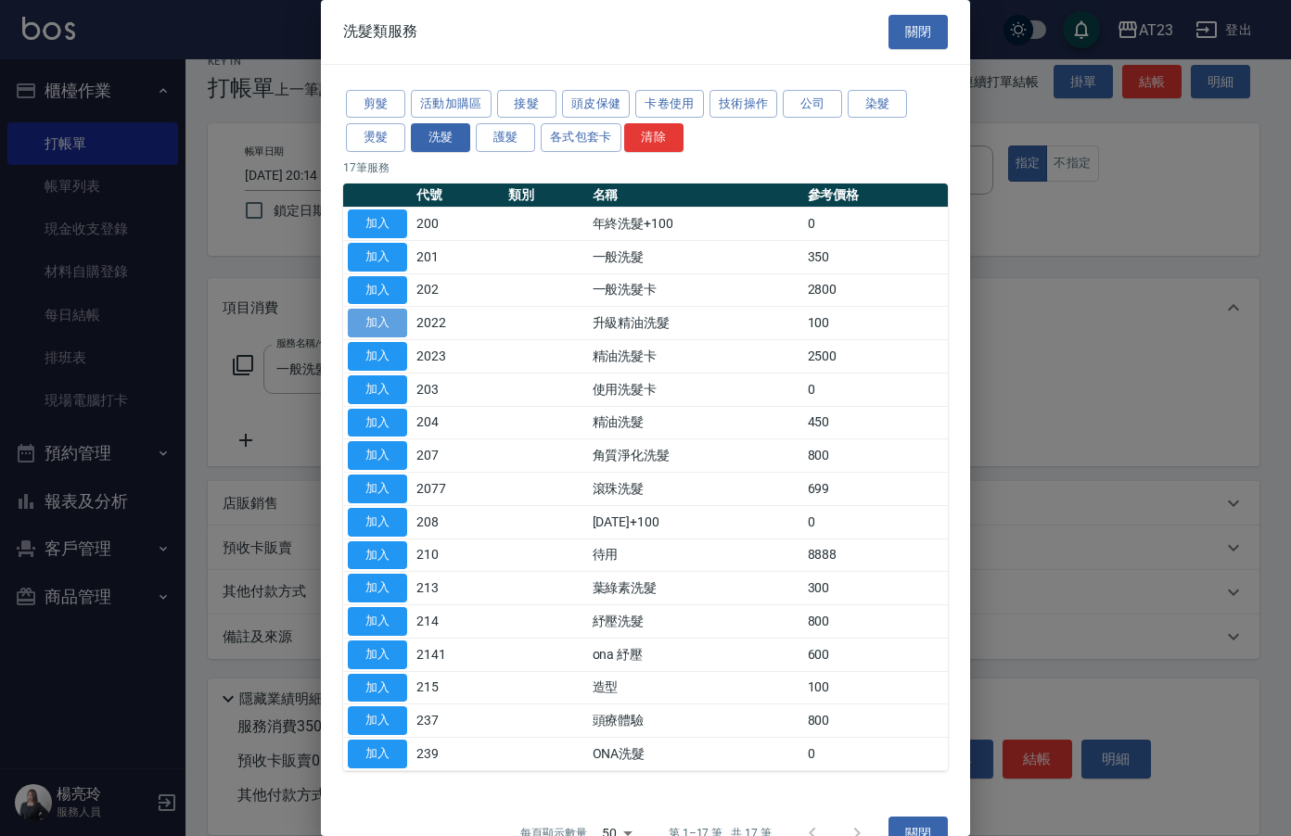
click at [392, 329] on button "加入" at bounding box center [377, 323] width 59 height 29
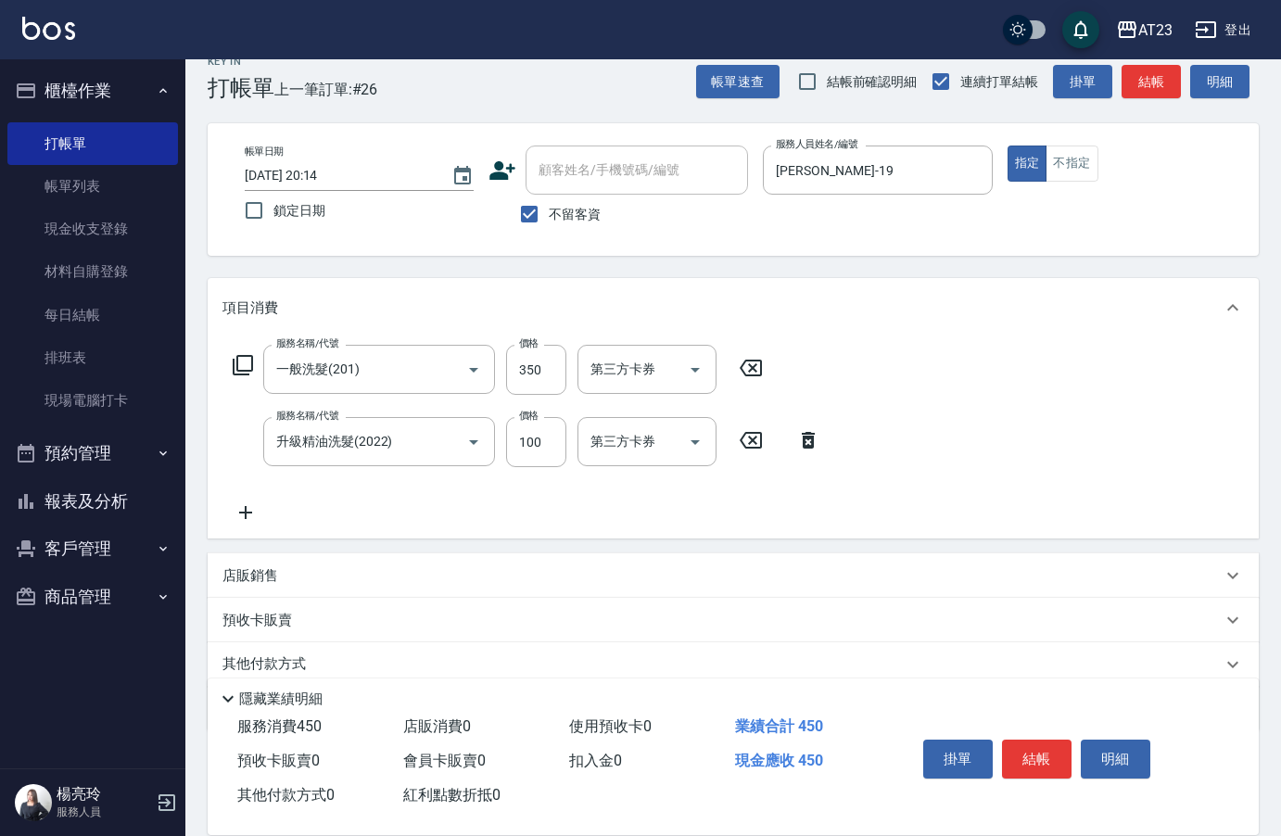
click at [242, 512] on icon at bounding box center [246, 513] width 46 height 22
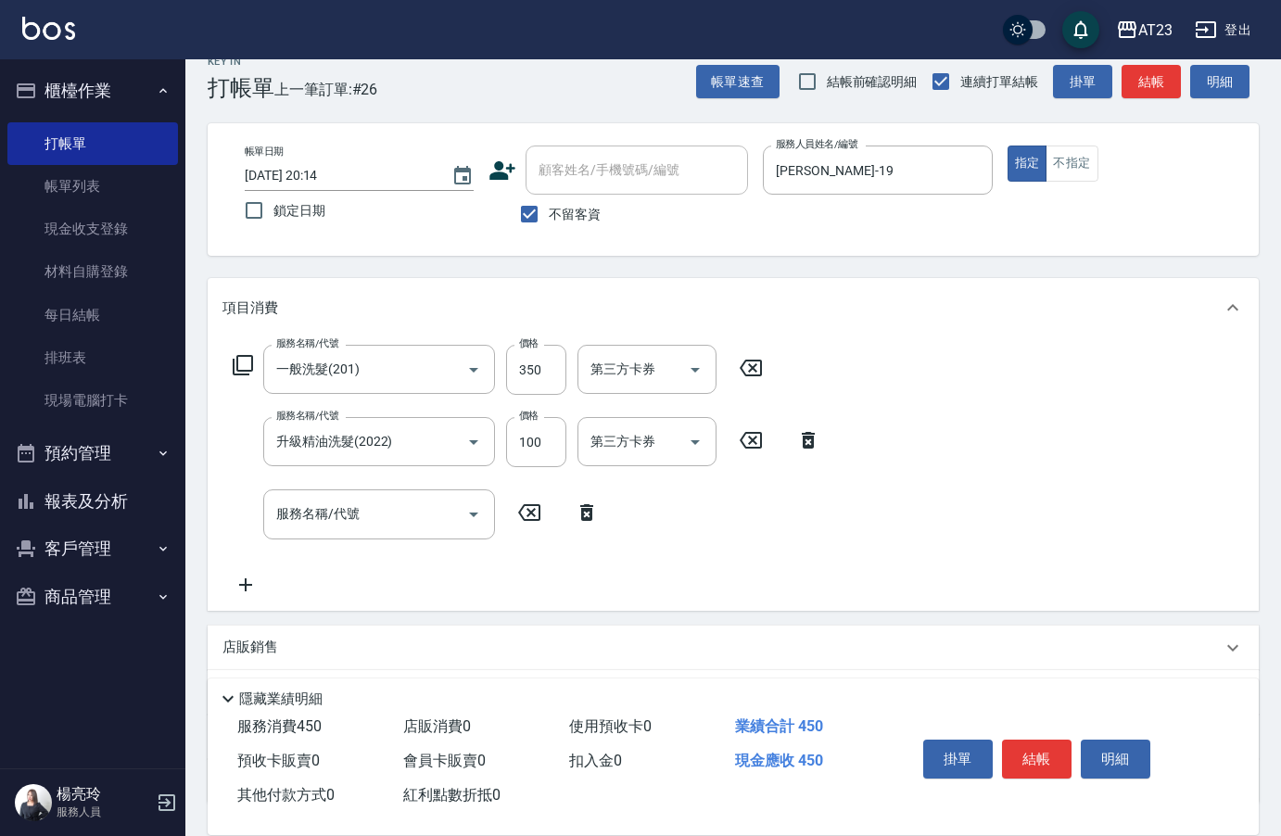
click at [240, 367] on icon at bounding box center [243, 365] width 22 height 22
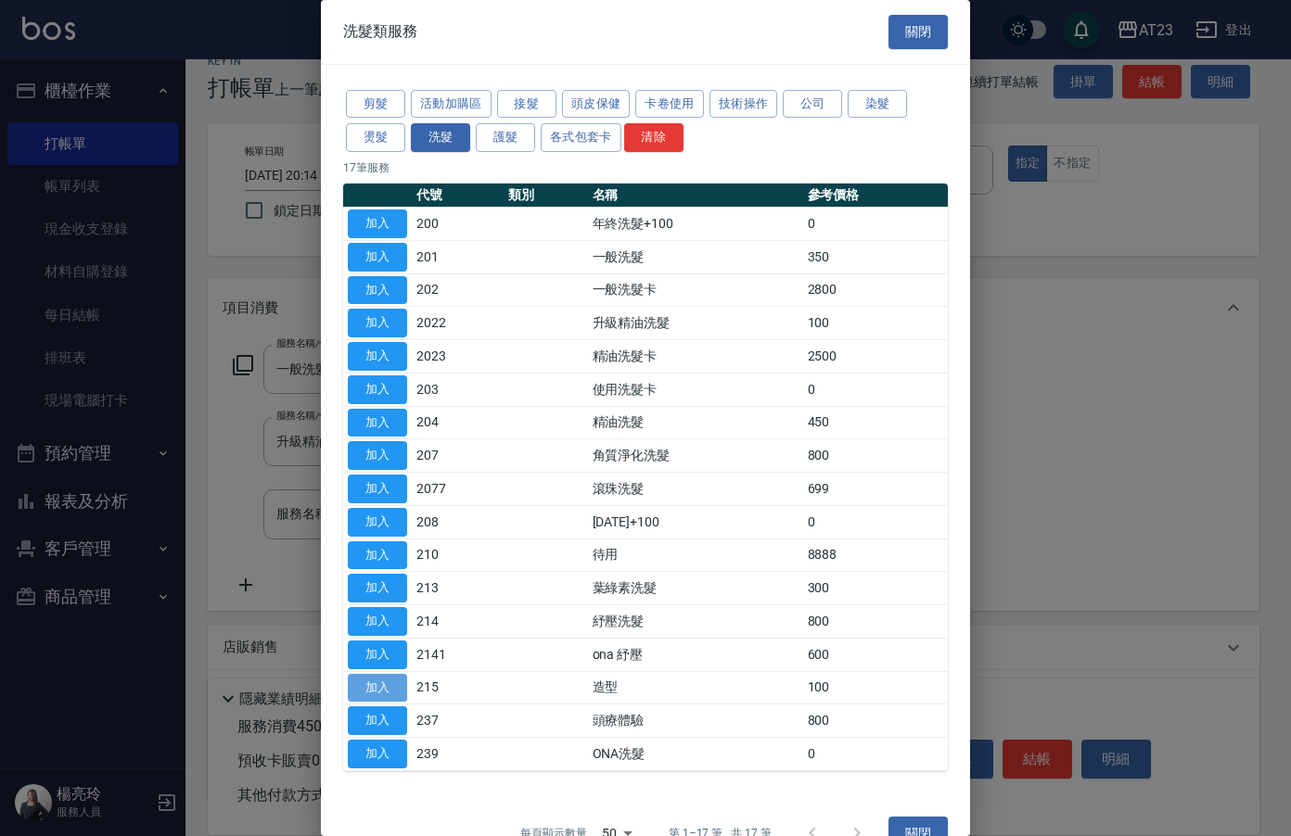
click at [385, 679] on button "加入" at bounding box center [377, 688] width 59 height 29
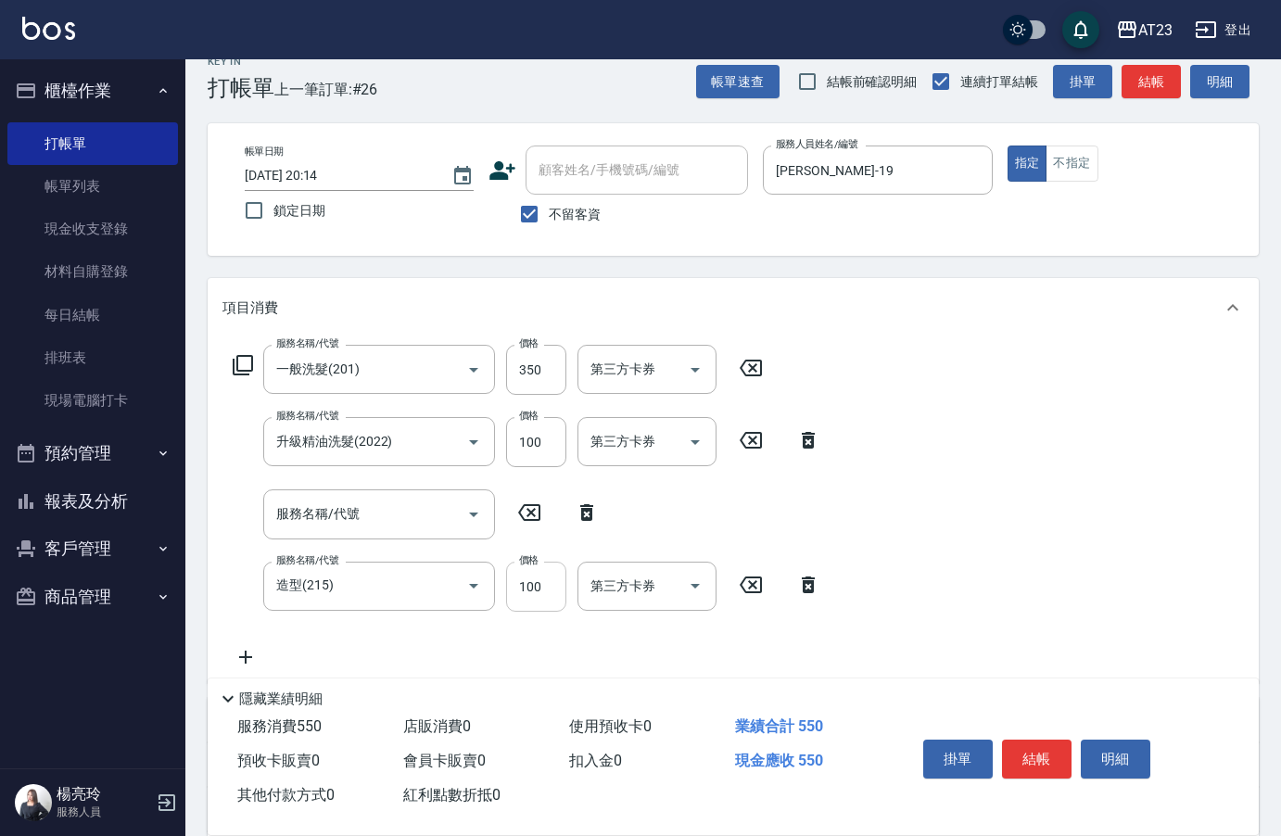
click at [557, 594] on input "100" at bounding box center [536, 587] width 60 height 50
type input "200"
click at [874, 623] on div "服務名稱/代號 一般洗髮(201) 服務名稱/代號 價格 350 價格 第三方卡券 第三方卡券 服務名稱/代號 升級精油洗髮(2022) 服務名稱/代號 價格…" at bounding box center [733, 511] width 1051 height 346
click at [1020, 746] on button "結帳" at bounding box center [1037, 759] width 70 height 39
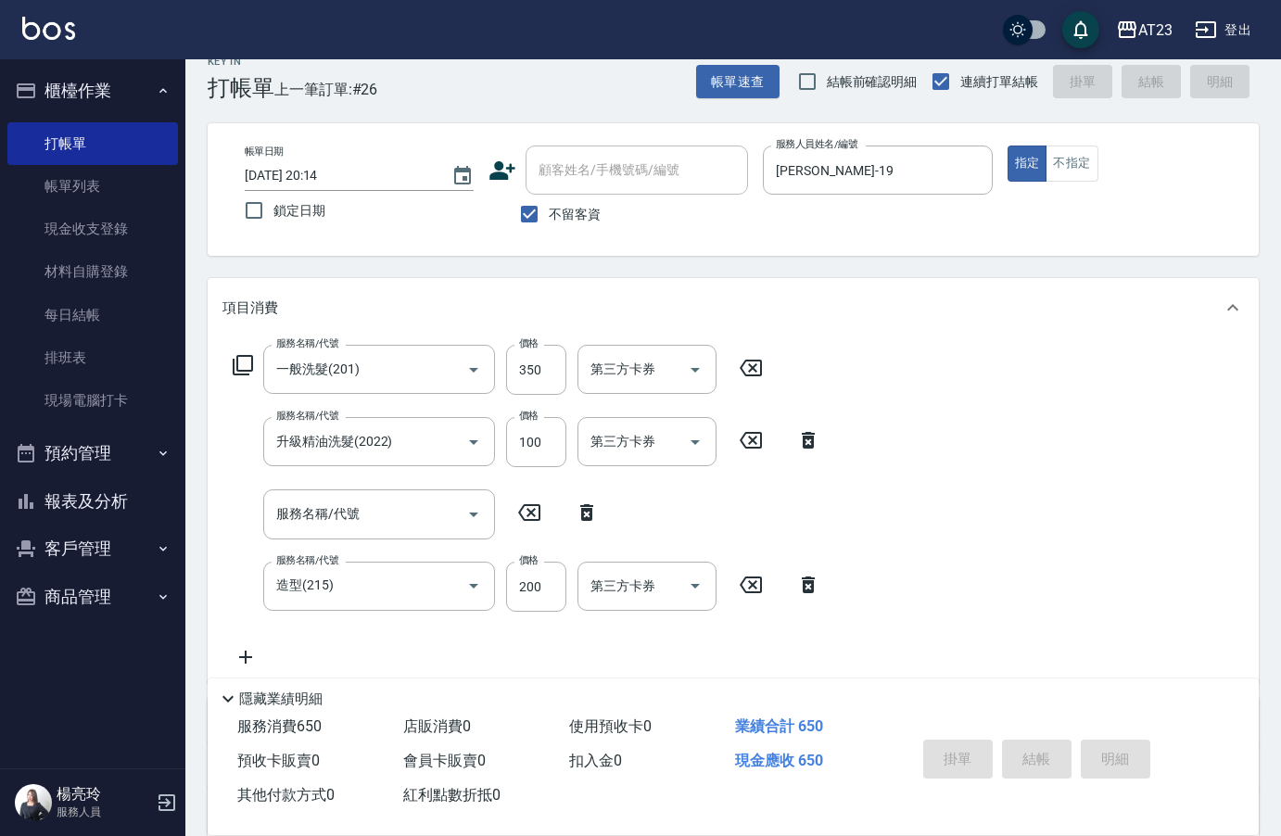
type input "[DATE] 20:17"
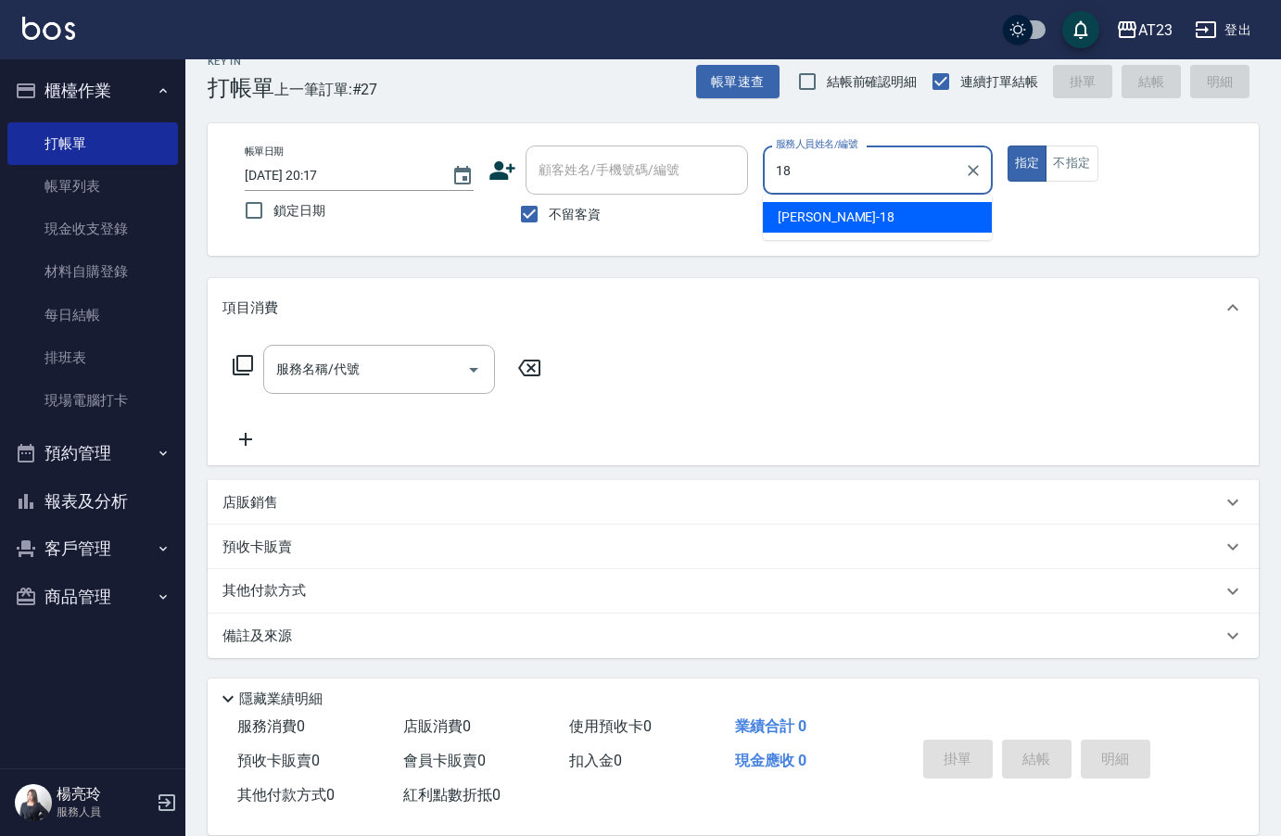
type input "[PERSON_NAME]-18"
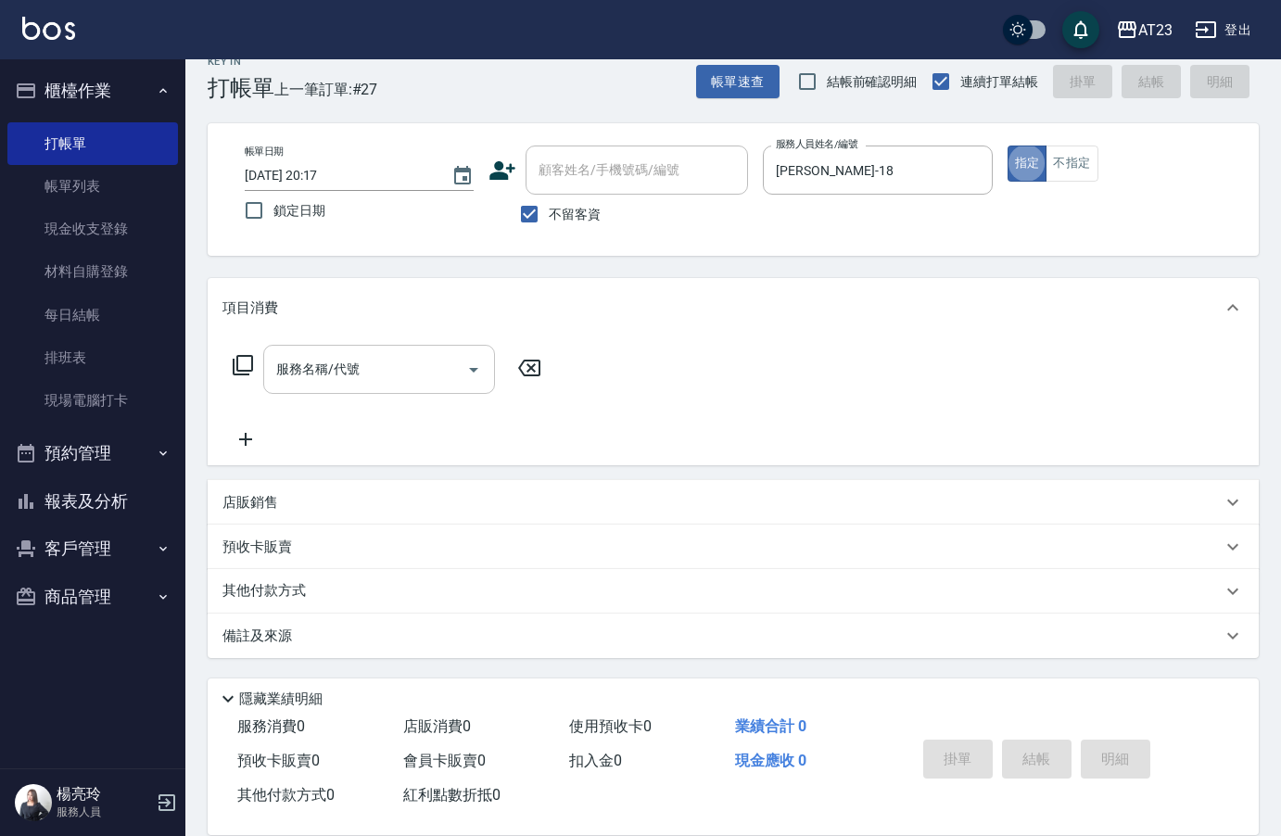
click at [423, 368] on input "服務名稱/代號" at bounding box center [365, 369] width 187 height 32
click at [239, 376] on icon at bounding box center [243, 365] width 20 height 20
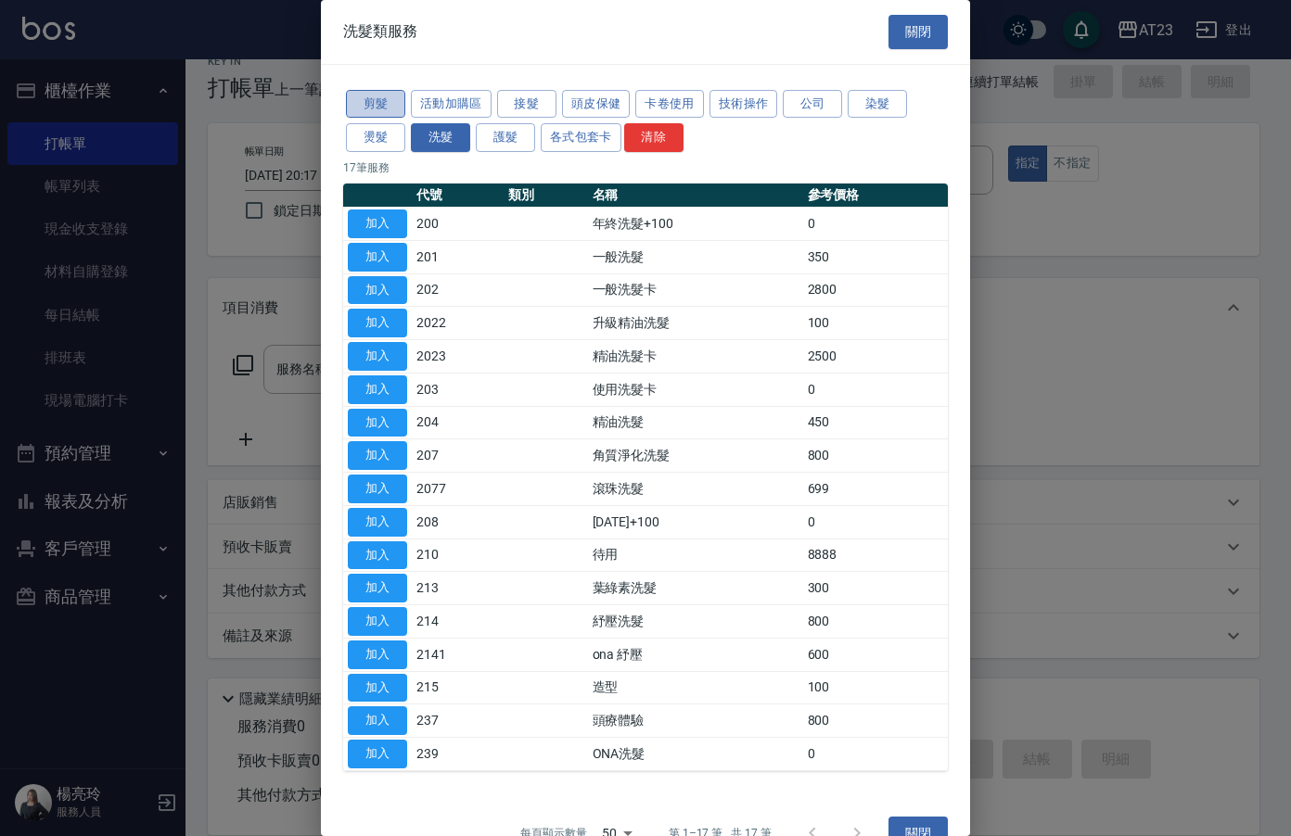
click at [383, 111] on button "剪髮" at bounding box center [375, 104] width 59 height 29
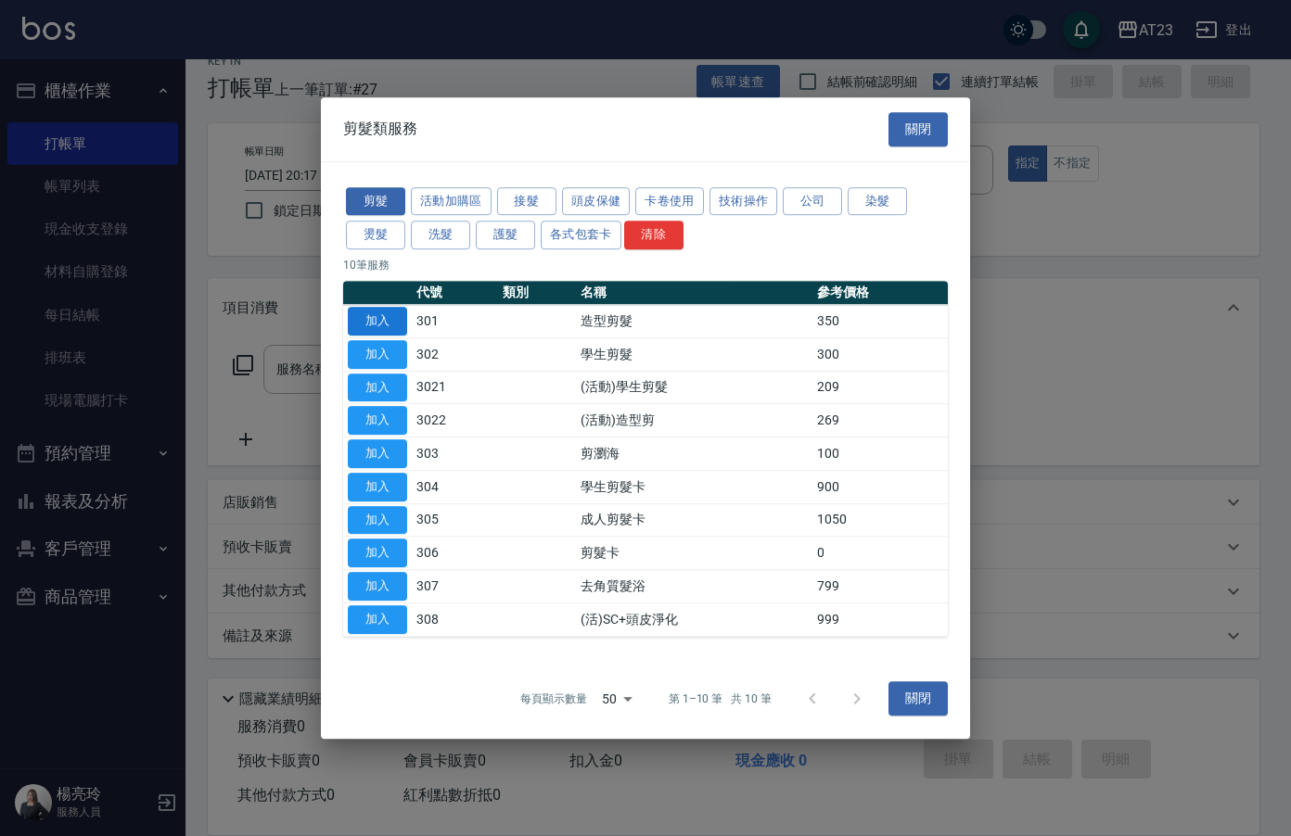
click at [376, 318] on button "加入" at bounding box center [377, 321] width 59 height 29
type input "造型剪髮(301)"
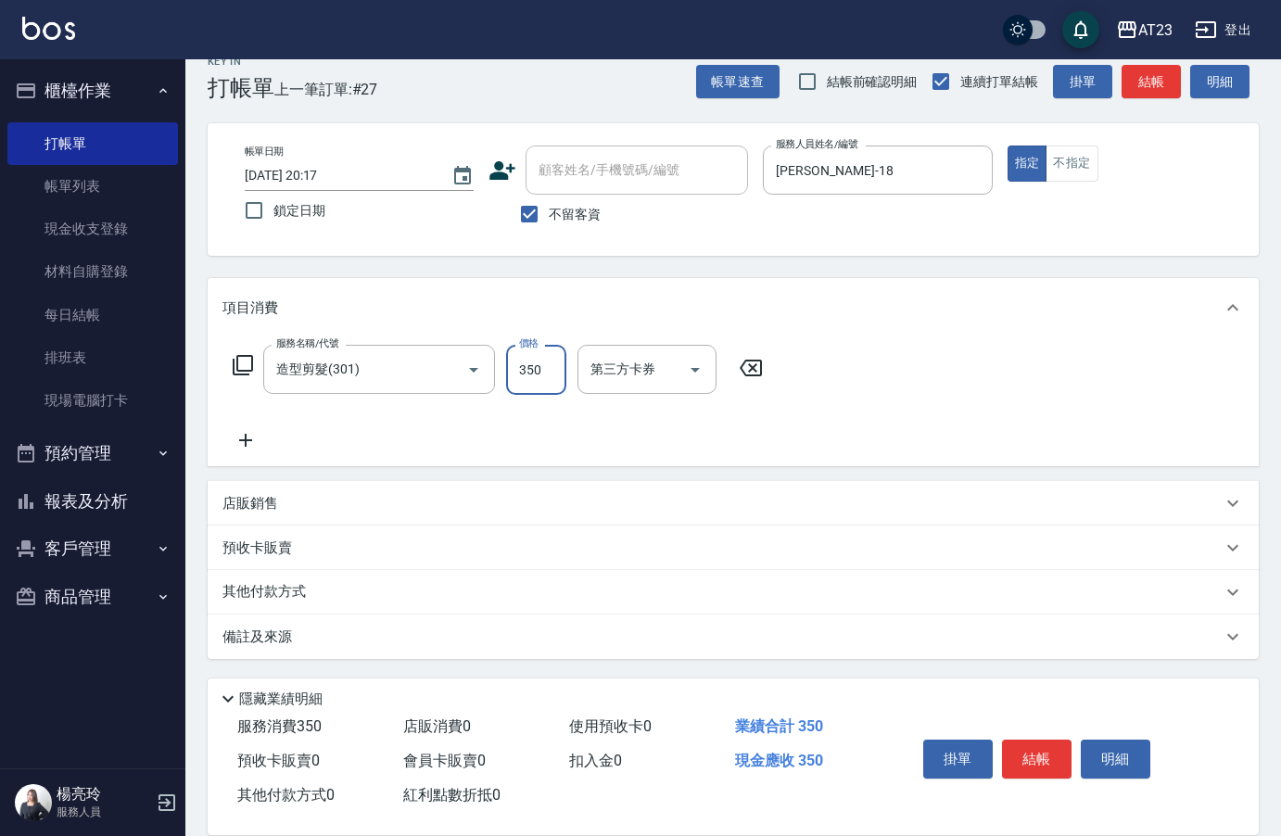
click at [547, 378] on input "350" at bounding box center [536, 370] width 60 height 50
type input "400"
click at [772, 437] on div "服務名稱/代號 造型剪髮(301) 服務名稱/代號 價格 400 價格 第三方卡券 第三方卡券" at bounding box center [499, 398] width 552 height 107
click at [248, 365] on icon at bounding box center [243, 365] width 22 height 22
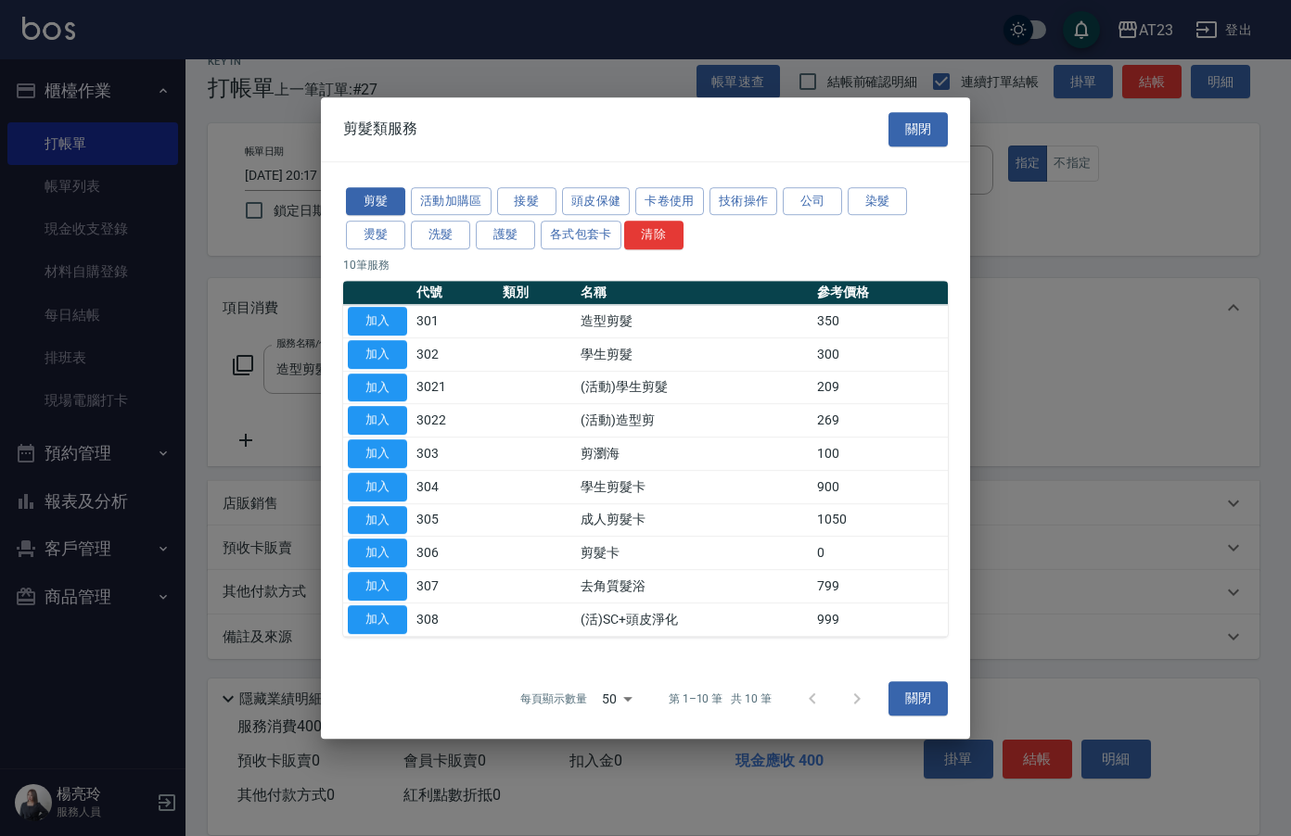
click at [1176, 400] on div at bounding box center [645, 418] width 1291 height 836
click at [898, 133] on button "關閉" at bounding box center [917, 129] width 59 height 34
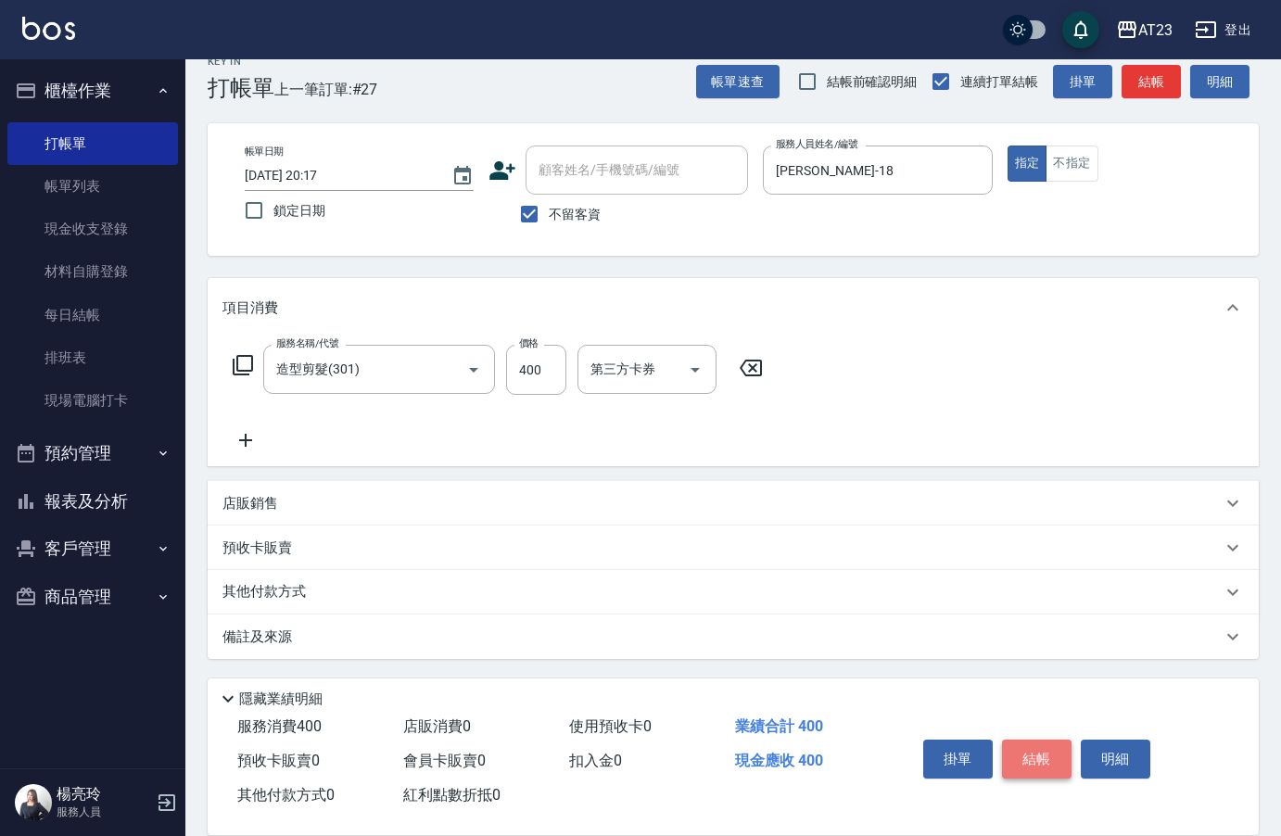
click at [1041, 742] on button "結帳" at bounding box center [1037, 759] width 70 height 39
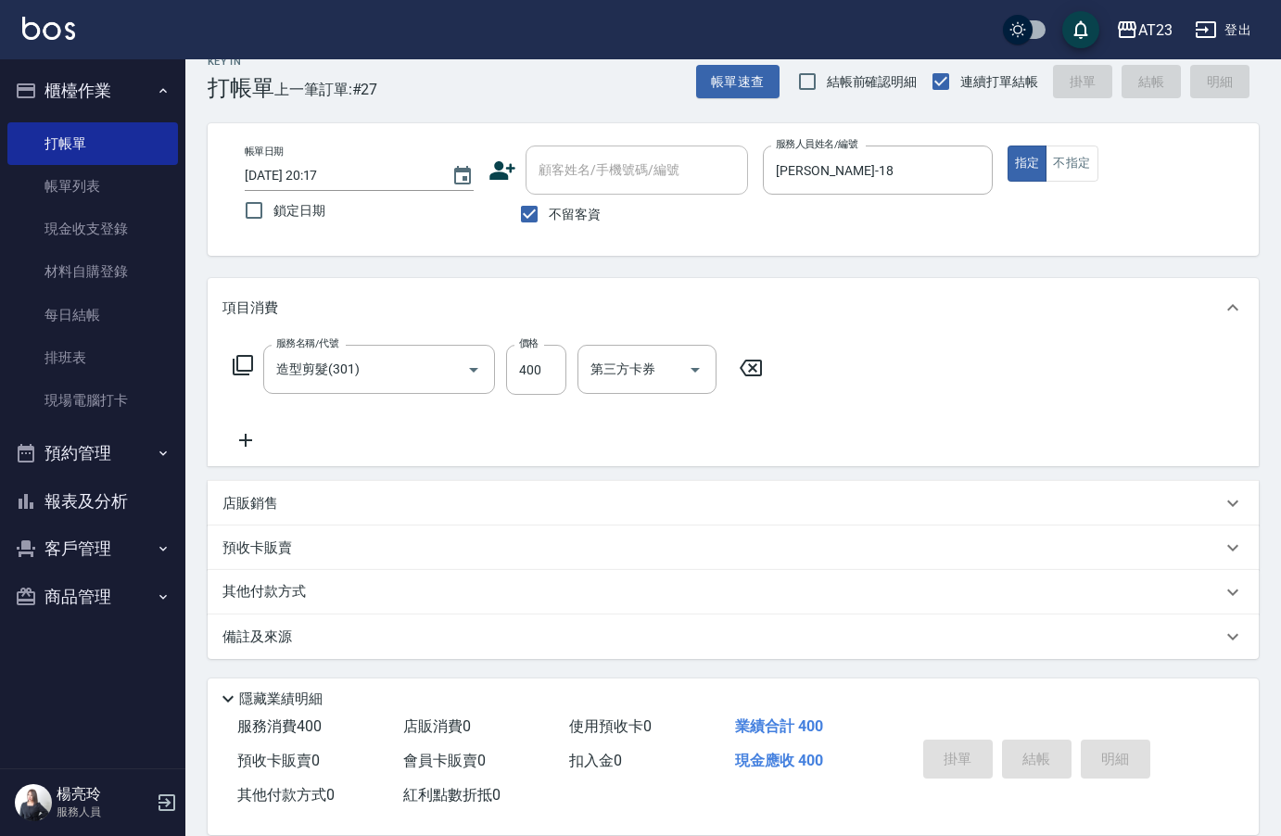
type input "[DATE] 20:18"
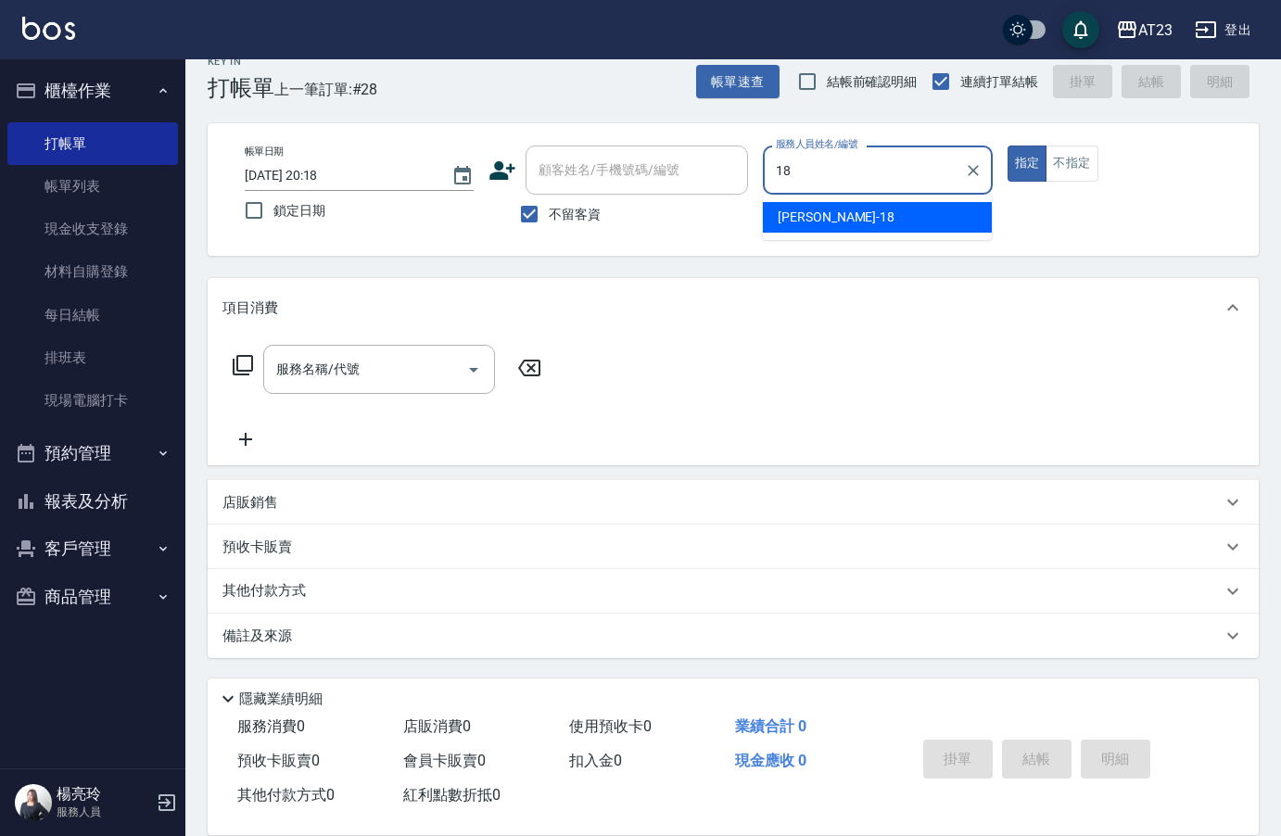
type input "[PERSON_NAME]-18"
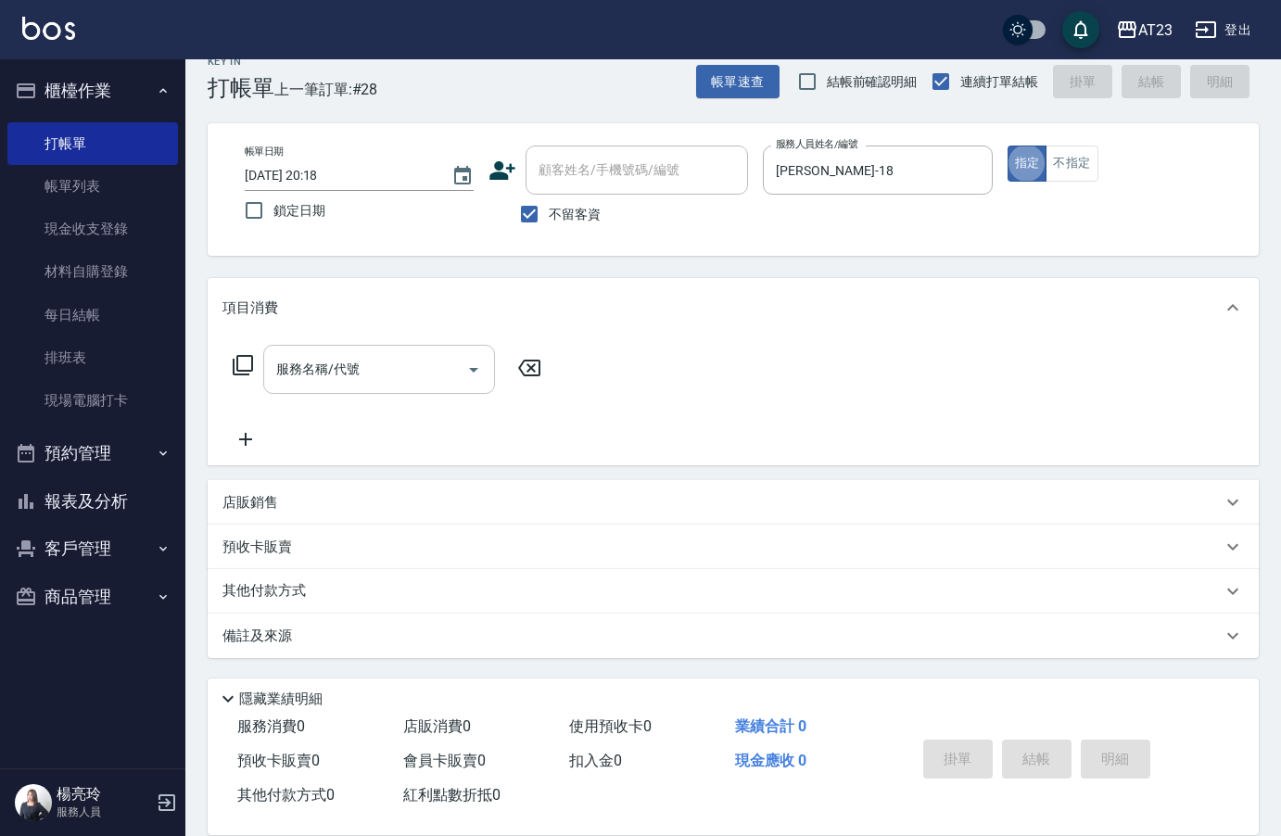
click at [377, 371] on input "服務名稱/代號" at bounding box center [365, 369] width 187 height 32
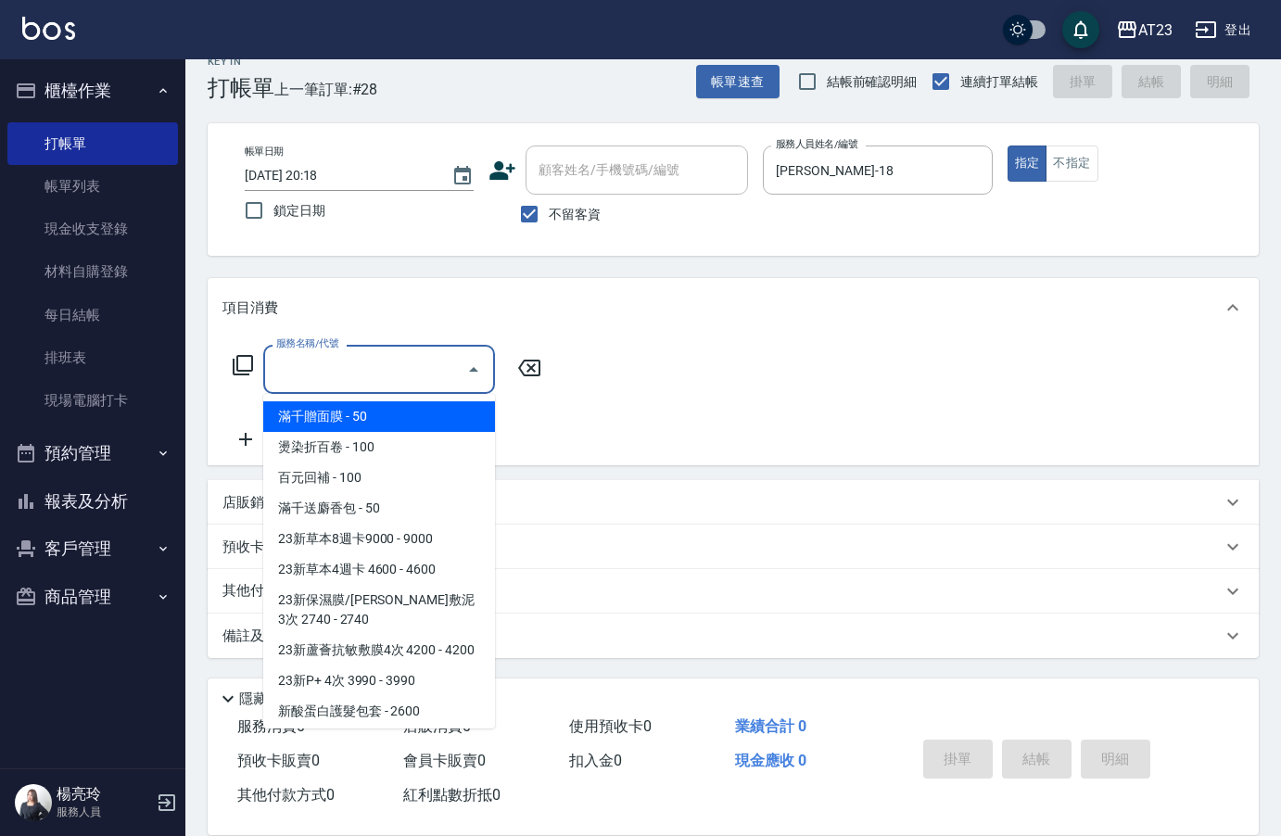
click at [233, 363] on icon at bounding box center [243, 365] width 20 height 20
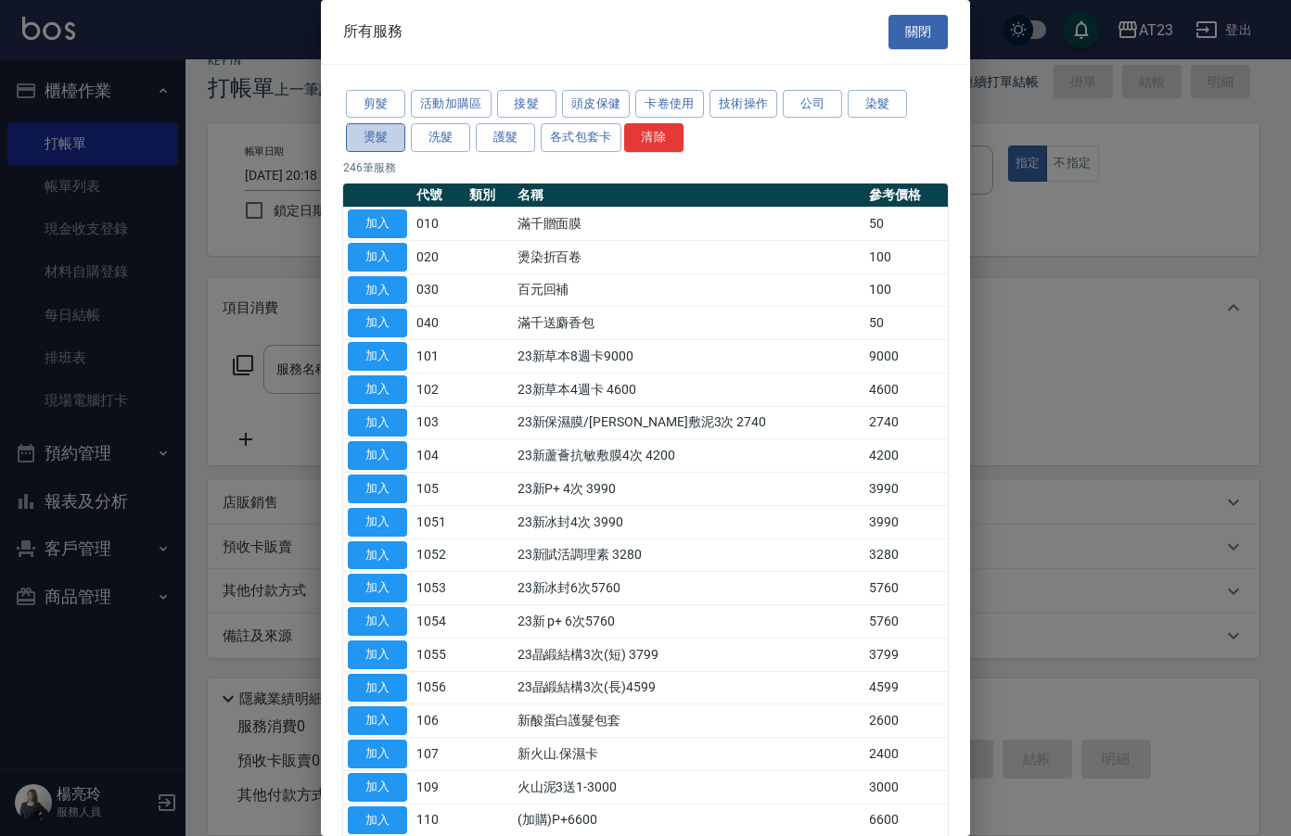
click at [374, 144] on button "燙髮" at bounding box center [375, 137] width 59 height 29
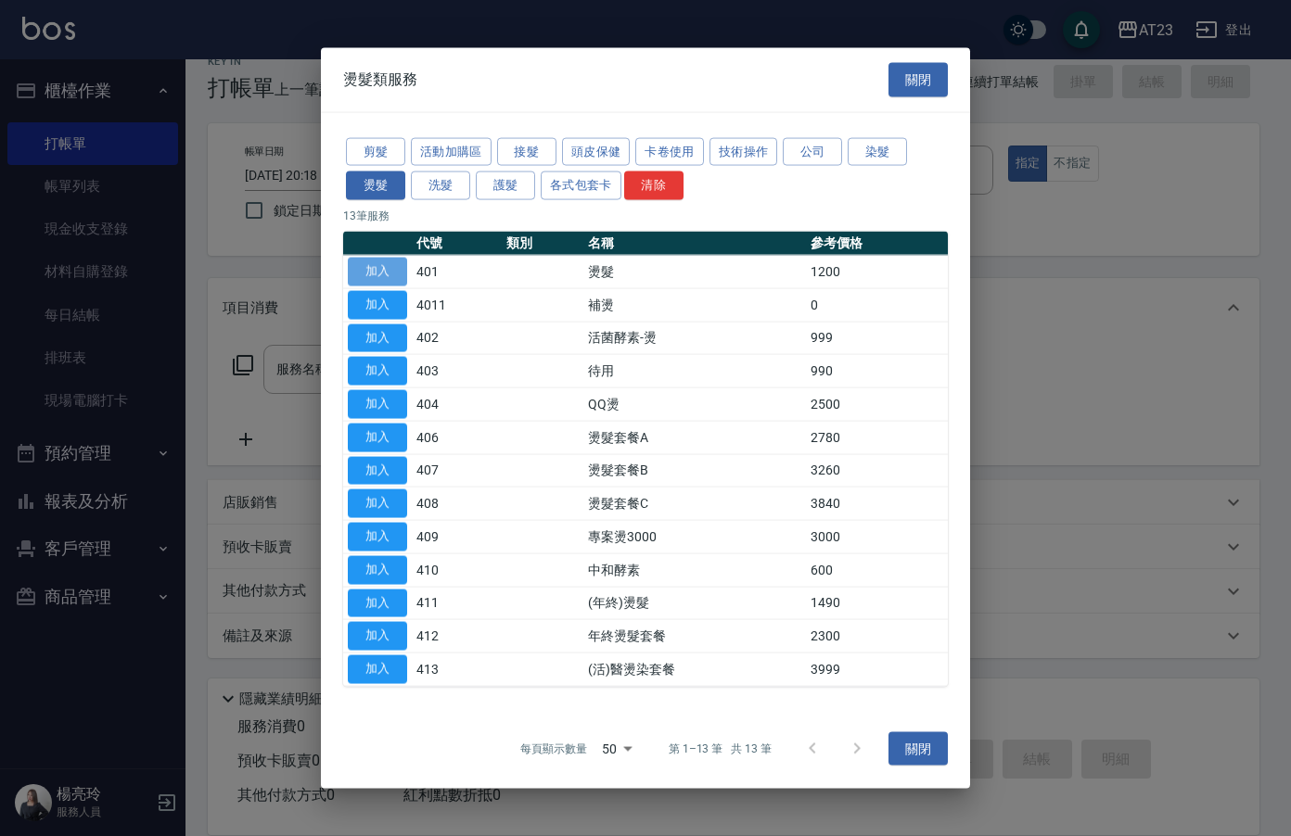
click at [387, 272] on button "加入" at bounding box center [377, 272] width 59 height 29
type input "燙髮(401)"
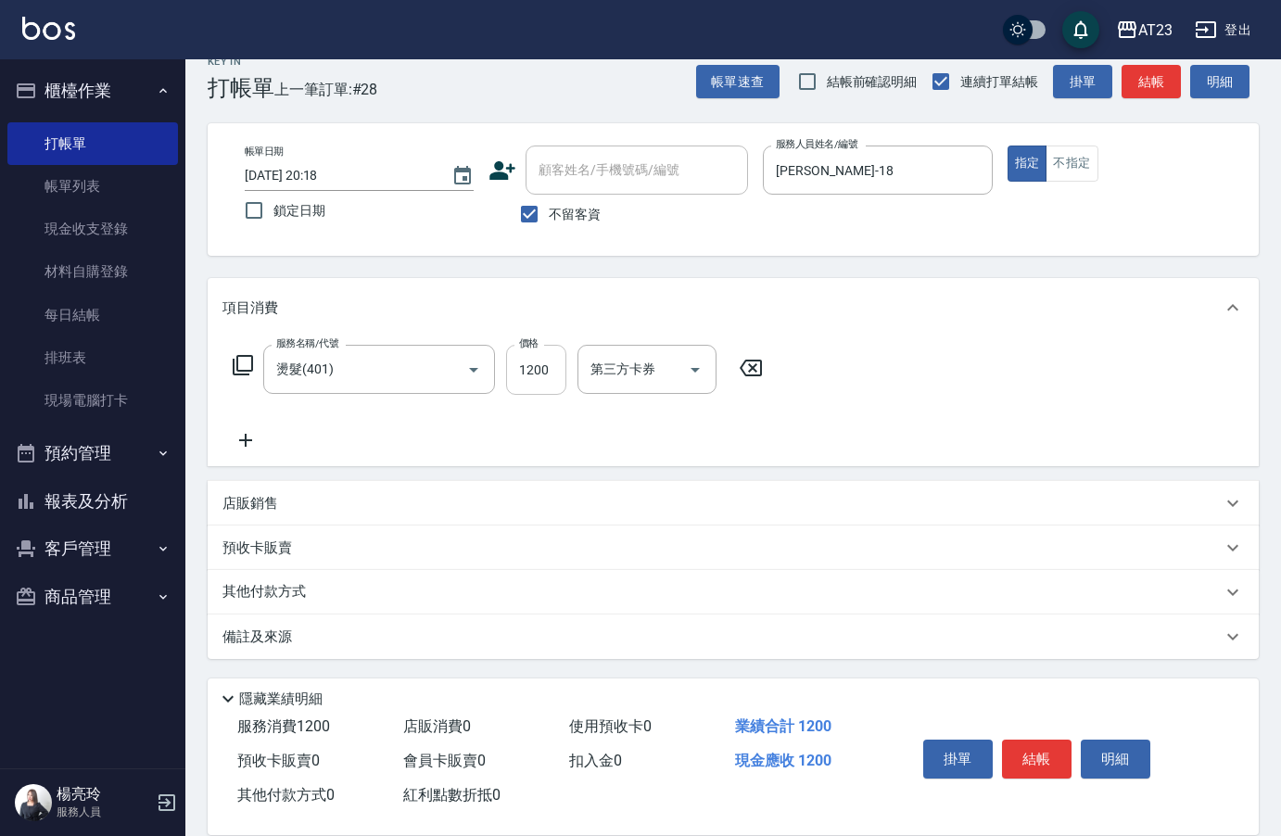
click at [546, 354] on input "1200" at bounding box center [536, 370] width 60 height 50
type input "3000"
click at [553, 446] on div "服務名稱/代號 燙髮(401) 服務名稱/代號 價格 3000 價格 第三方卡券 第三方卡券" at bounding box center [499, 398] width 552 height 107
click at [247, 440] on icon at bounding box center [245, 440] width 13 height 13
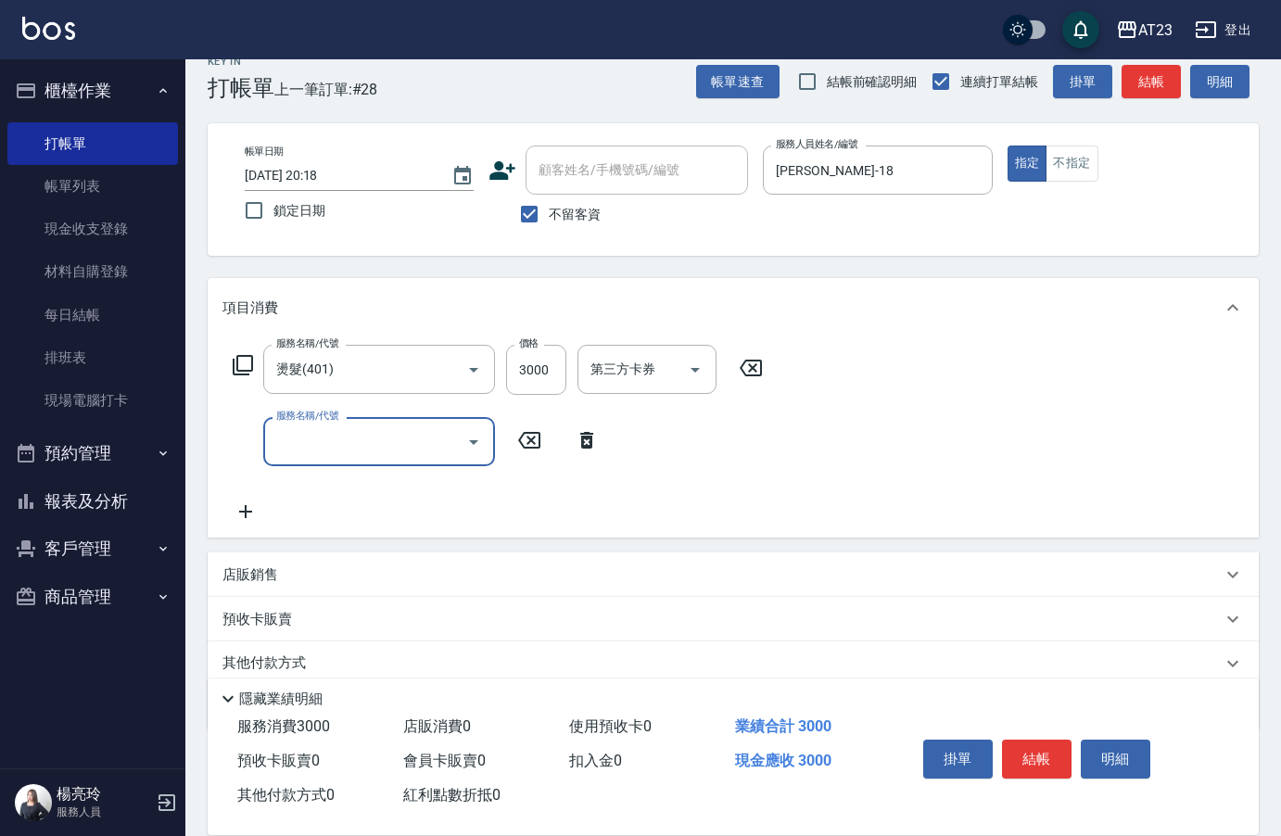
click at [238, 369] on icon at bounding box center [243, 365] width 20 height 20
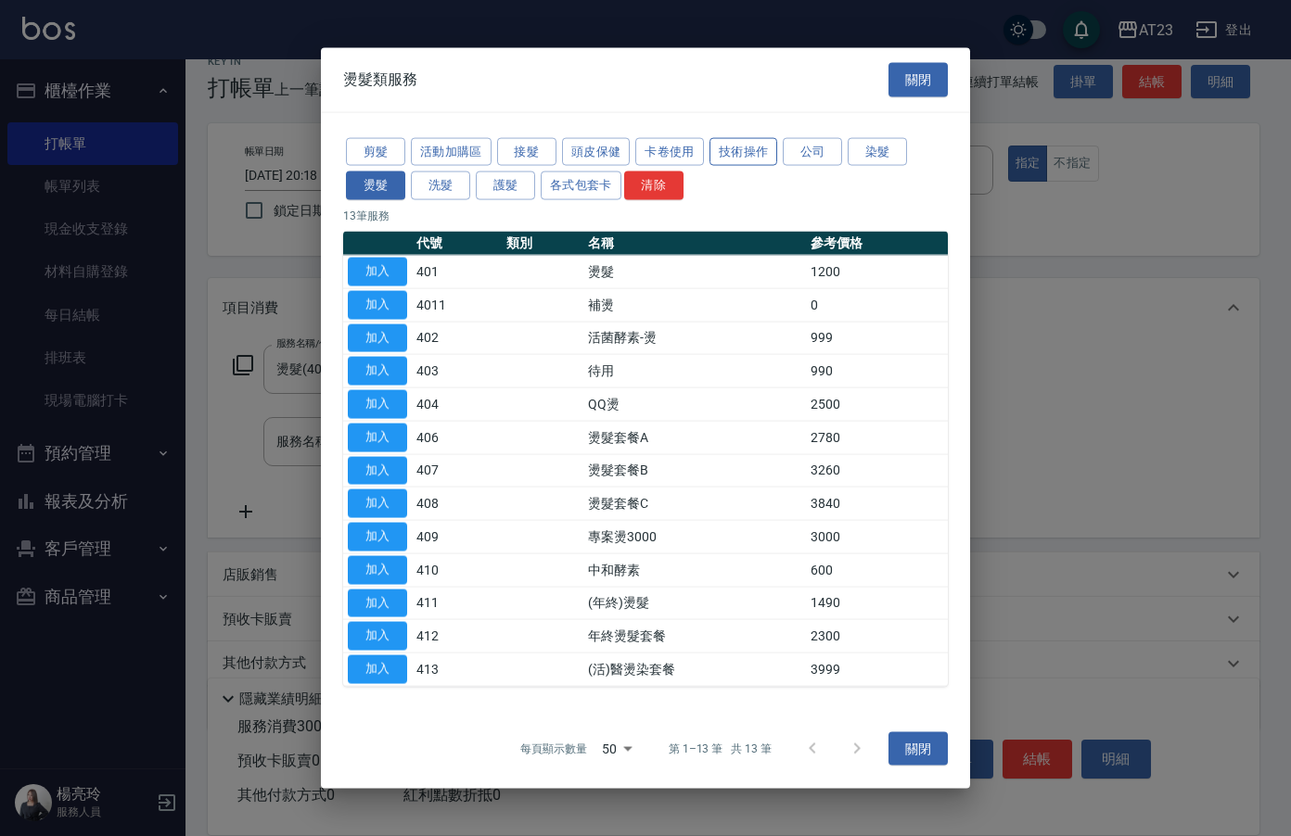
click at [774, 147] on button "技術操作" at bounding box center [743, 151] width 69 height 29
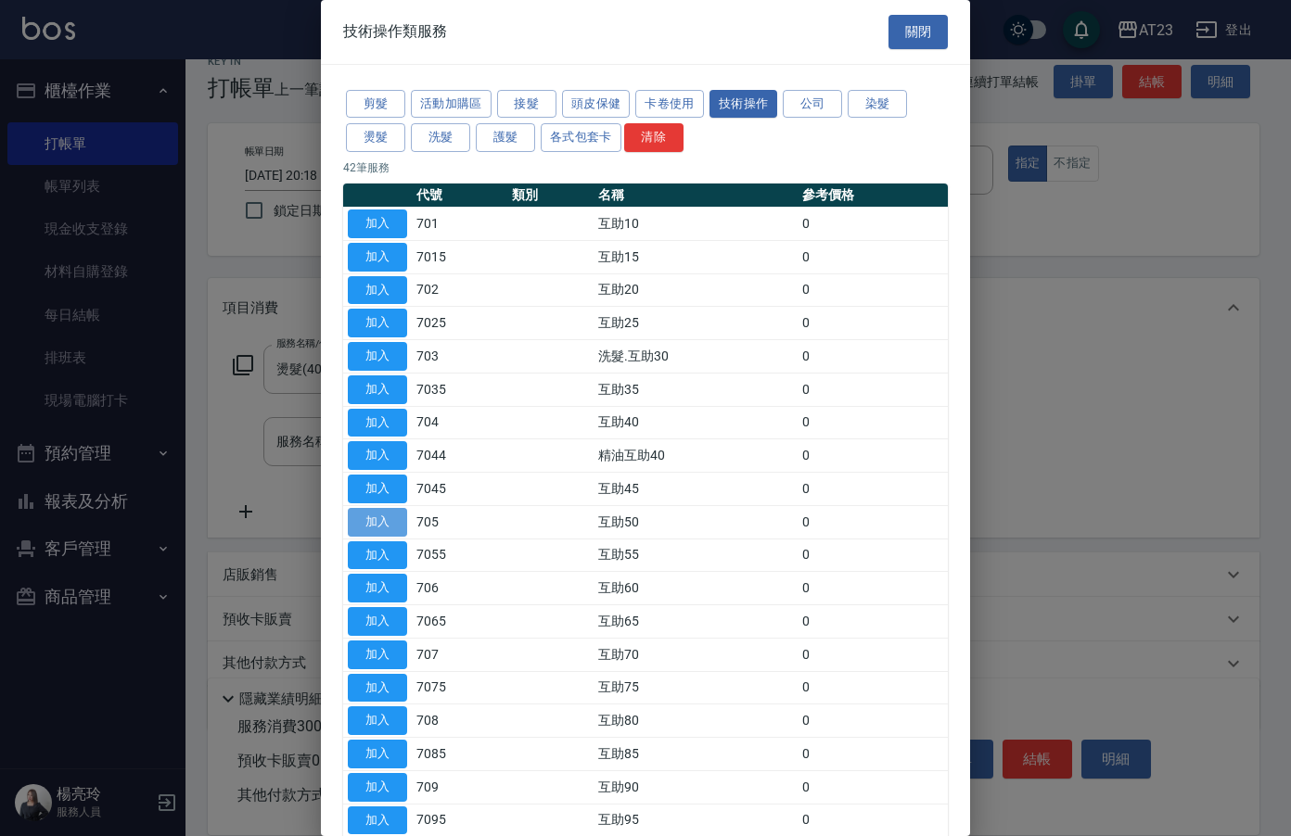
click at [383, 520] on button "加入" at bounding box center [377, 522] width 59 height 29
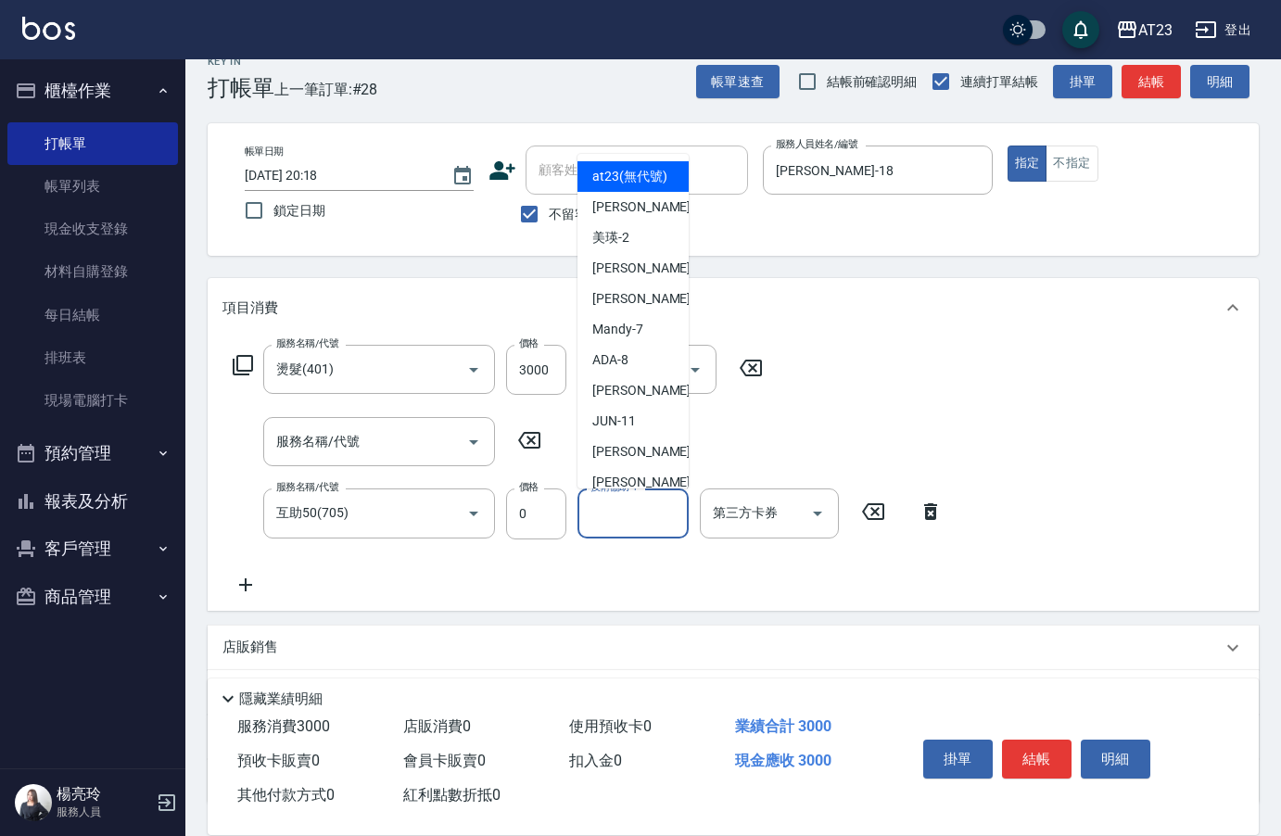
click at [608, 514] on div "技術協助-1 技術協助-1" at bounding box center [633, 513] width 111 height 49
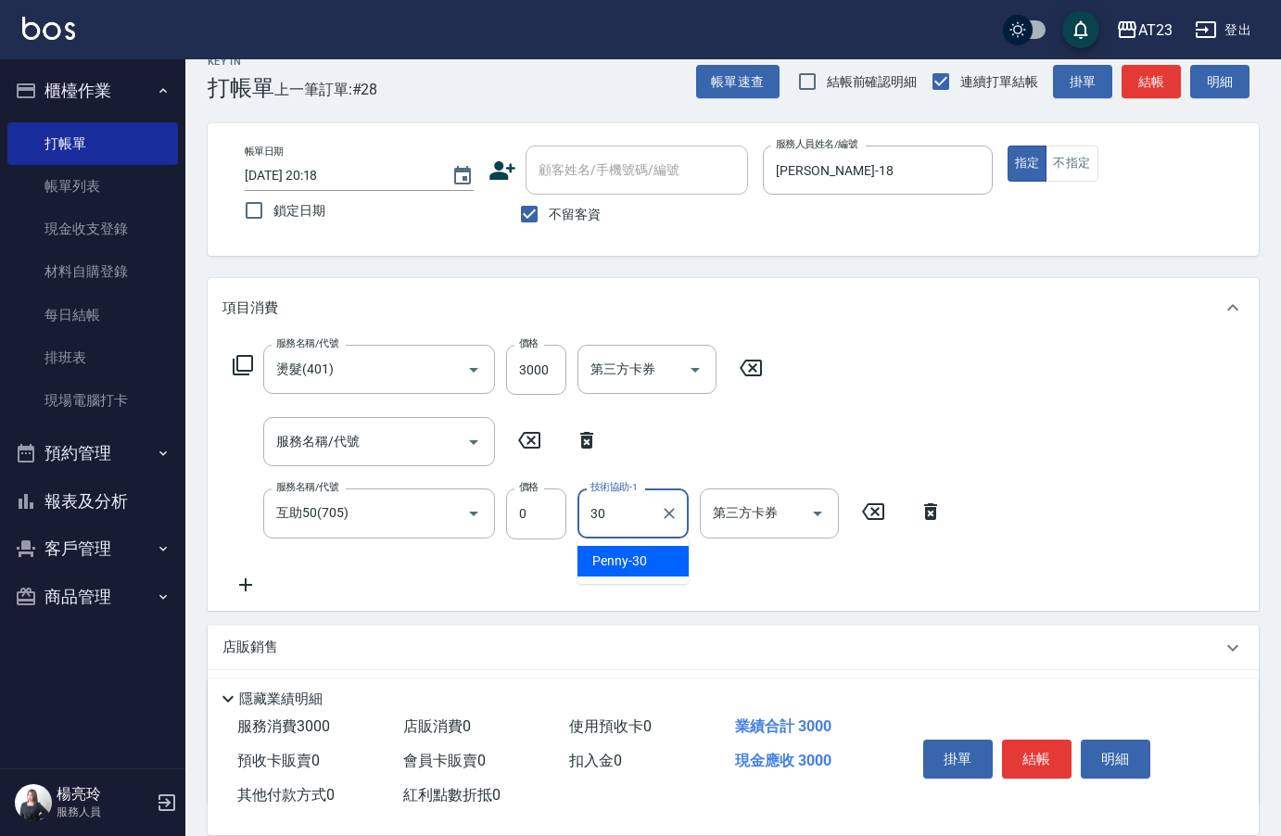
type input "Penny-30"
click at [962, 548] on div "服務名稱/代號 燙髮(401) 服務名稱/代號 價格 3000 價格 第三方卡券 第三方卡券 服務名稱/代號 服務名稱/代號 服務名稱/代號 互助50(705…" at bounding box center [733, 474] width 1051 height 273
click at [243, 593] on icon at bounding box center [246, 585] width 46 height 22
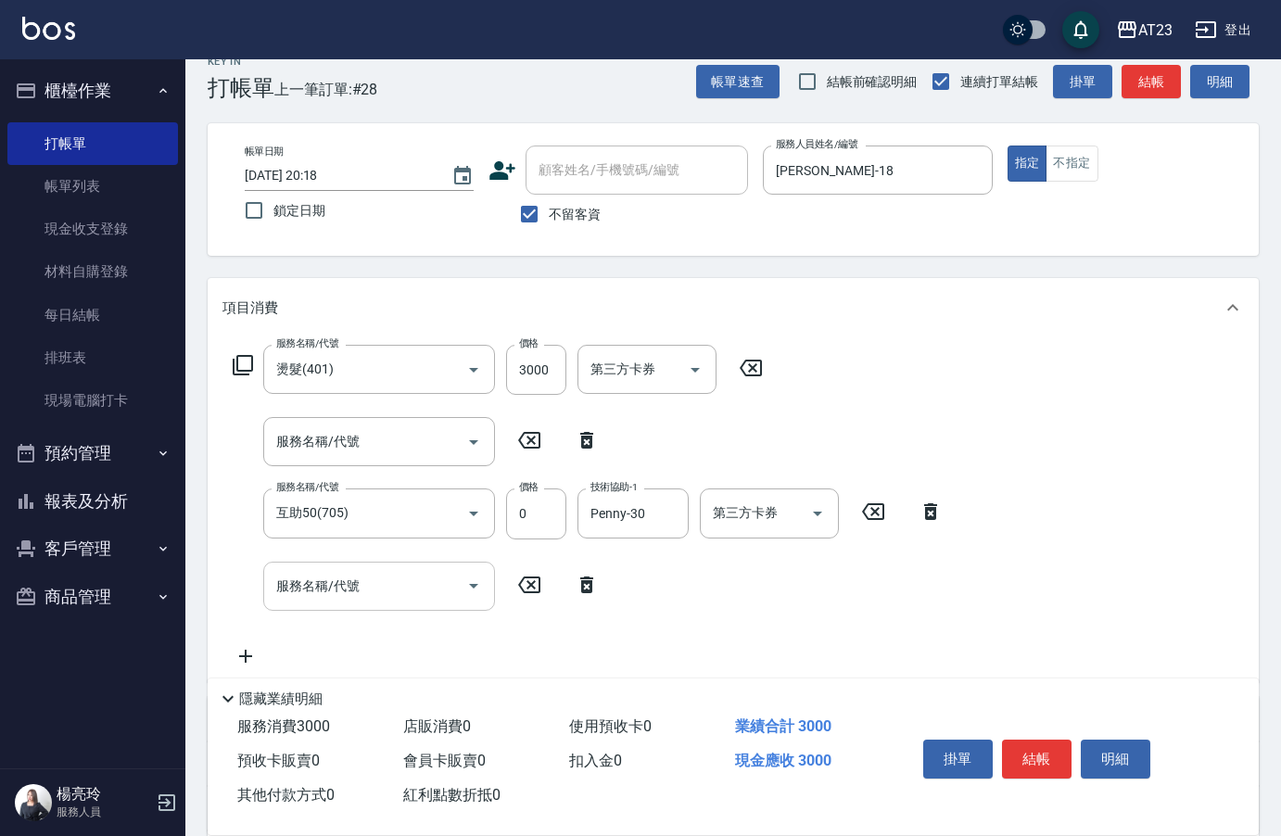
click at [357, 591] on div "服務名稱/代號 服務名稱/代號" at bounding box center [379, 586] width 232 height 49
click at [242, 361] on icon at bounding box center [243, 365] width 22 height 22
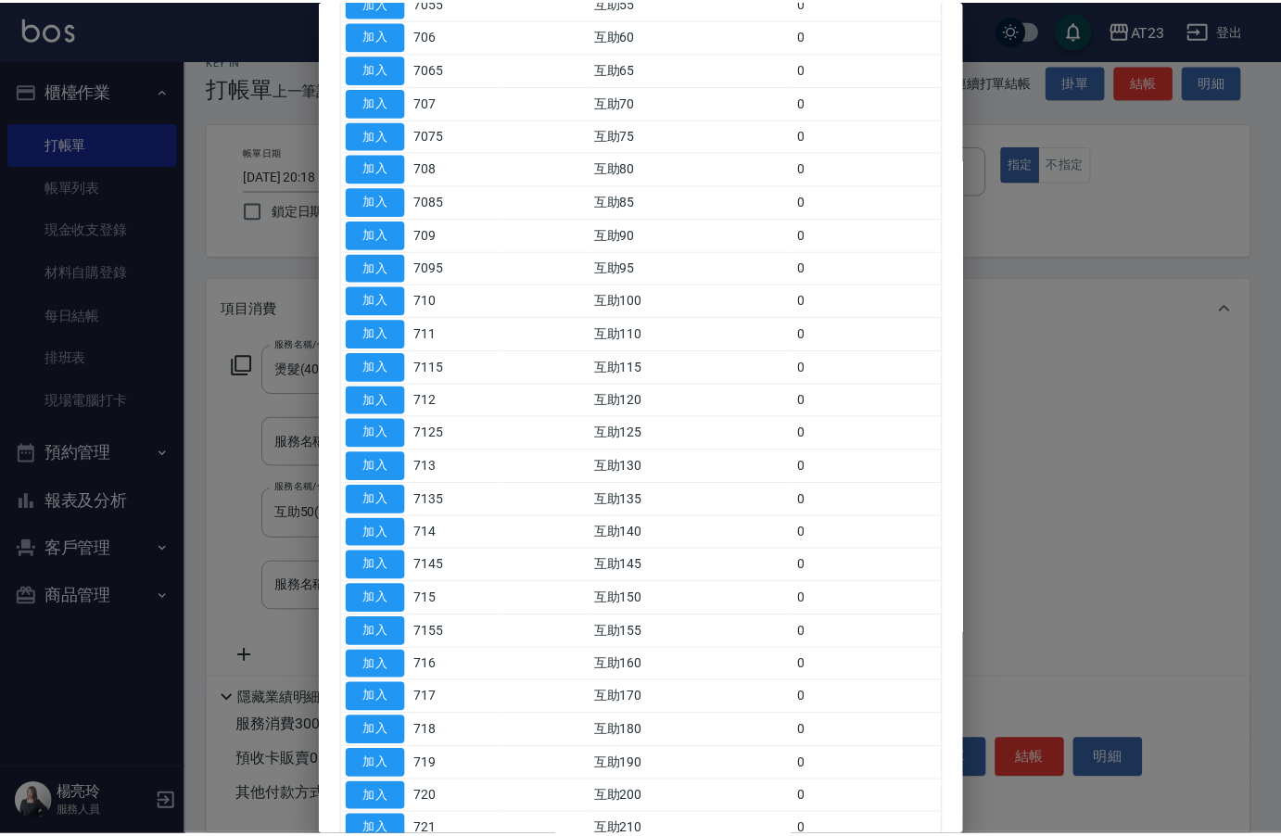
scroll to position [556, 0]
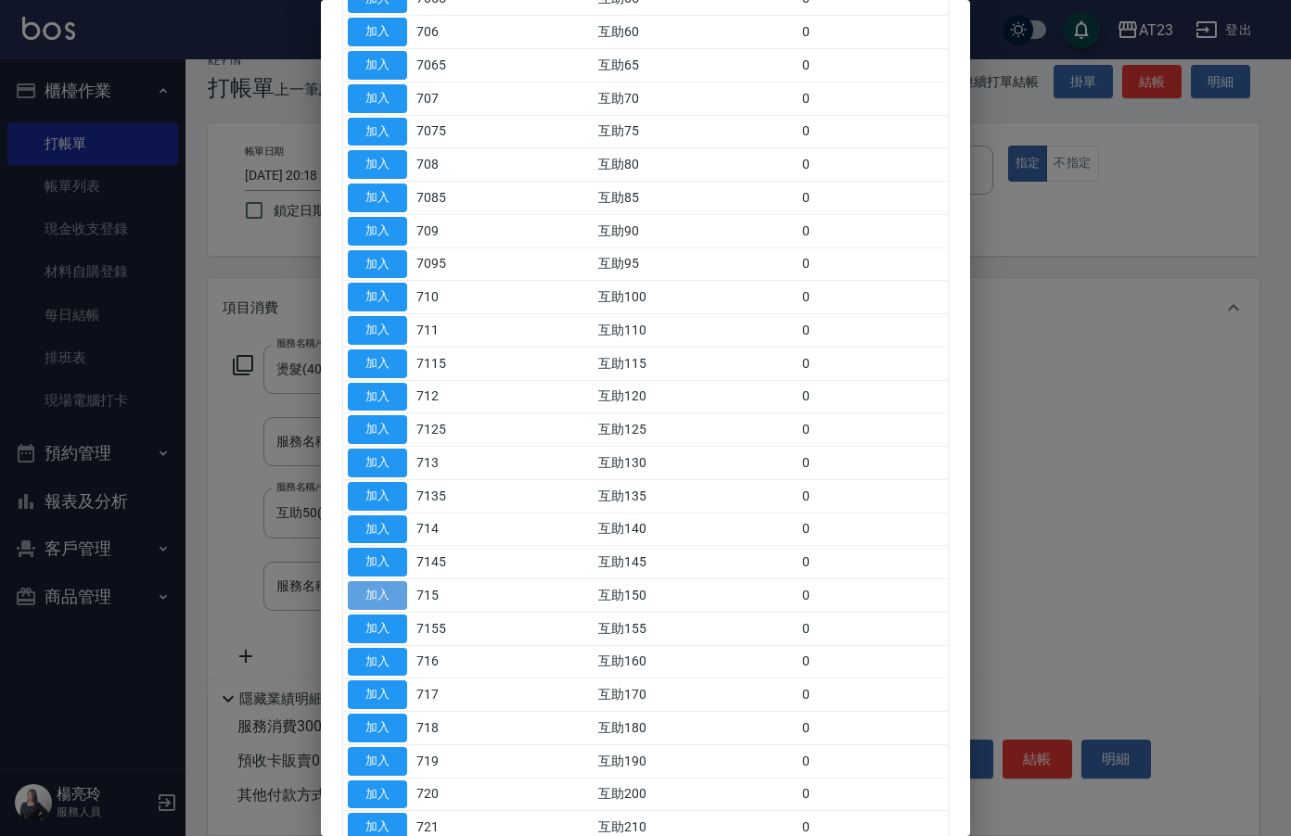
click at [366, 592] on button "加入" at bounding box center [377, 595] width 59 height 29
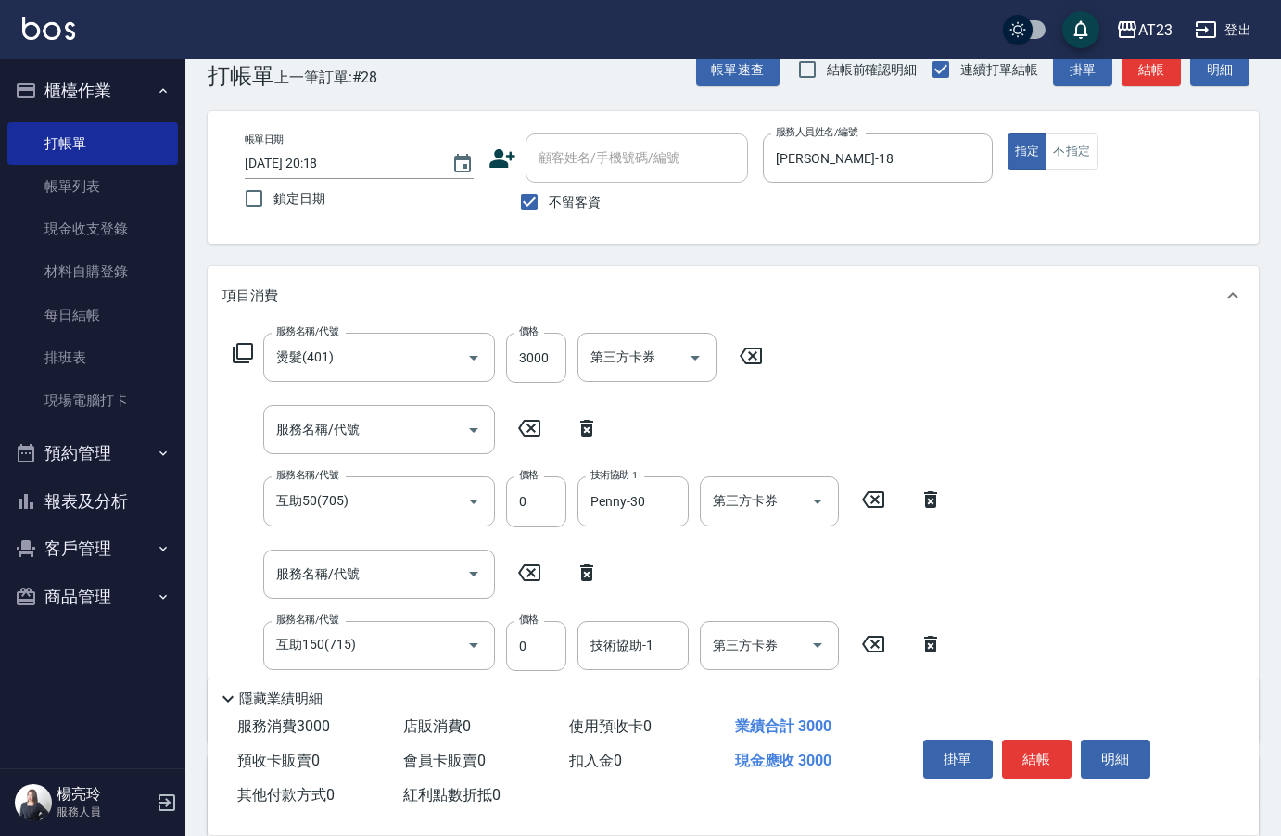
scroll to position [93, 0]
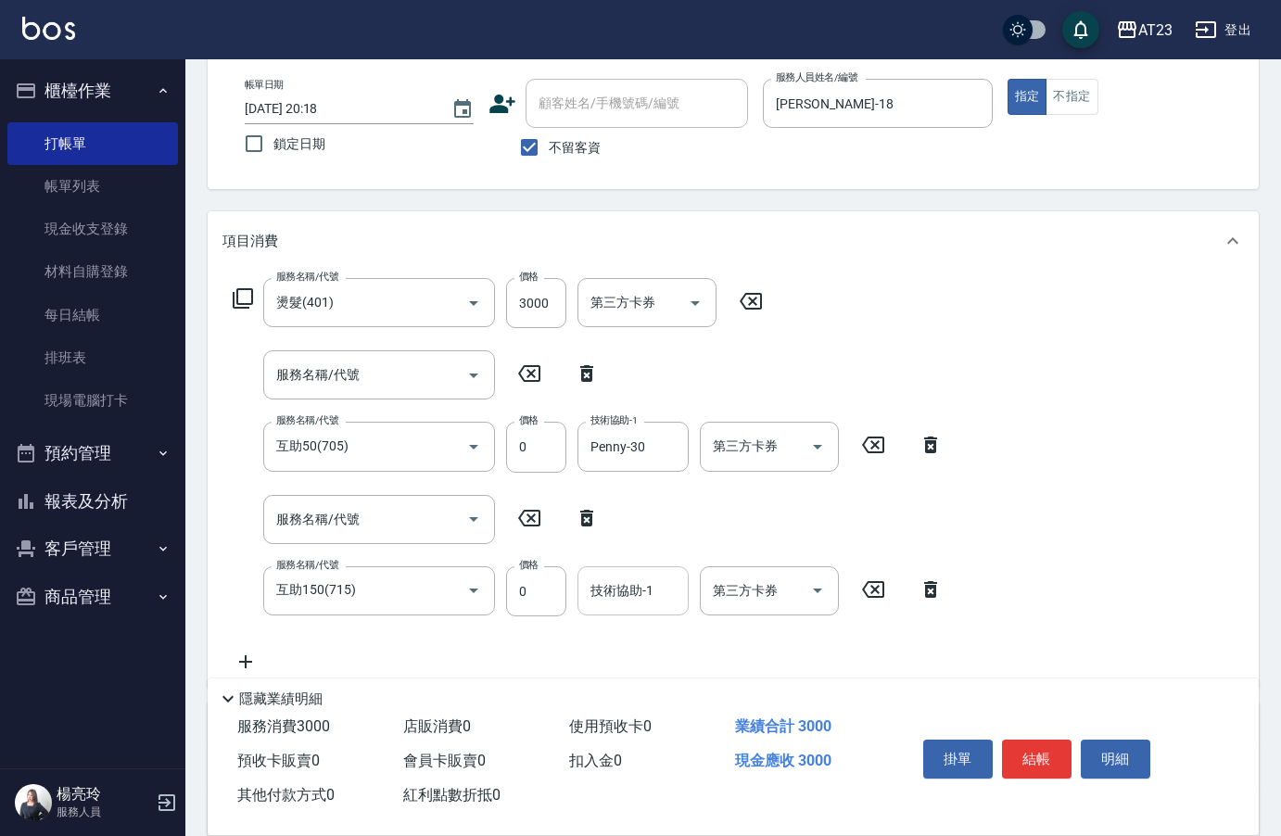
click at [649, 587] on input "技術協助-1" at bounding box center [633, 591] width 95 height 32
type input "Penny-30"
click at [1146, 588] on div "服務名稱/代號 燙髮(401) 服務名稱/代號 價格 3000 價格 第三方卡券 第三方卡券 服務名稱/代號 服務名稱/代號 服務名稱/代號 互助50(705…" at bounding box center [733, 479] width 1051 height 417
click at [474, 531] on button "Open" at bounding box center [474, 519] width 30 height 30
click at [1091, 434] on div "服務名稱/代號 燙髮(401) 服務名稱/代號 價格 3000 價格 第三方卡券 第三方卡券 服務名稱/代號 服務名稱/代號 服務名稱/代號 互助50(705…" at bounding box center [733, 479] width 1051 height 417
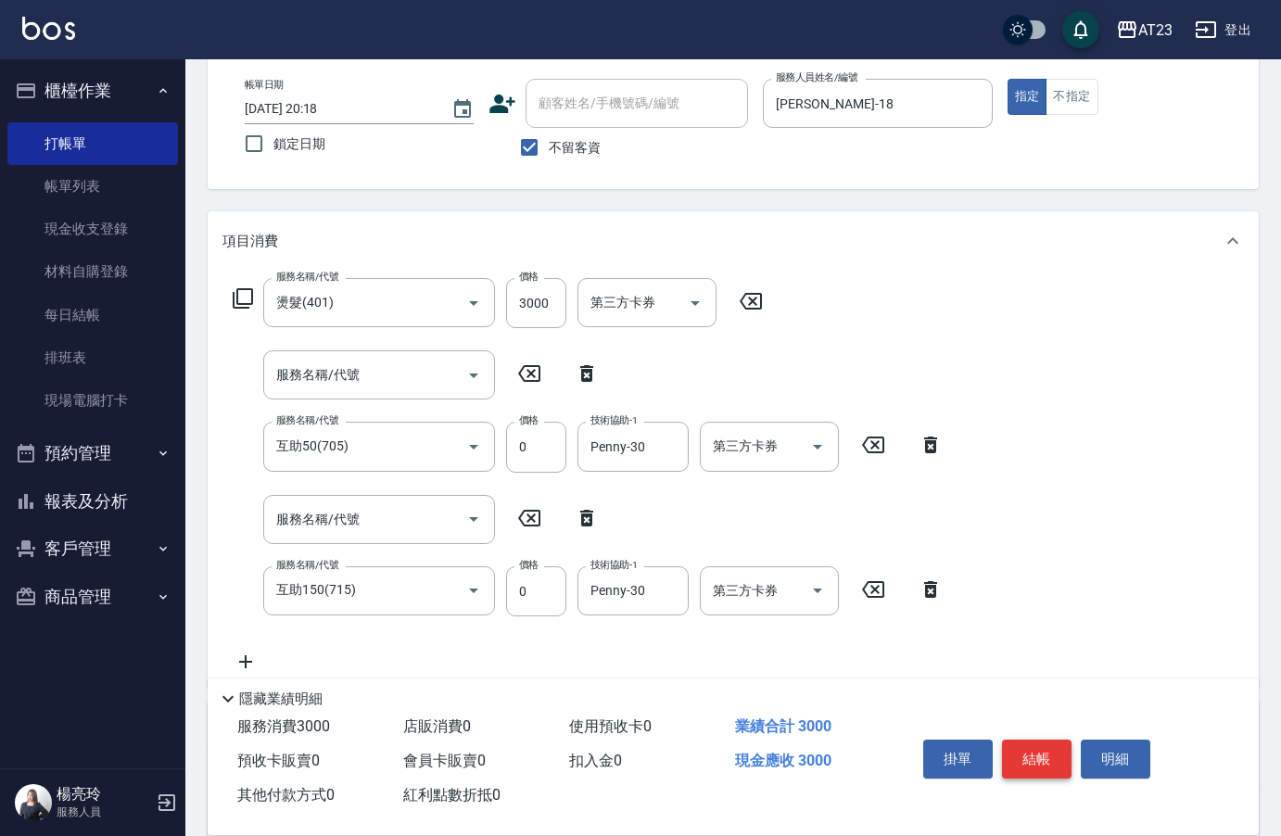
click at [1048, 751] on button "結帳" at bounding box center [1037, 759] width 70 height 39
type input "[DATE] 20:21"
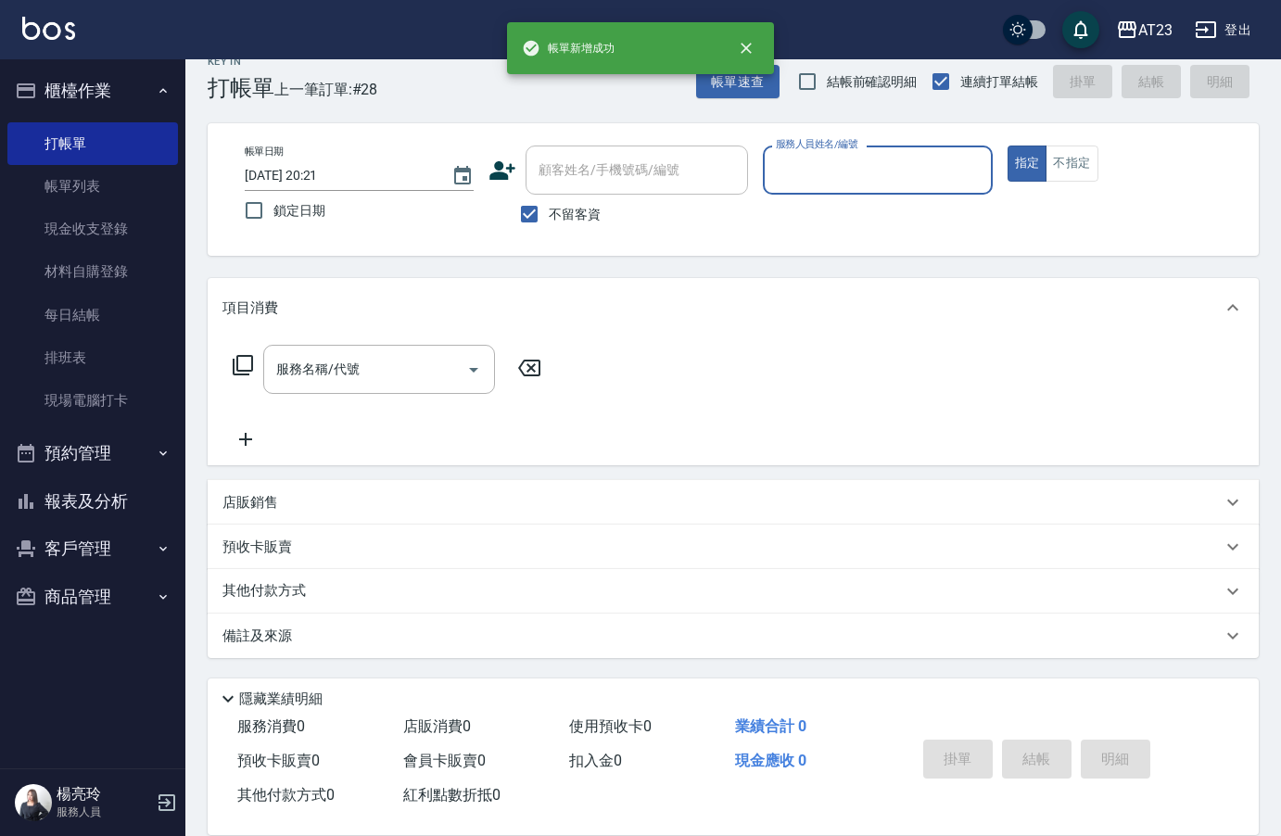
scroll to position [26, 0]
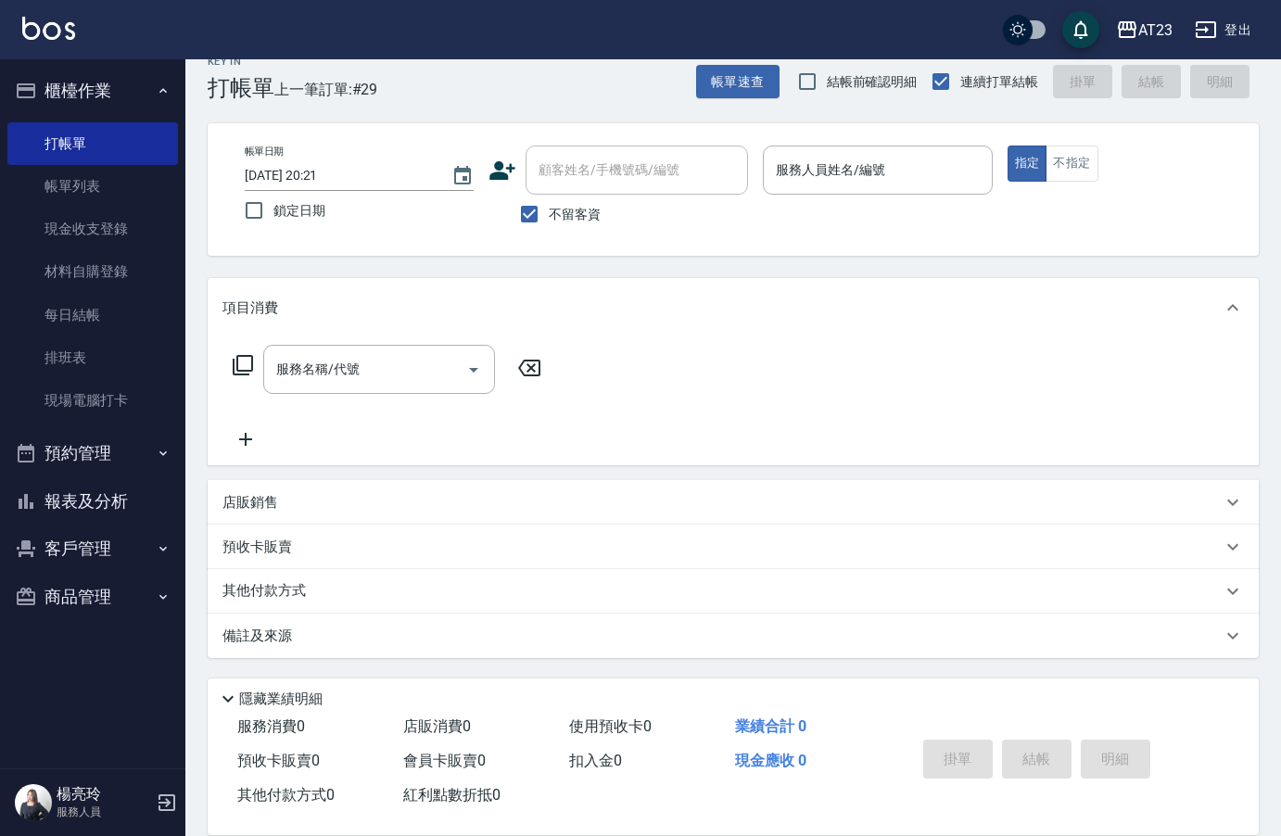
click at [897, 538] on div "預收卡販賣" at bounding box center [723, 547] width 1000 height 19
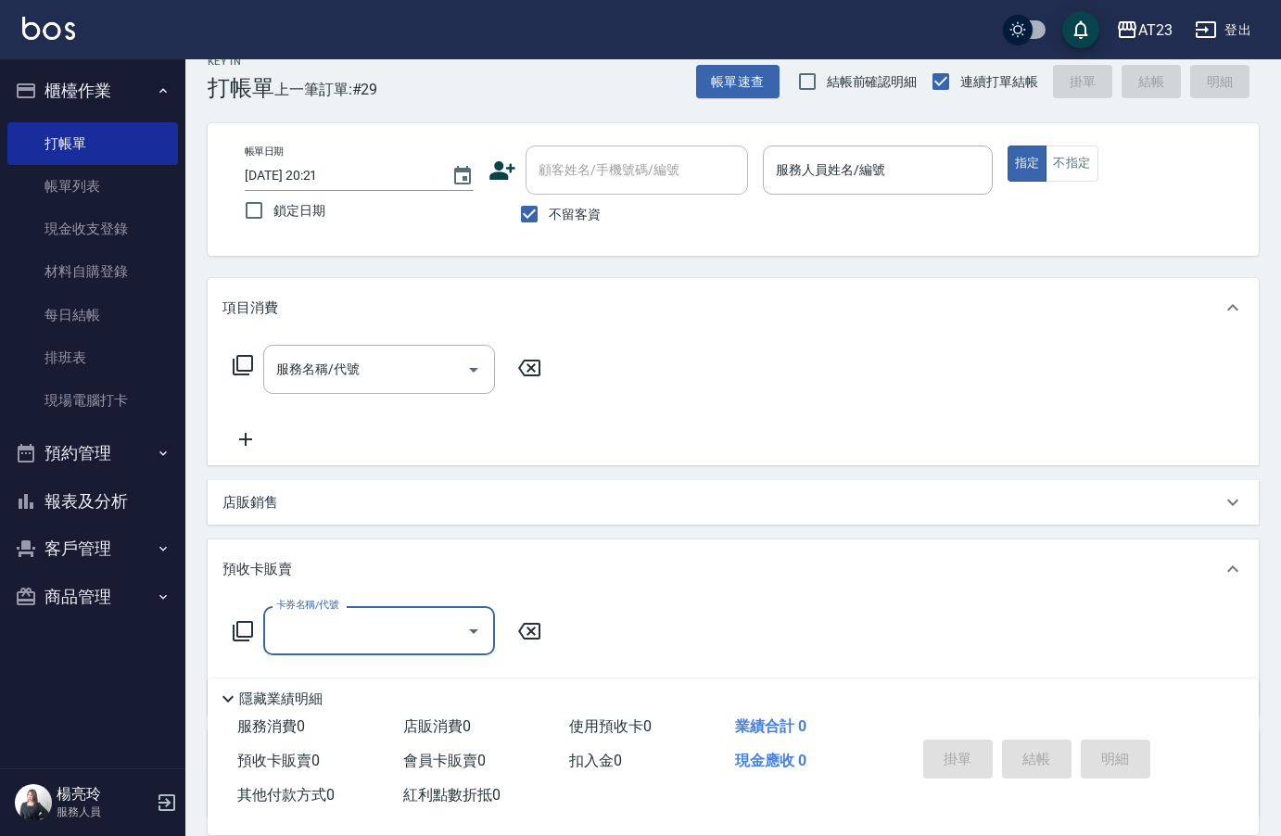
scroll to position [0, 0]
click at [760, 380] on div "服務名稱/代號 服務名稱/代號" at bounding box center [733, 402] width 1051 height 128
